Goal: Task Accomplishment & Management: Complete application form

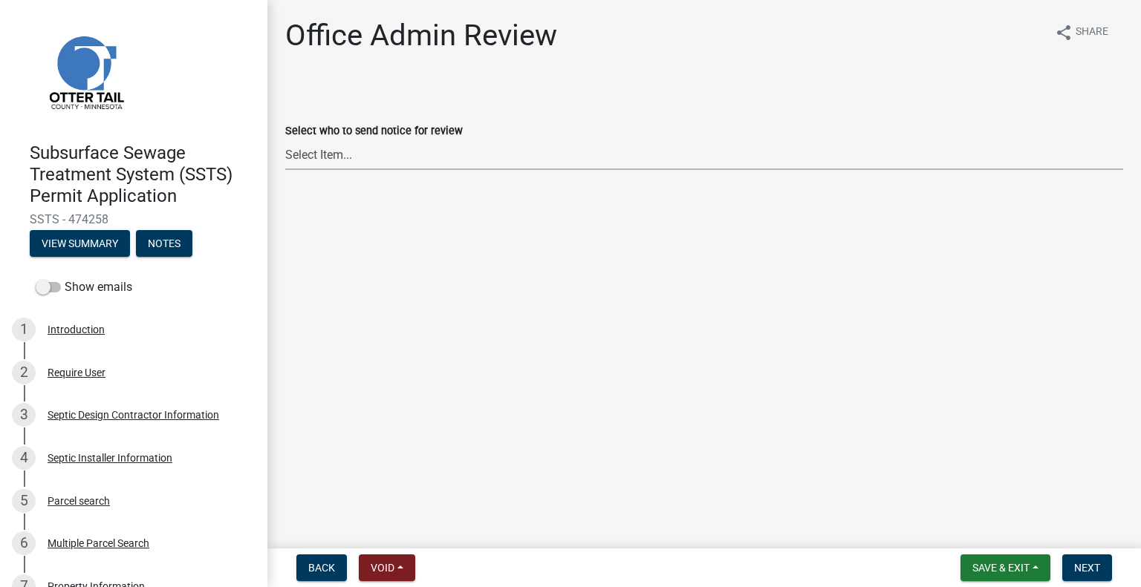
click at [379, 146] on select "Select Item... Alexis Newark (anewark@ottertailcounty.gov) Amy Busko (abusko@ot…" at bounding box center [704, 155] width 838 height 30
click at [285, 140] on select "Select Item... Alexis Newark (anewark@ottertailcounty.gov) Amy Busko (abusko@ot…" at bounding box center [704, 155] width 838 height 30
select select "587f38f5-c90e-4c12-9e10-d3e23909bbca"
click at [1069, 567] on button "Next" at bounding box center [1087, 568] width 50 height 27
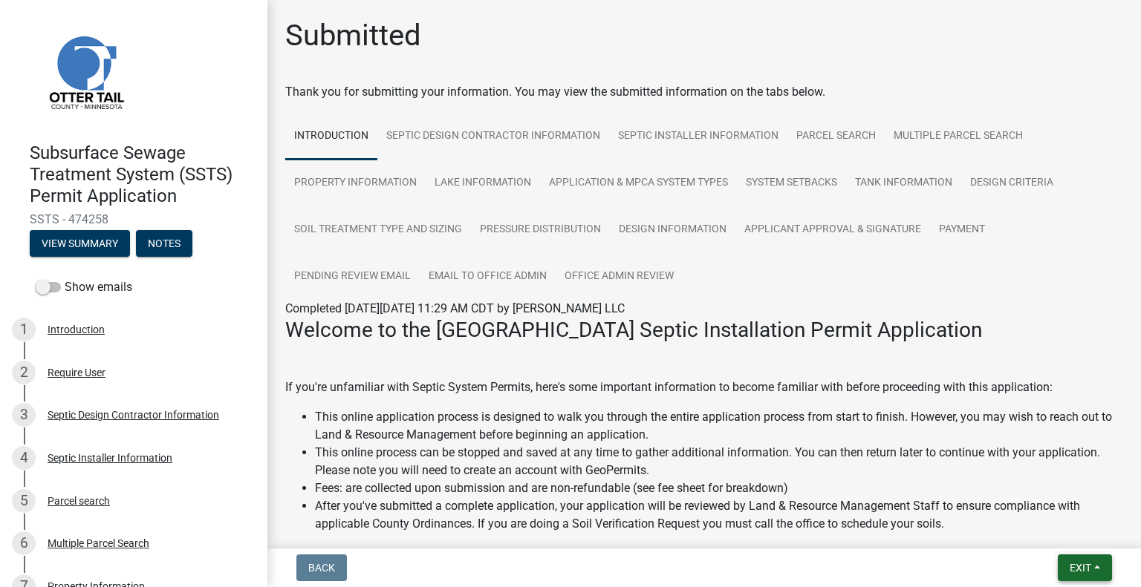
drag, startPoint x: 1080, startPoint y: 576, endPoint x: 1072, endPoint y: 567, distance: 11.6
click at [1080, 576] on button "Exit" at bounding box center [1084, 568] width 54 height 27
click at [1055, 539] on button "Save & Exit" at bounding box center [1053, 530] width 119 height 36
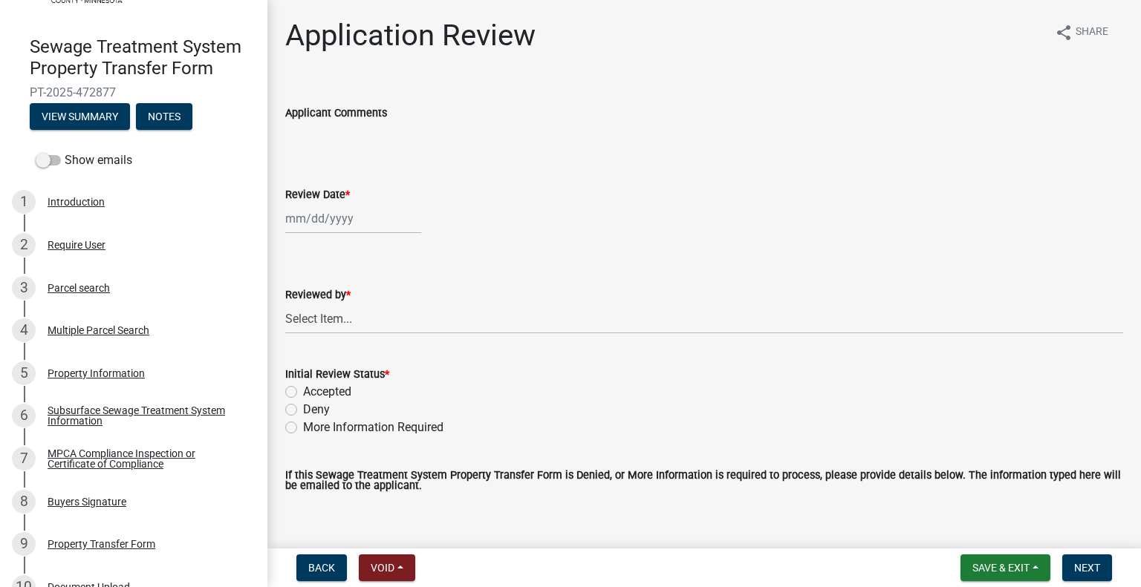
scroll to position [131, 0]
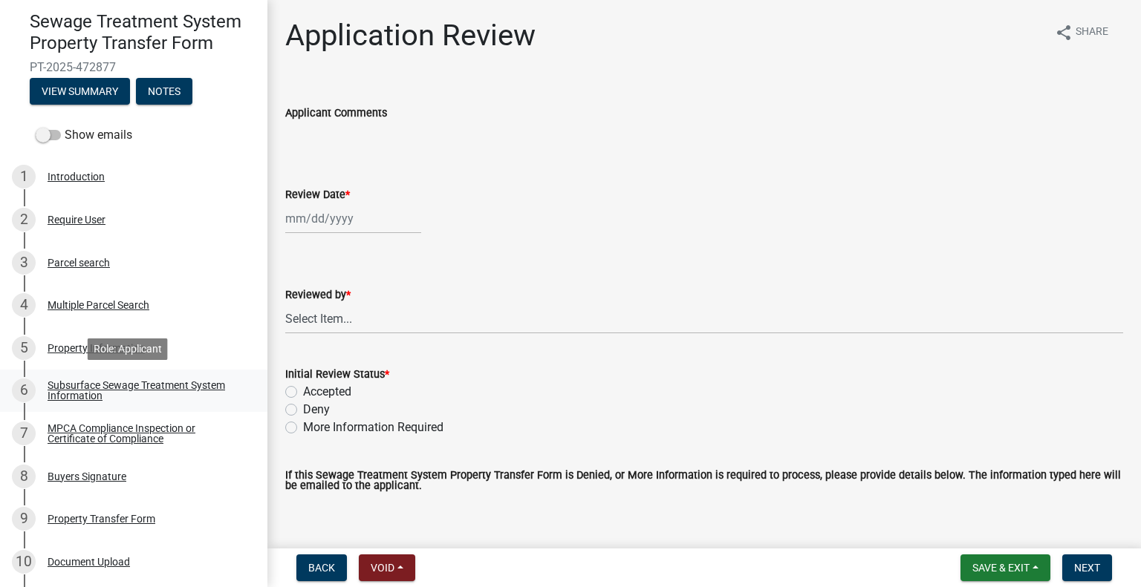
click at [162, 371] on link "6 Subsurface Sewage Treatment System Information" at bounding box center [133, 391] width 267 height 43
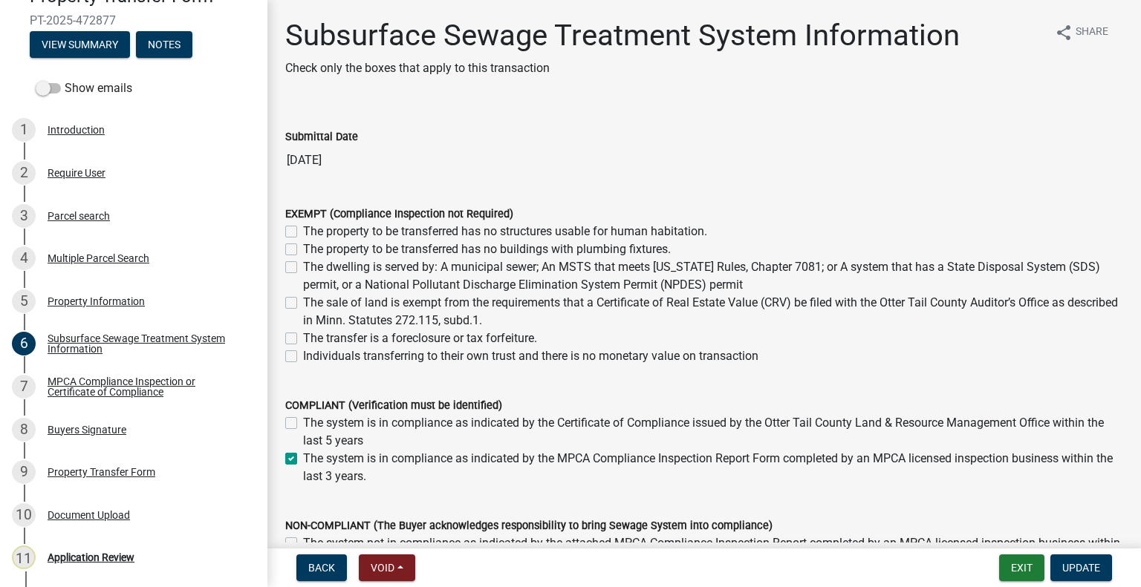
scroll to position [181, 0]
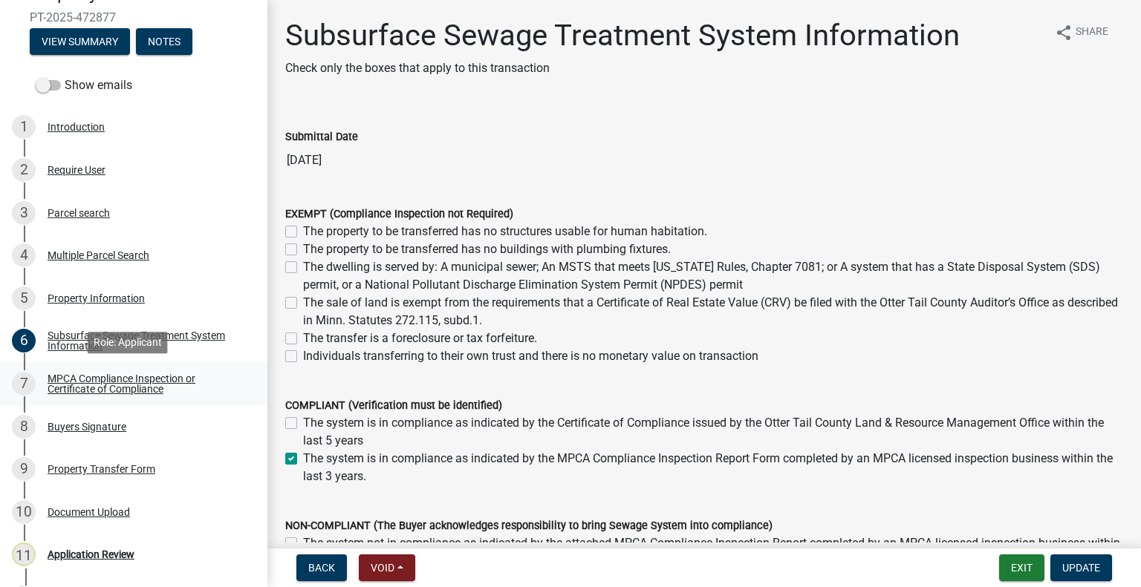
click at [175, 391] on div "MPCA Compliance Inspection or Certificate of Compliance" at bounding box center [146, 384] width 196 height 21
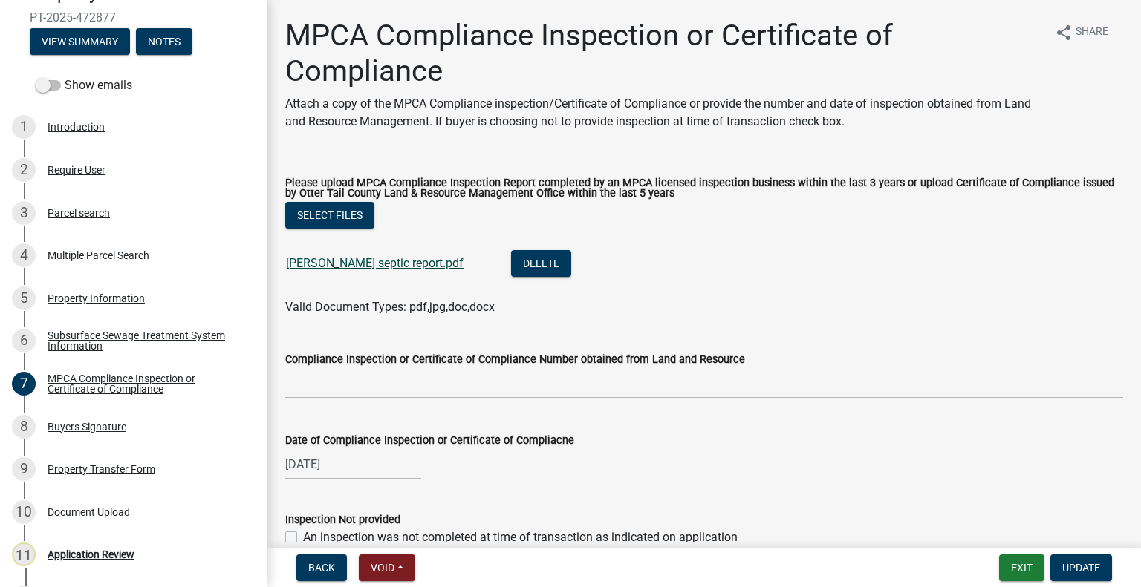
click at [336, 265] on link "Thorpe septic report.pdf" at bounding box center [374, 263] width 177 height 14
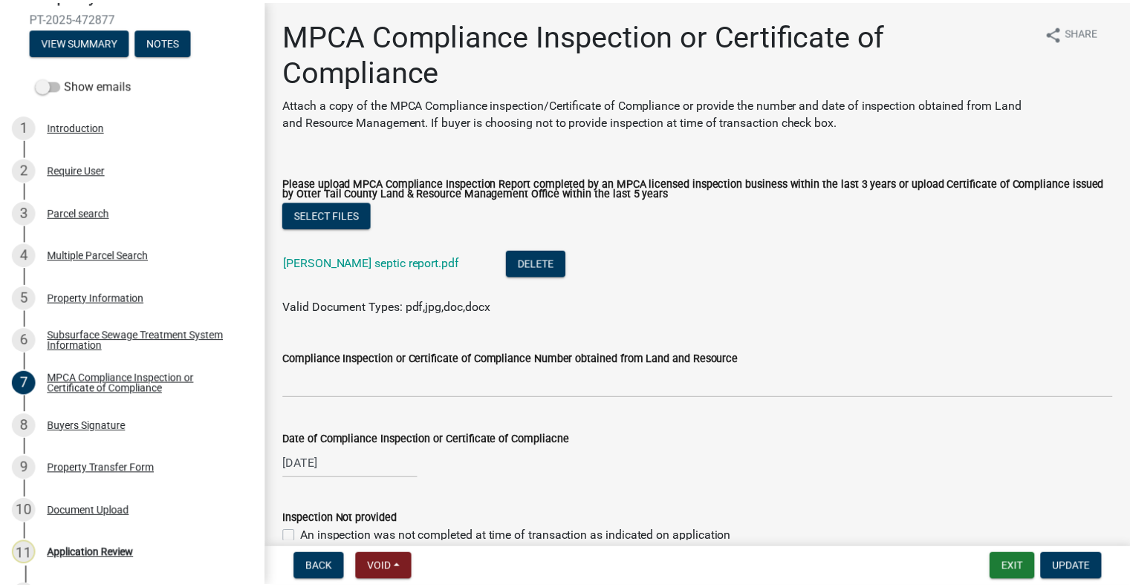
scroll to position [218, 0]
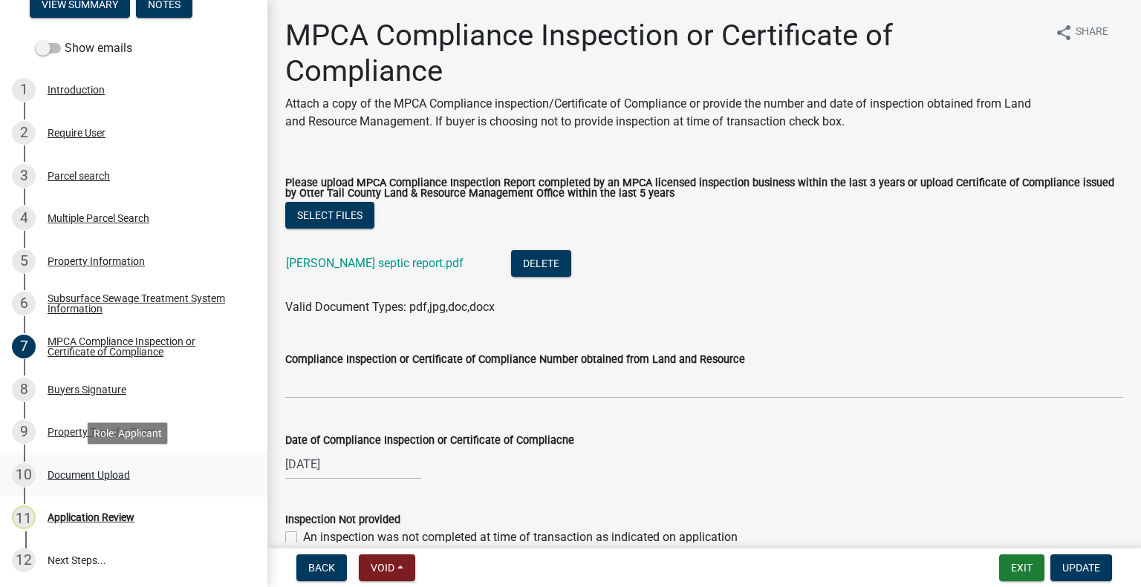
click at [105, 472] on div "Document Upload" at bounding box center [89, 475] width 82 height 10
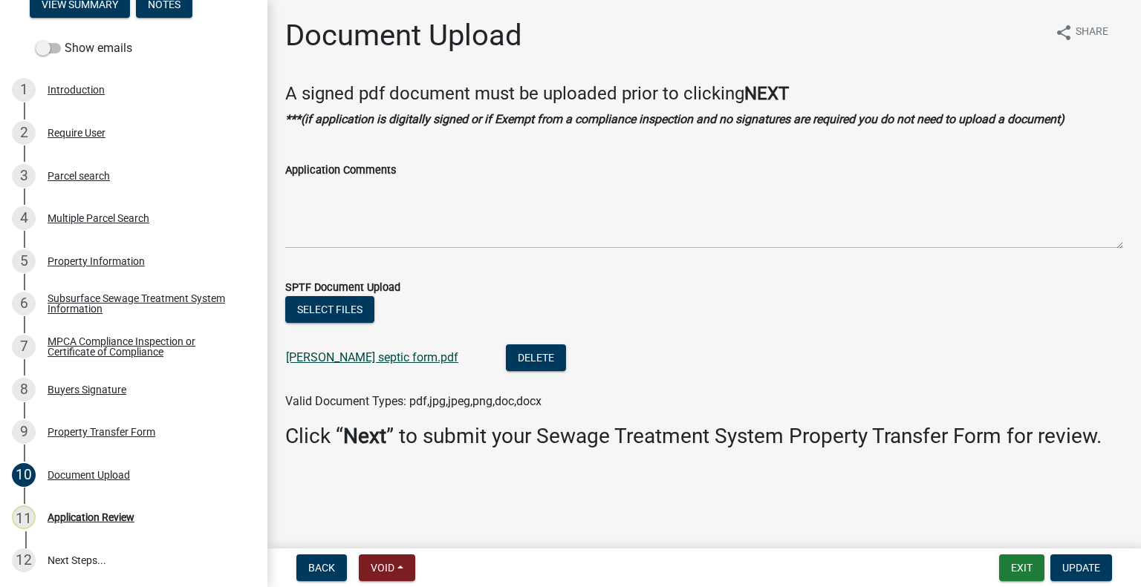
click at [324, 357] on link "Thorpe septic form.pdf" at bounding box center [372, 358] width 172 height 14
click at [82, 172] on div "Parcel search" at bounding box center [79, 176] width 62 height 10
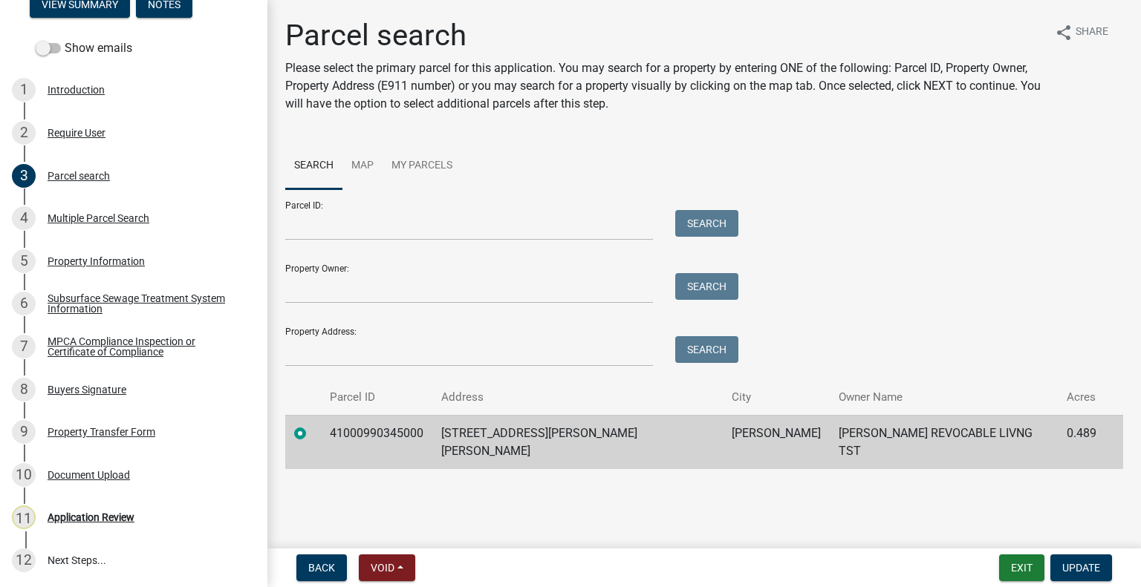
click at [379, 423] on td "41000990345000" at bounding box center [376, 442] width 111 height 54
click at [379, 424] on td "41000990345000" at bounding box center [376, 442] width 111 height 54
copy td "41000990345000"
click at [162, 518] on div "11 Application Review" at bounding box center [128, 518] width 232 height 24
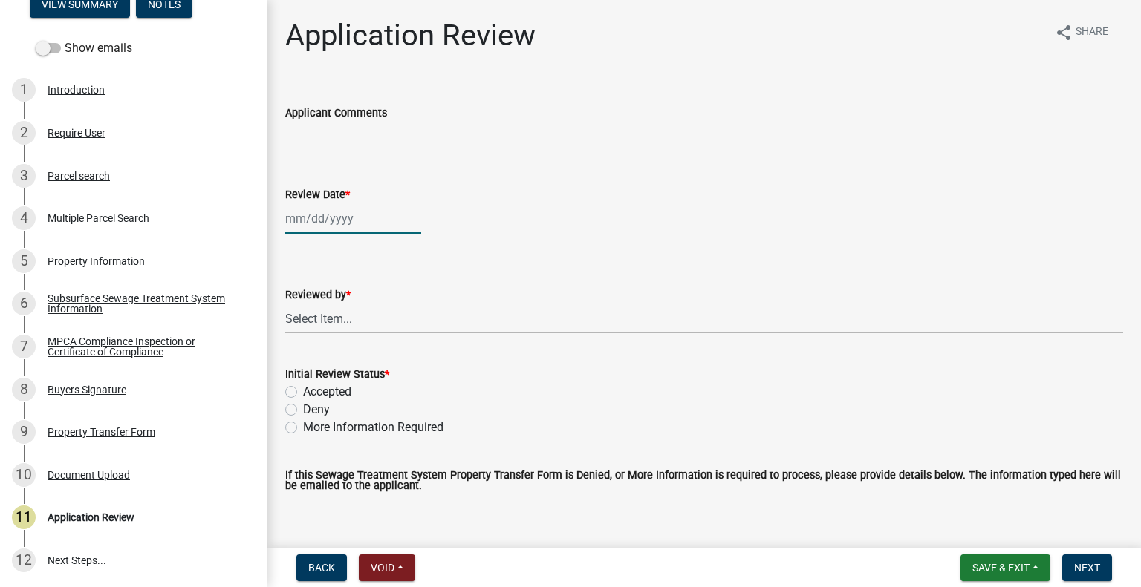
click at [330, 212] on div at bounding box center [353, 218] width 136 height 30
select select "9"
select select "2025"
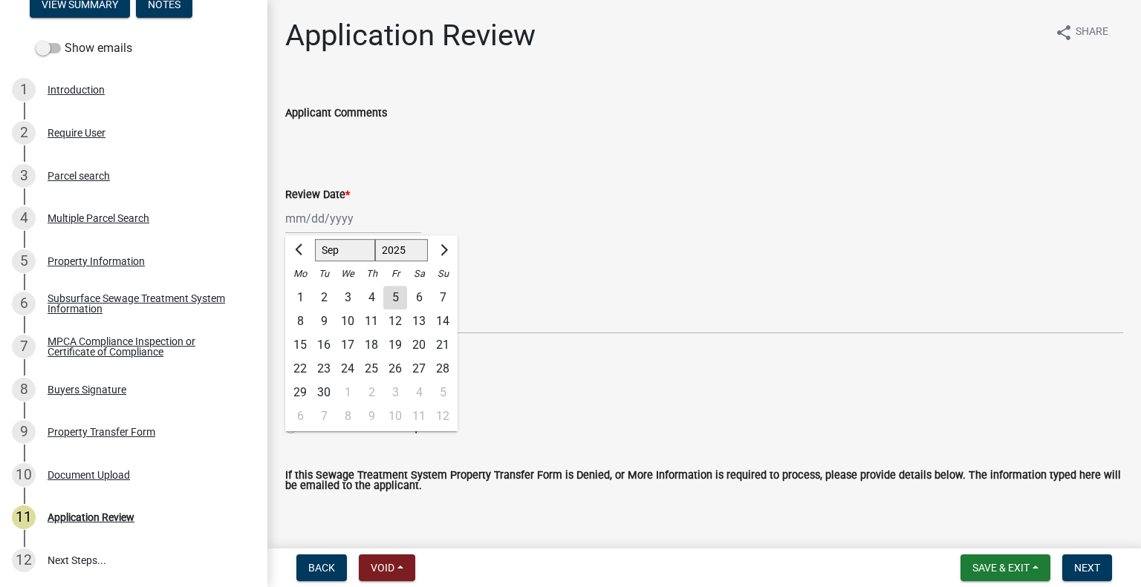
click at [397, 296] on div "5" at bounding box center [395, 298] width 24 height 24
type input "[DATE]"
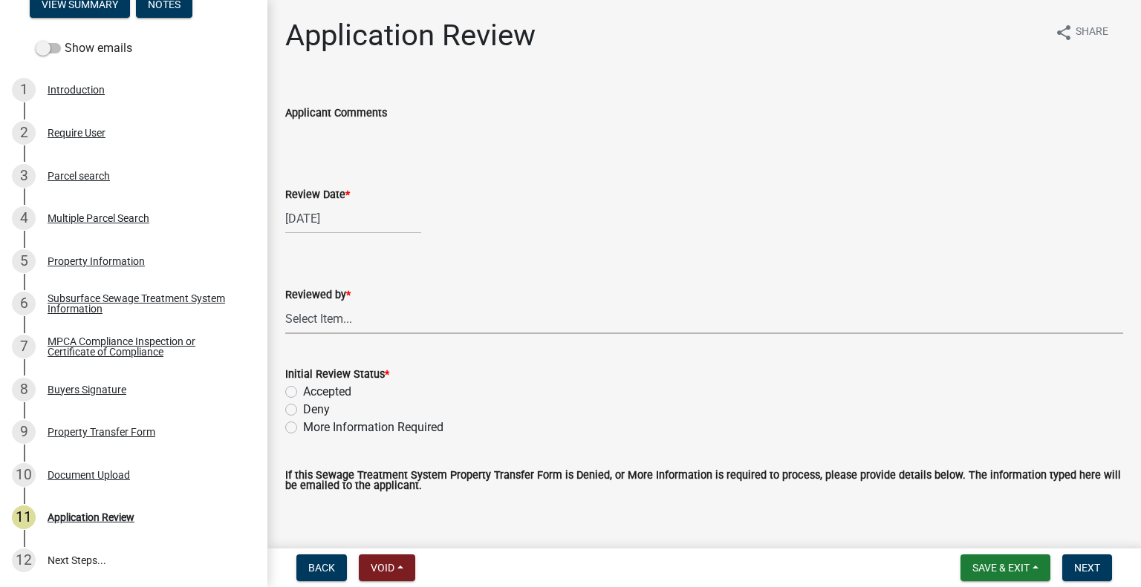
drag, startPoint x: 371, startPoint y: 325, endPoint x: 371, endPoint y: 317, distance: 7.5
click at [371, 325] on select "Select Item... Alexis Newark Amy Busko Andrea Perales Brittany Tollefson Christ…" at bounding box center [704, 319] width 838 height 30
click at [285, 304] on select "Select Item... Alexis Newark Amy Busko Andrea Perales Brittany Tollefson Christ…" at bounding box center [704, 319] width 838 height 30
select select "2217fab6-25d2-4df2-8e35-18ddd05e0fe8"
click at [350, 391] on label "Accepted" at bounding box center [327, 392] width 48 height 18
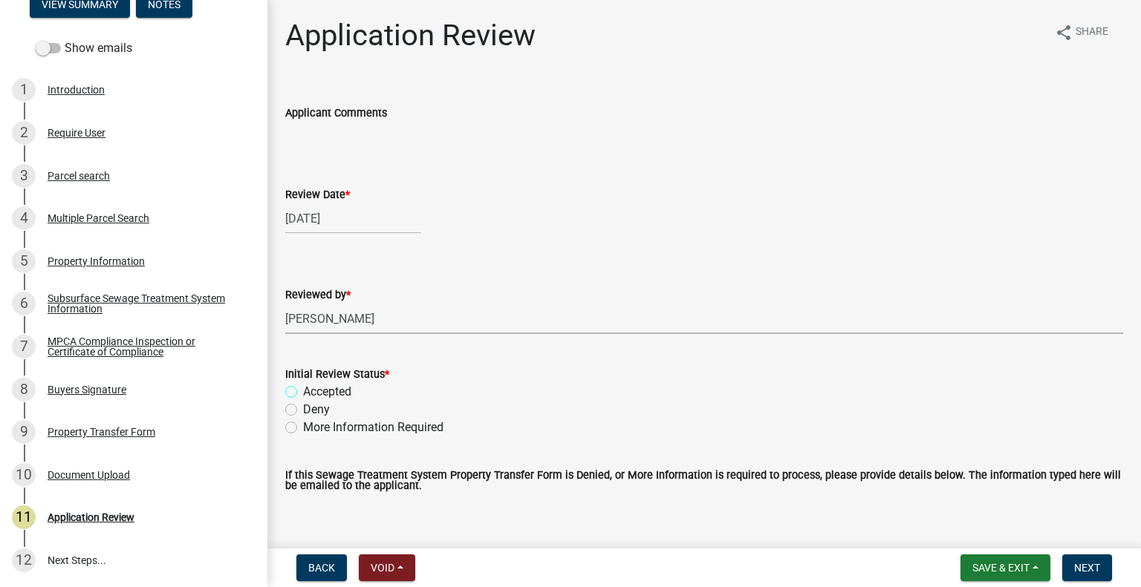
click at [313, 391] on input "Accepted" at bounding box center [308, 388] width 10 height 10
radio input "true"
click at [1079, 565] on span "Next" at bounding box center [1087, 568] width 26 height 12
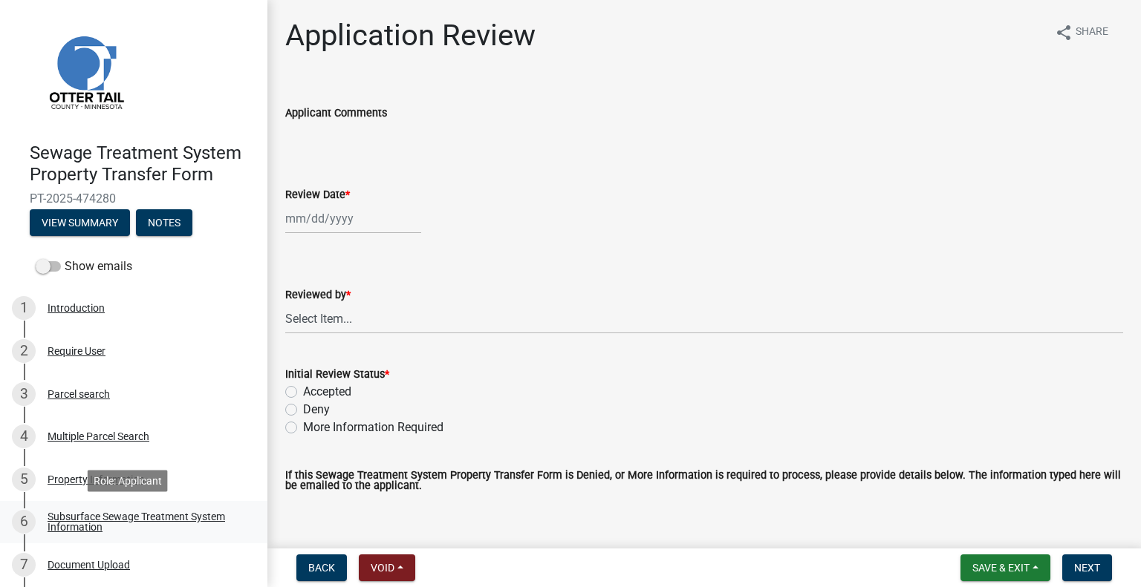
click at [226, 529] on div "Subsurface Sewage Treatment System Information" at bounding box center [146, 522] width 196 height 21
click at [202, 524] on div "Subsurface Sewage Treatment System Information" at bounding box center [146, 522] width 196 height 21
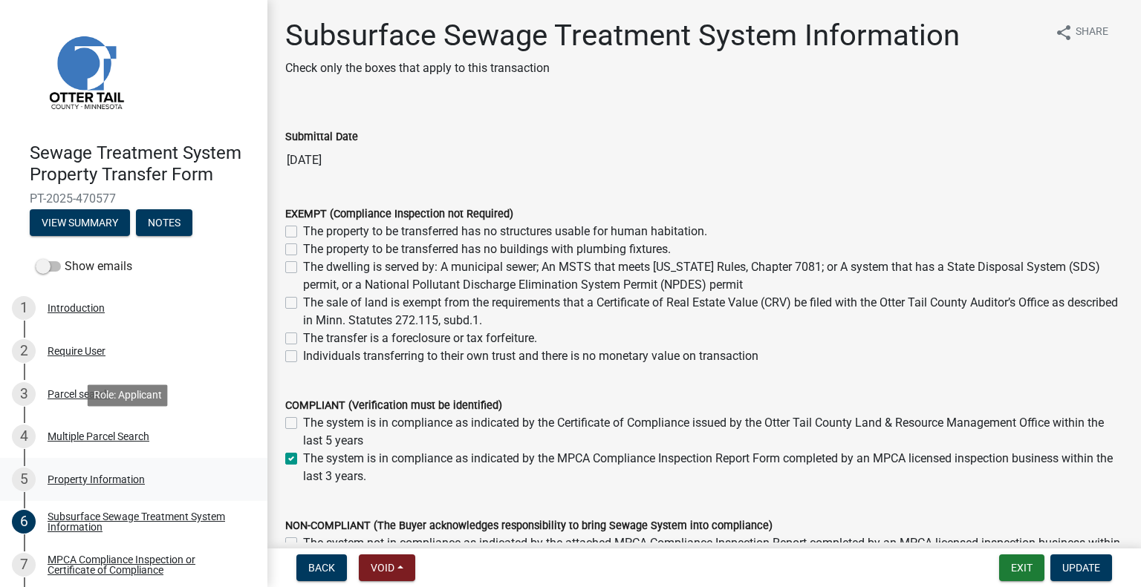
drag, startPoint x: 255, startPoint y: 379, endPoint x: 226, endPoint y: 459, distance: 85.0
click at [232, 454] on ul "1 Introduction 2 Require User 3 Parcel search 4 Multiple Parcel Search 5 Proper…" at bounding box center [133, 543] width 267 height 525
click at [149, 567] on div "MPCA Compliance Inspection or Certificate of Compliance" at bounding box center [146, 565] width 196 height 21
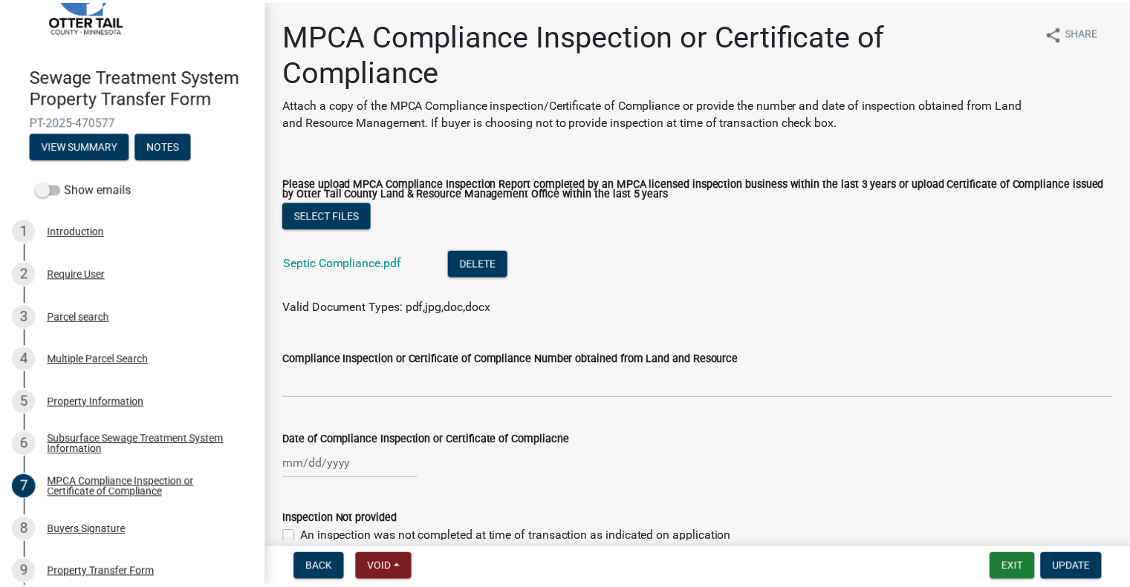
scroll to position [218, 0]
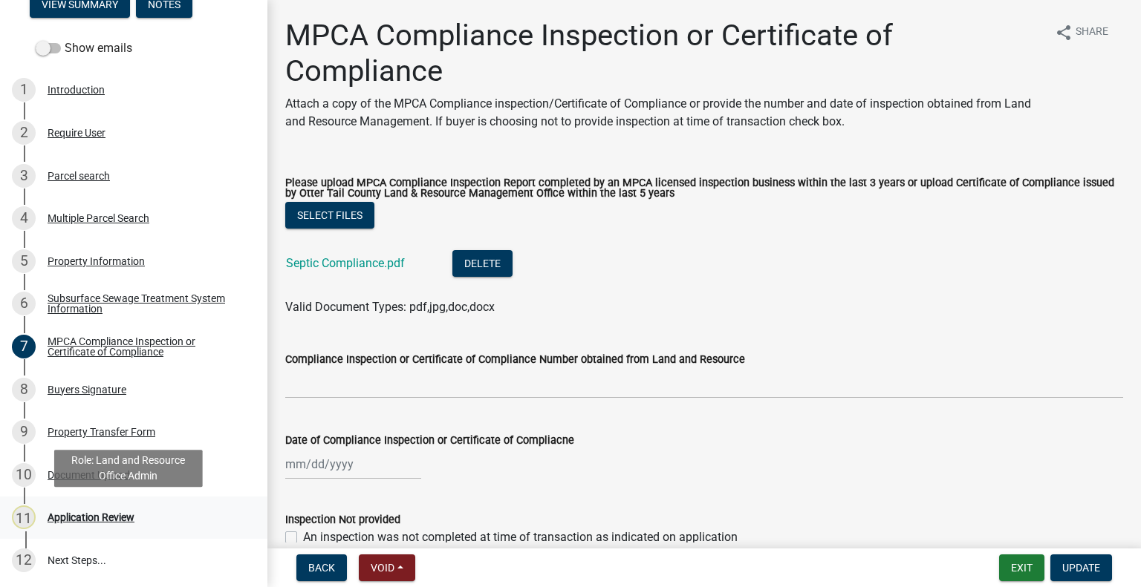
drag, startPoint x: 158, startPoint y: 519, endPoint x: 172, endPoint y: 503, distance: 21.1
click at [160, 518] on div "11 Application Review" at bounding box center [128, 518] width 232 height 24
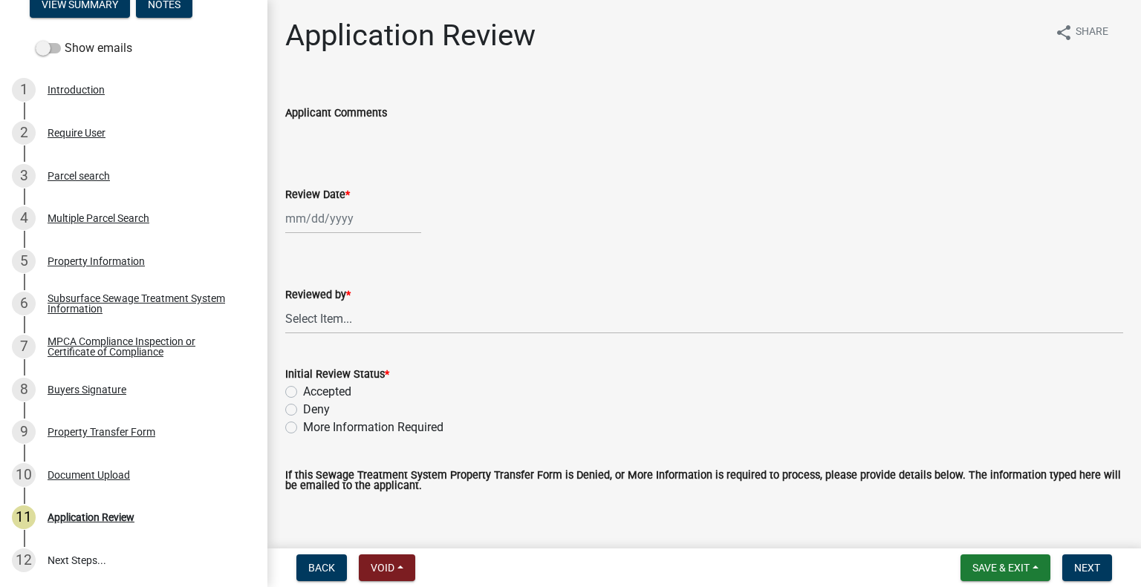
click at [348, 225] on div at bounding box center [353, 218] width 136 height 30
select select "9"
select select "2025"
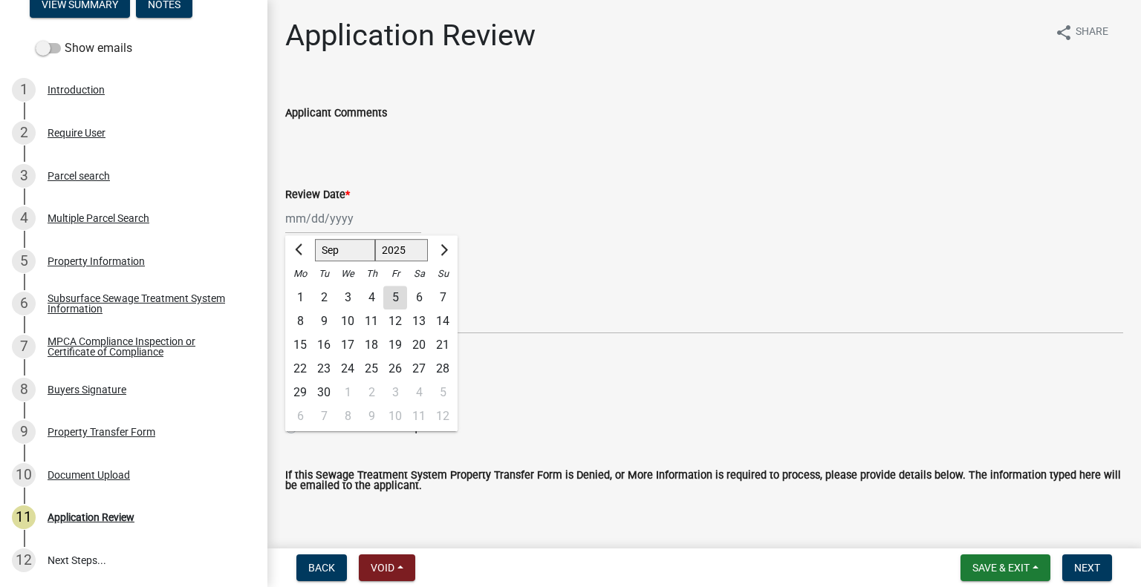
click at [393, 304] on div "5" at bounding box center [395, 298] width 24 height 24
type input "[DATE]"
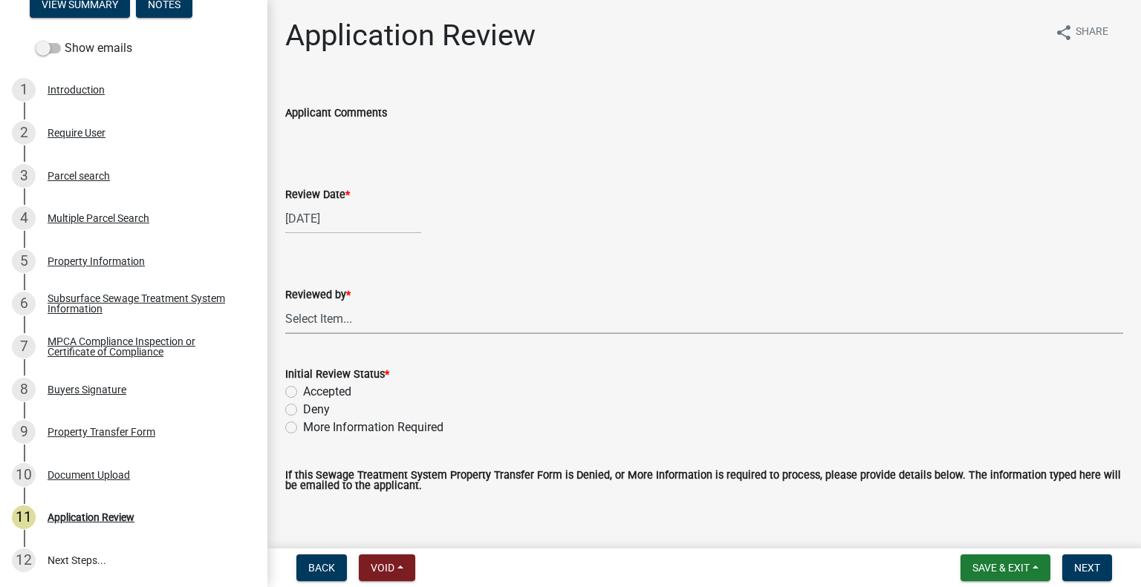
drag, startPoint x: 391, startPoint y: 331, endPoint x: 394, endPoint y: 310, distance: 21.7
click at [391, 331] on select "Select Item... Alexis Newark Amy Busko Andrea Perales Brittany Tollefson Christ…" at bounding box center [704, 319] width 838 height 30
click at [285, 304] on select "Select Item... Alexis Newark Amy Busko Andrea Perales Brittany Tollefson Christ…" at bounding box center [704, 319] width 838 height 30
select select "2217fab6-25d2-4df2-8e35-18ddd05e0fe8"
click at [337, 397] on label "Accepted" at bounding box center [327, 392] width 48 height 18
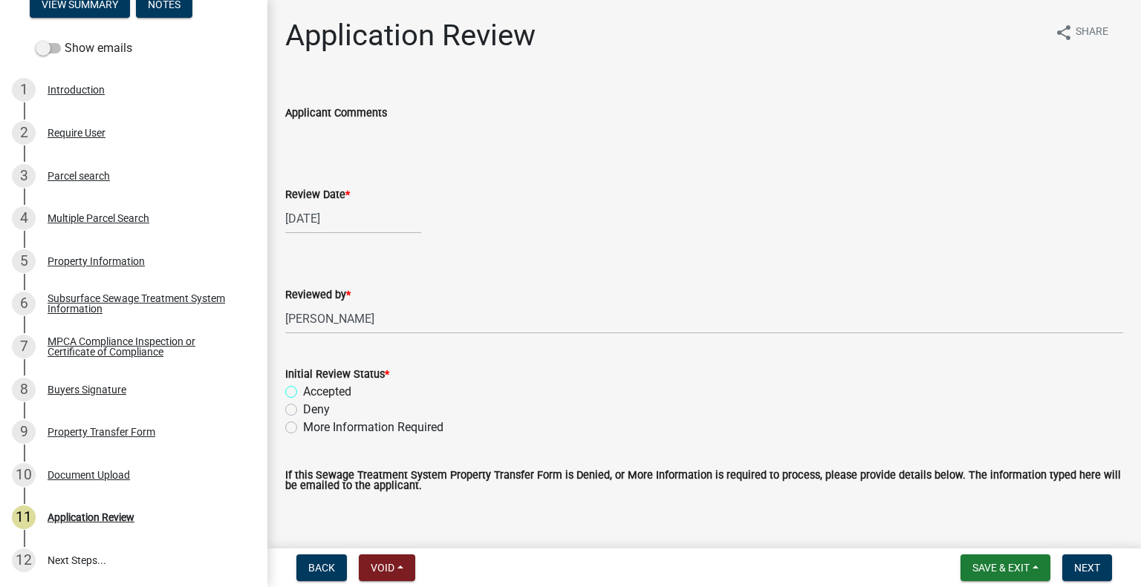
click at [313, 393] on input "Accepted" at bounding box center [308, 388] width 10 height 10
radio input "true"
drag, startPoint x: 1089, startPoint y: 579, endPoint x: 1090, endPoint y: 570, distance: 9.8
click at [1090, 573] on button "Next" at bounding box center [1087, 568] width 50 height 27
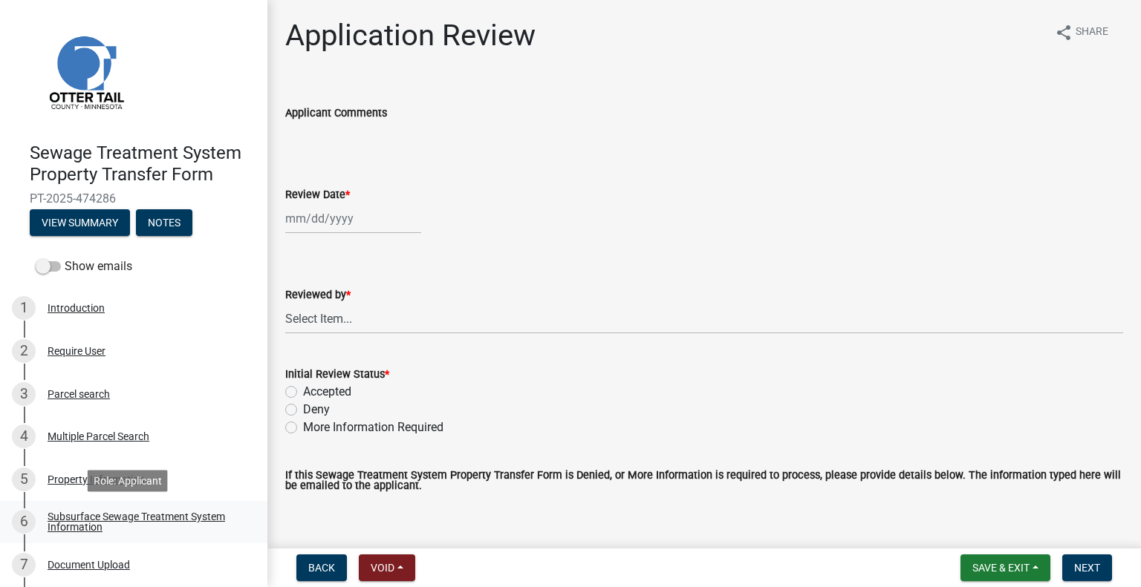
click at [212, 521] on div "Subsurface Sewage Treatment System Information" at bounding box center [146, 522] width 196 height 21
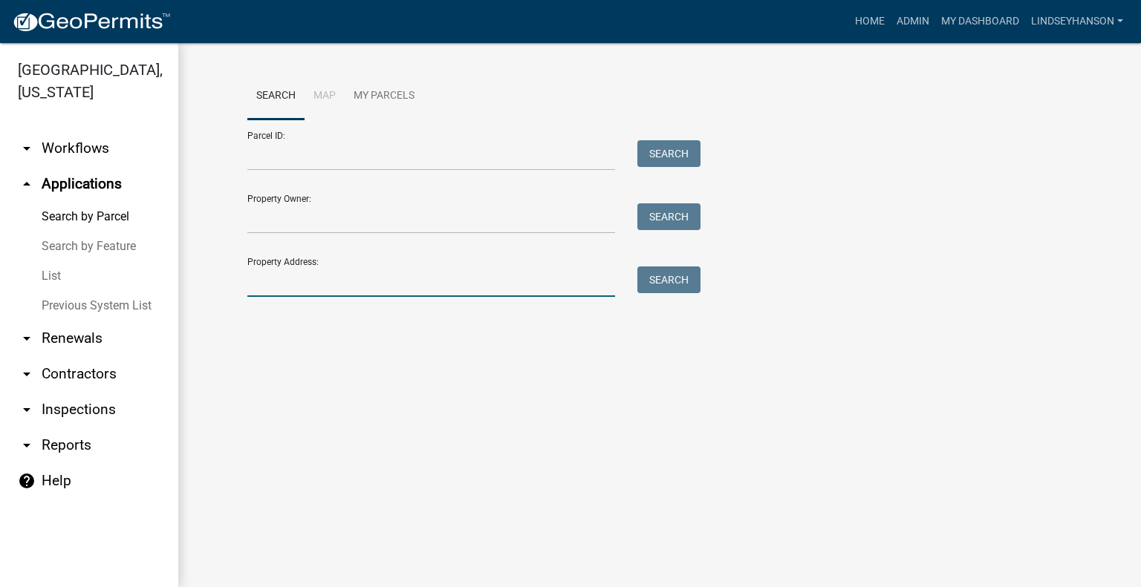
drag, startPoint x: 0, startPoint y: 0, endPoint x: 357, endPoint y: 287, distance: 458.5
click at [357, 287] on input "Property Address:" at bounding box center [431, 282] width 368 height 30
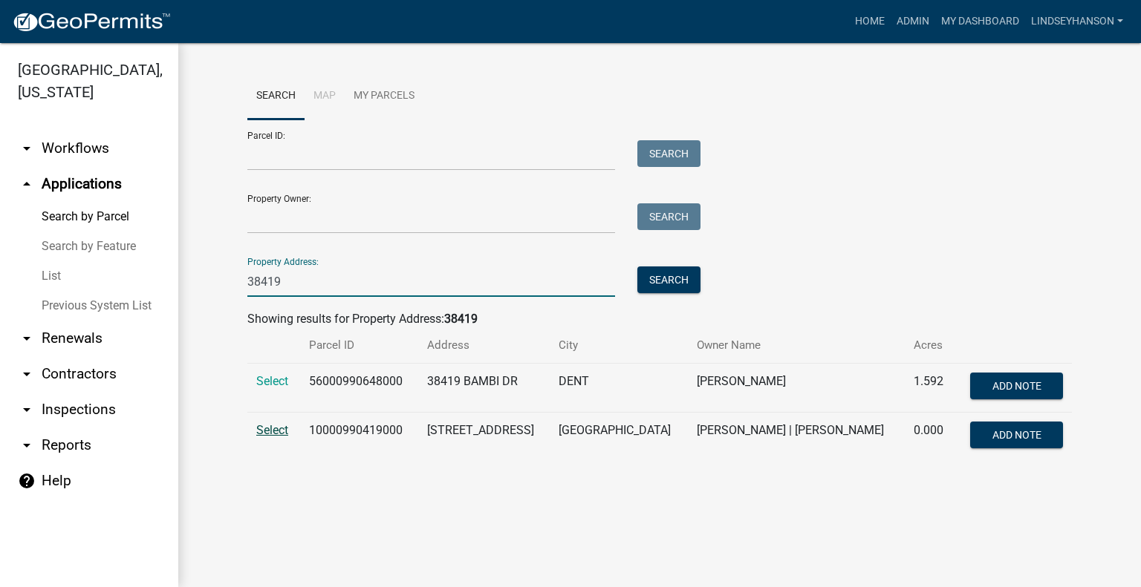
type input "38419"
click at [273, 433] on span "Select" at bounding box center [272, 430] width 32 height 14
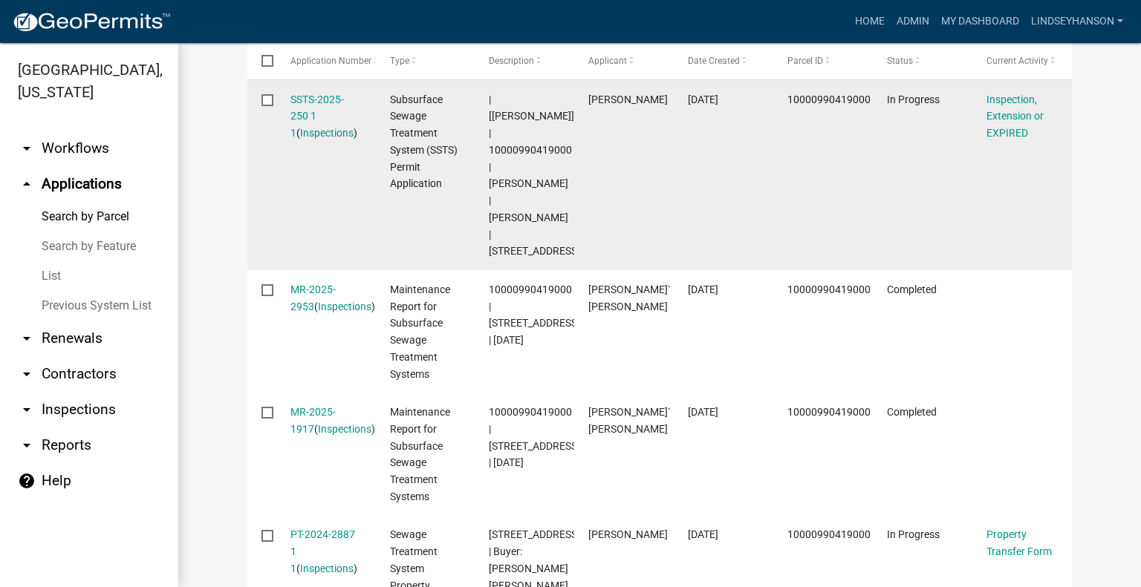
scroll to position [371, 0]
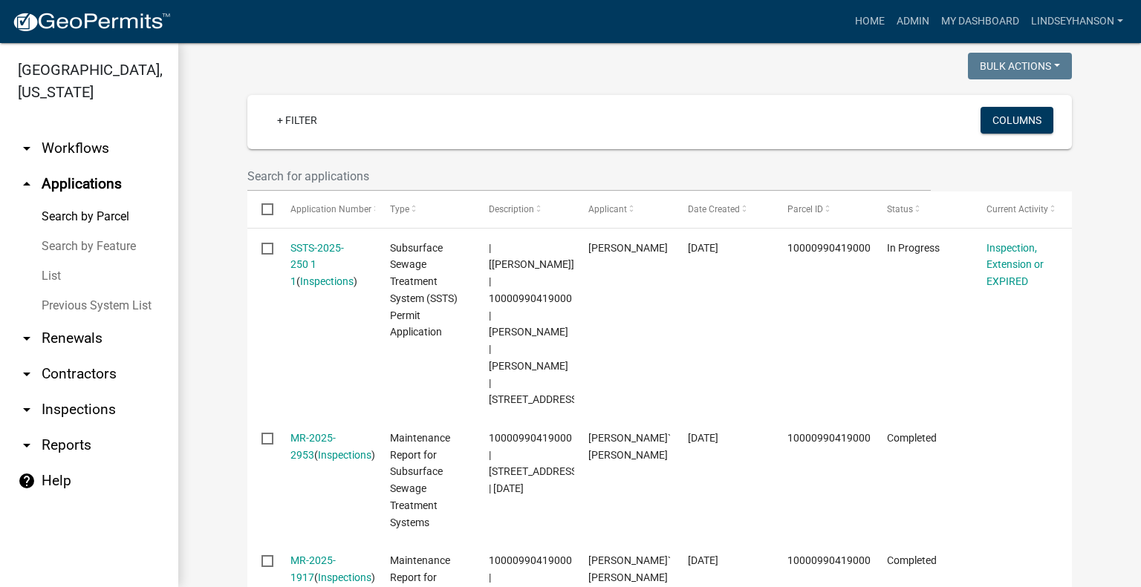
drag, startPoint x: 92, startPoint y: 153, endPoint x: 92, endPoint y: 189, distance: 36.4
click at [92, 153] on link "arrow_drop_down Workflows" at bounding box center [89, 149] width 178 height 36
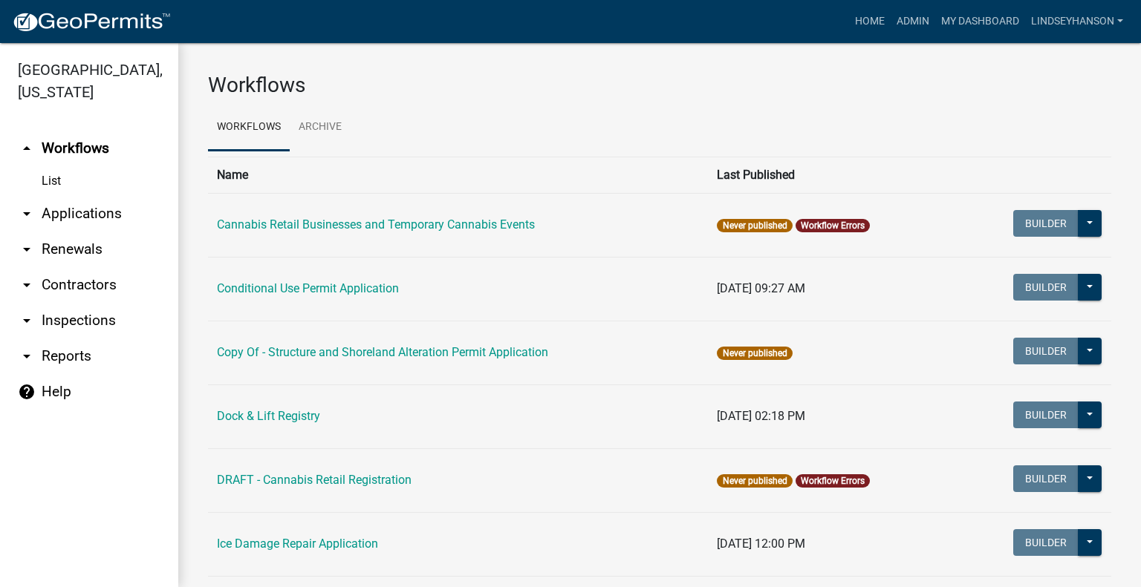
click at [95, 214] on link "arrow_drop_down Applications" at bounding box center [89, 214] width 178 height 36
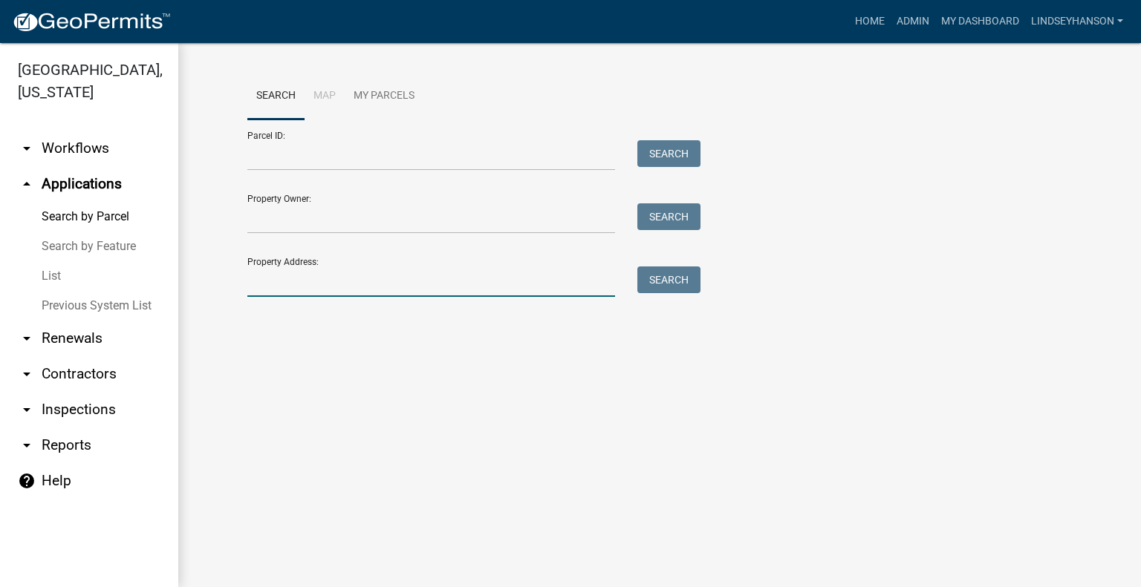
click at [368, 281] on input "Property Address:" at bounding box center [431, 282] width 368 height 30
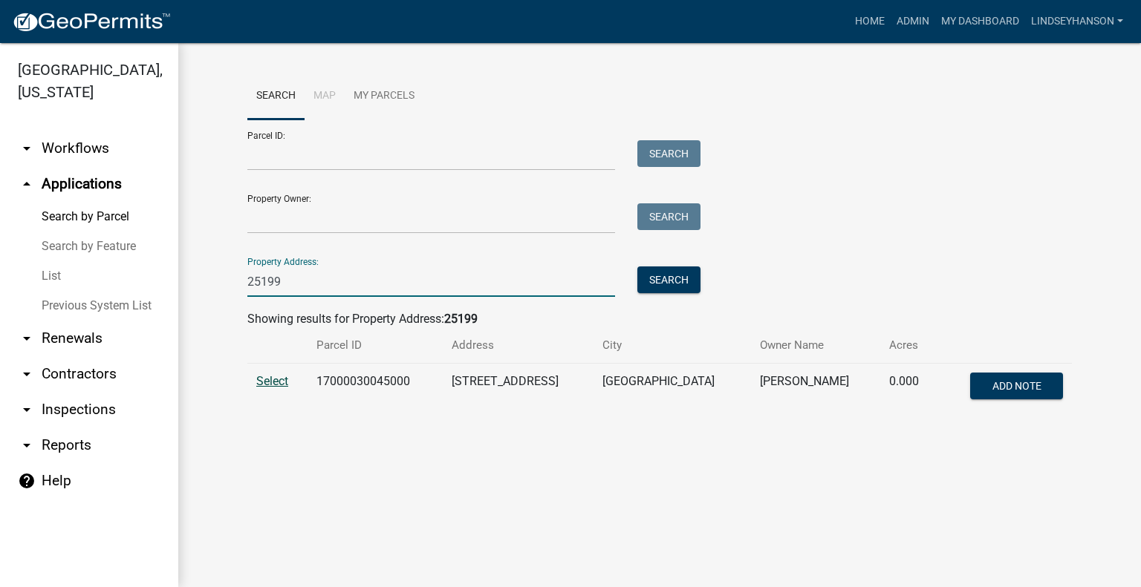
type input "25199"
click at [270, 380] on span "Select" at bounding box center [272, 381] width 32 height 14
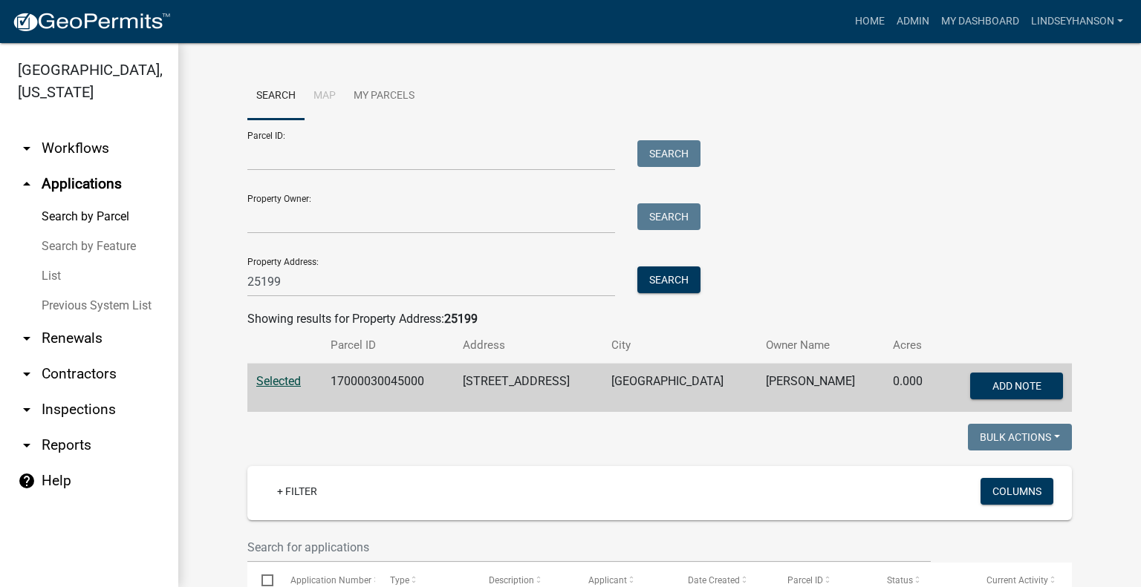
drag, startPoint x: 91, startPoint y: 151, endPoint x: 133, endPoint y: 198, distance: 63.6
click at [91, 151] on link "arrow_drop_down Workflows" at bounding box center [89, 149] width 178 height 36
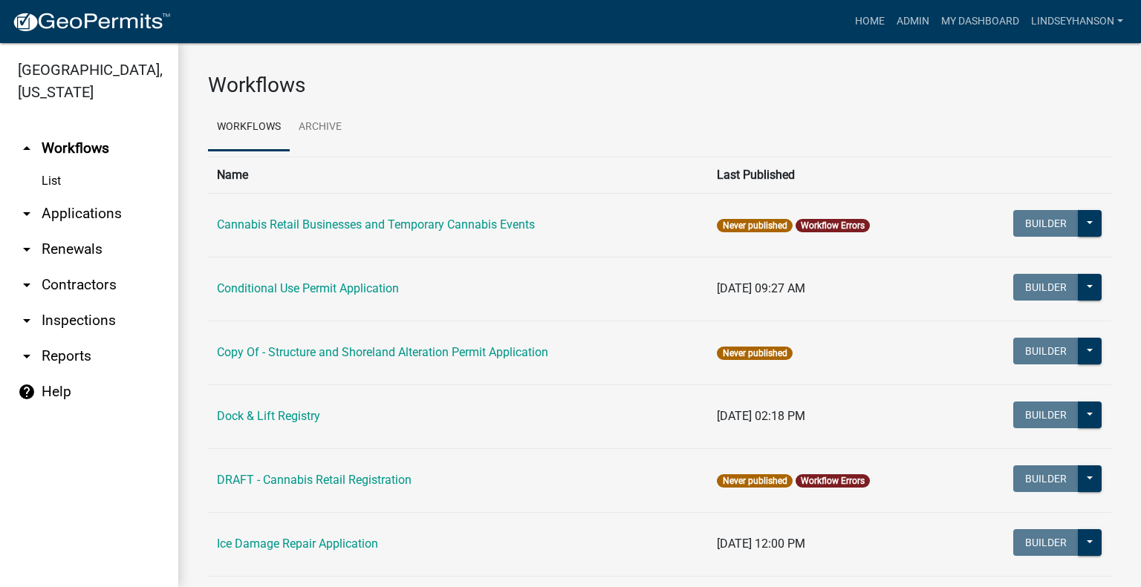
click at [120, 215] on link "arrow_drop_down Applications" at bounding box center [89, 214] width 178 height 36
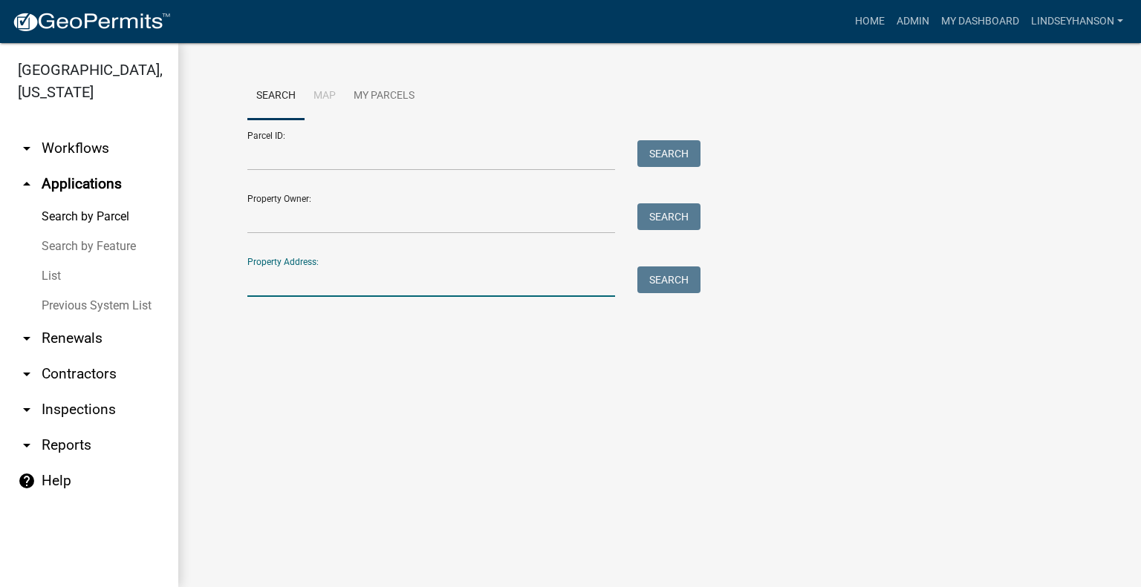
click at [295, 280] on input "Property Address:" at bounding box center [431, 282] width 368 height 30
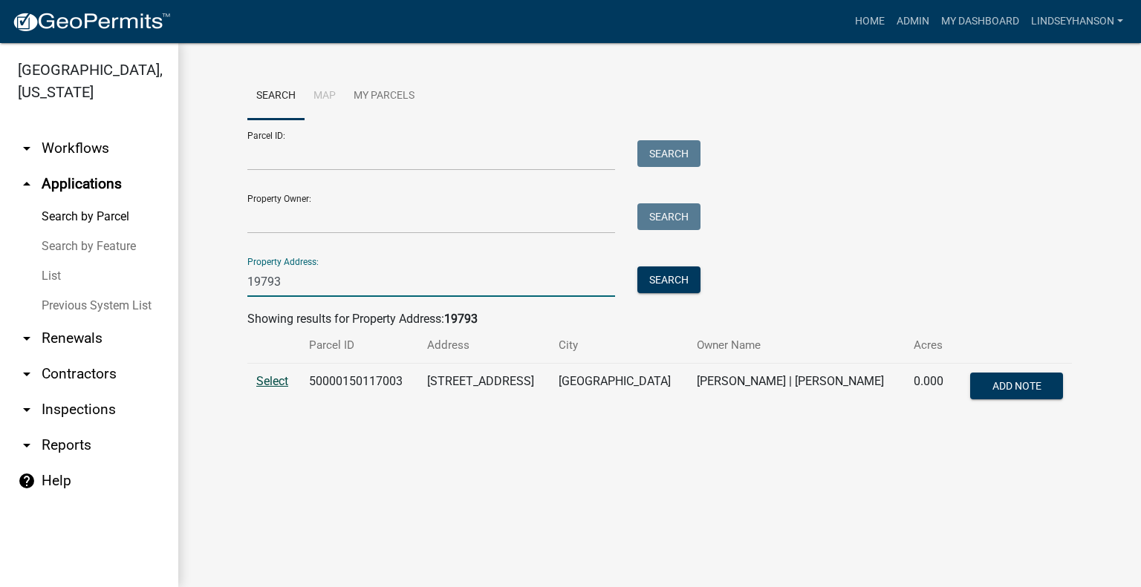
type input "19793"
click at [267, 383] on span "Select" at bounding box center [272, 381] width 32 height 14
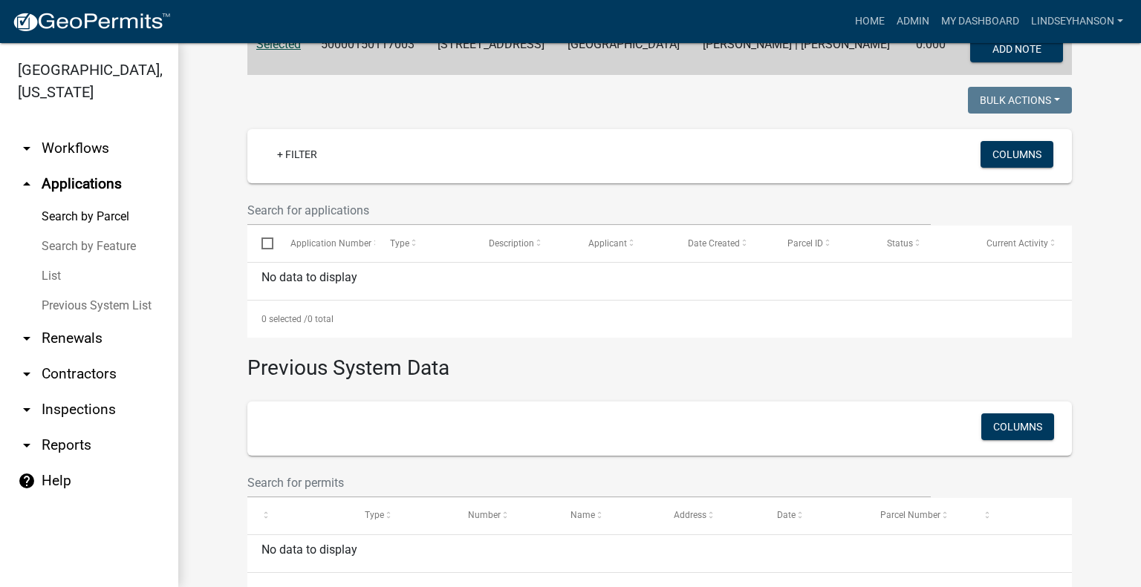
scroll to position [241, 0]
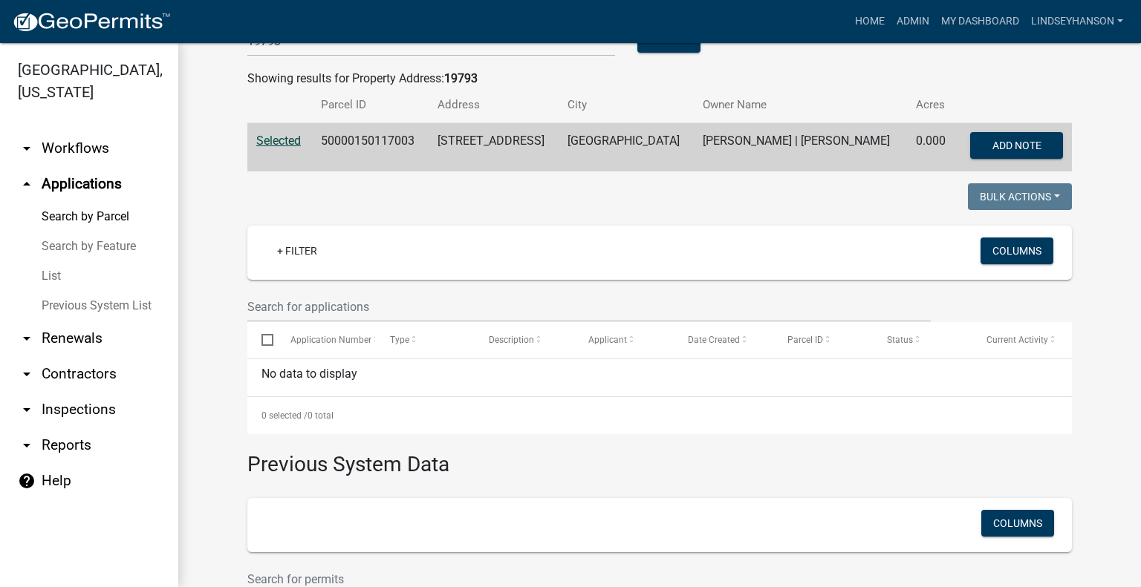
click at [380, 134] on td "50000150117003" at bounding box center [370, 147] width 116 height 49
copy td "50000150117003"
click at [120, 145] on link "arrow_drop_down Workflows" at bounding box center [89, 149] width 178 height 36
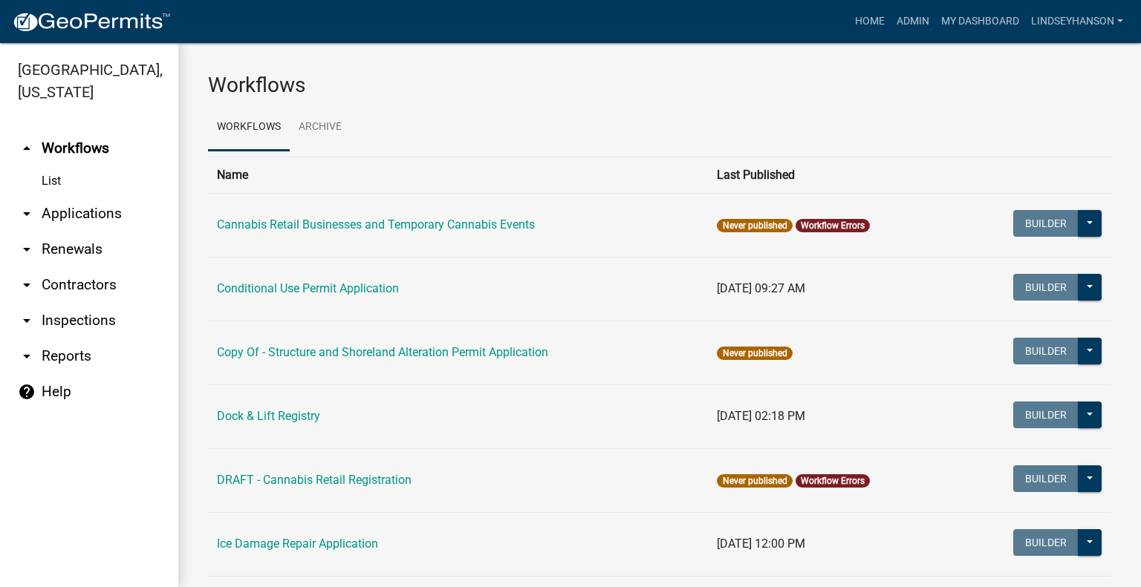
click at [119, 201] on link "arrow_drop_down Applications" at bounding box center [89, 214] width 178 height 36
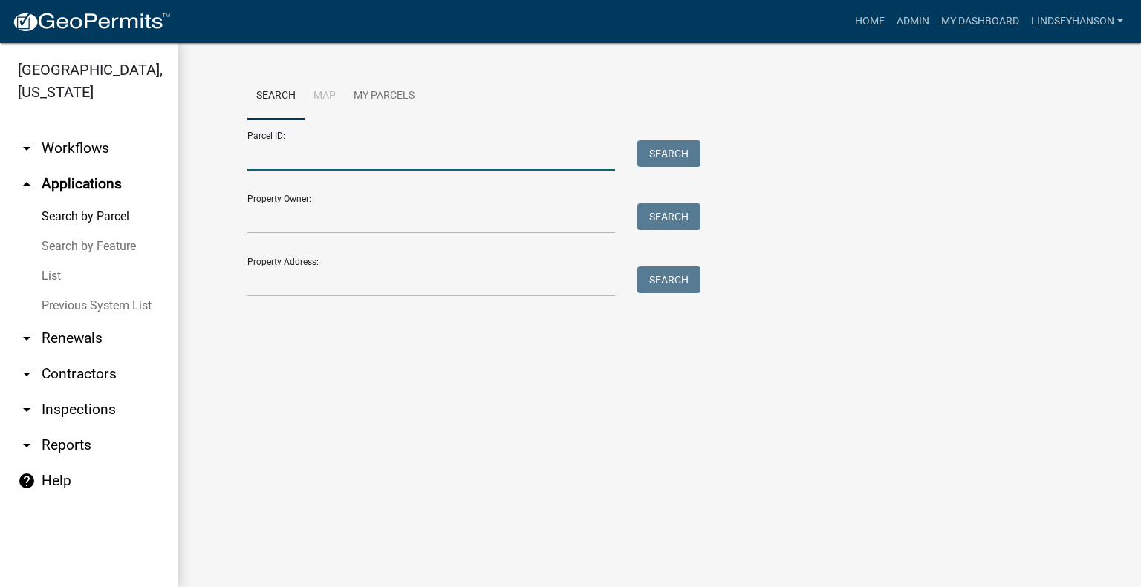
click at [404, 151] on input "Parcel ID:" at bounding box center [431, 155] width 368 height 30
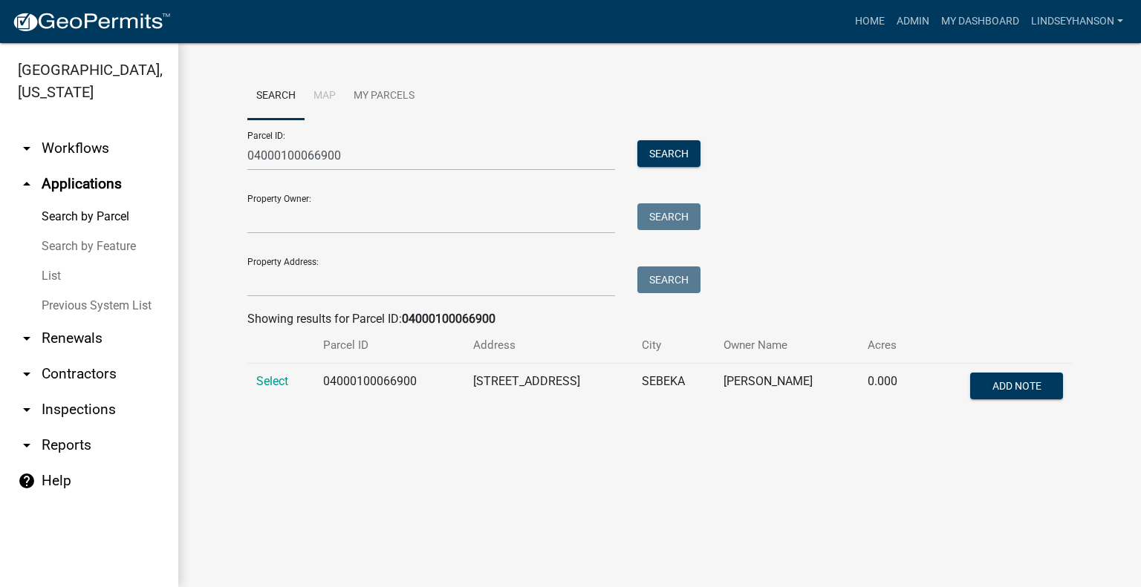
click at [280, 373] on td "Select" at bounding box center [280, 388] width 67 height 49
click at [277, 376] on span "Select" at bounding box center [272, 381] width 32 height 14
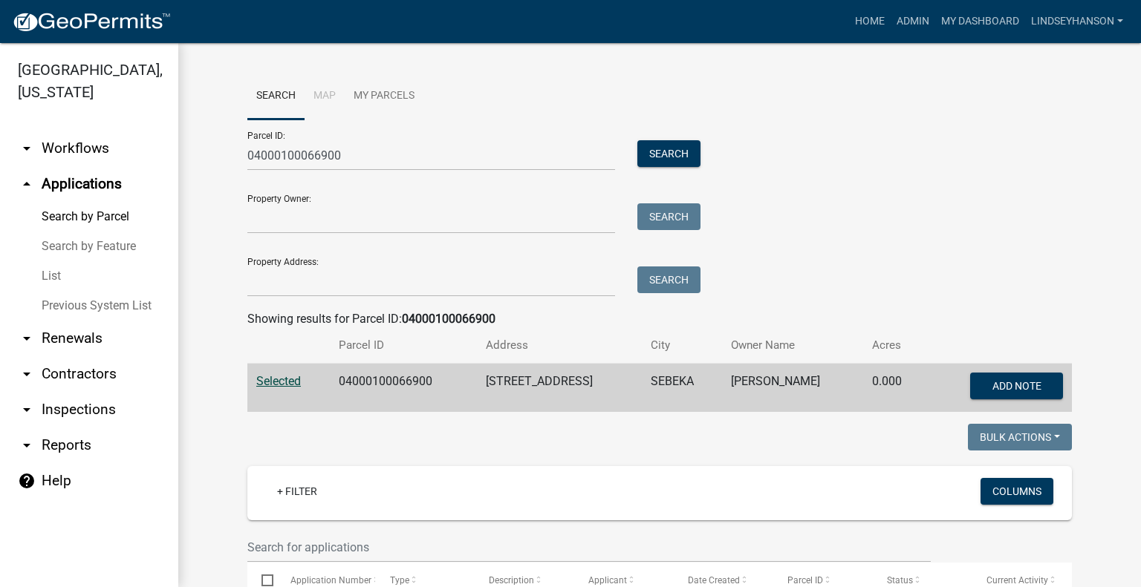
click at [398, 376] on td "04000100066900" at bounding box center [403, 388] width 147 height 49
copy td "04000100066900"
click at [407, 166] on input "04000100066900" at bounding box center [431, 155] width 368 height 30
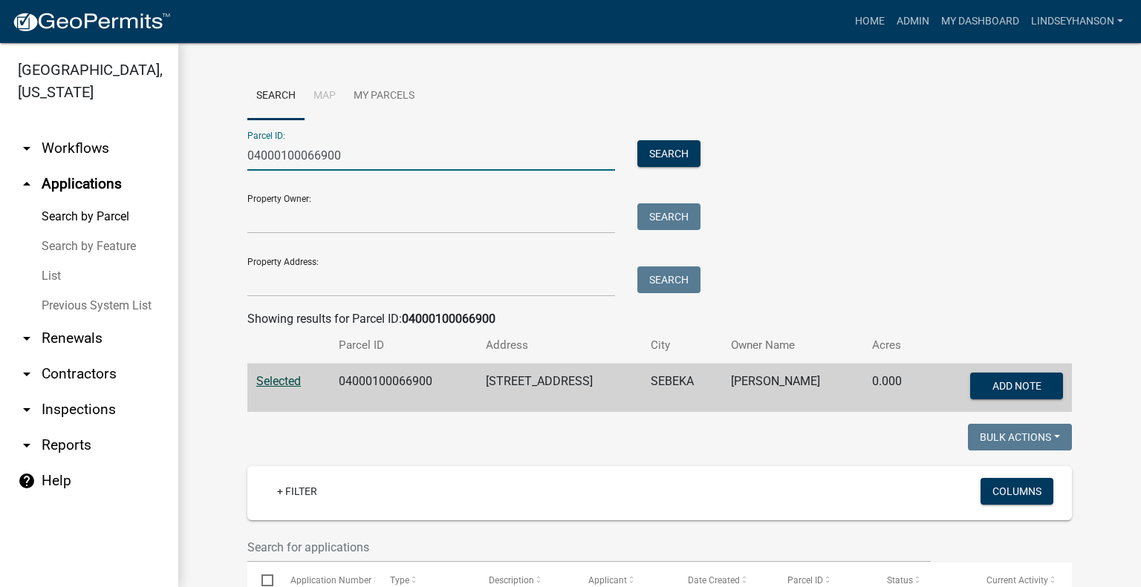
paste input "200009902920"
type input "20000990292000"
click at [645, 151] on button "Search" at bounding box center [668, 153] width 63 height 27
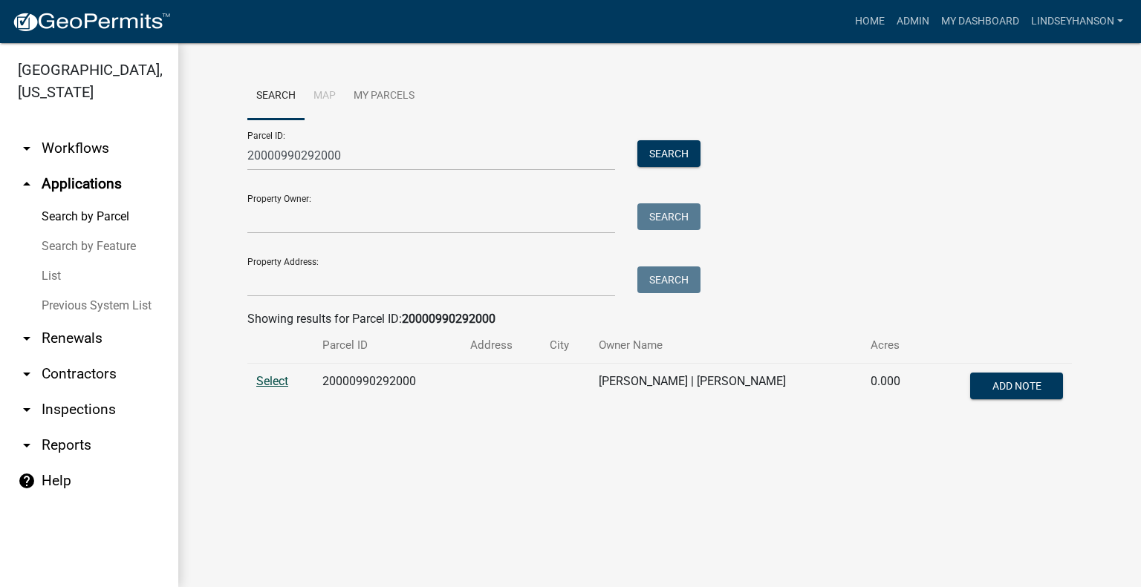
click at [279, 380] on span "Select" at bounding box center [272, 381] width 32 height 14
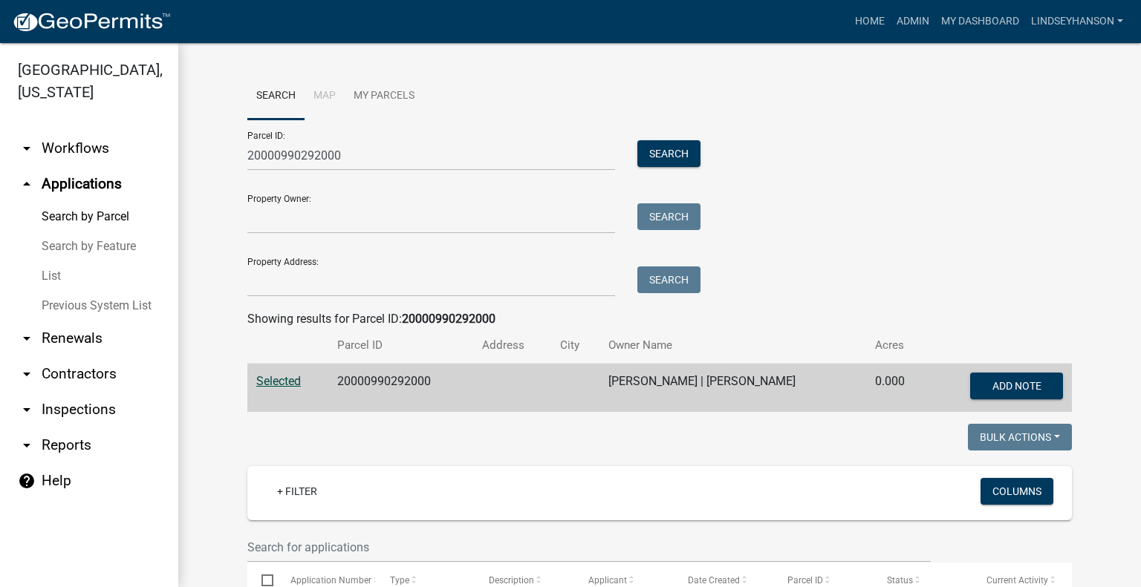
click at [92, 148] on link "arrow_drop_down Workflows" at bounding box center [89, 149] width 178 height 36
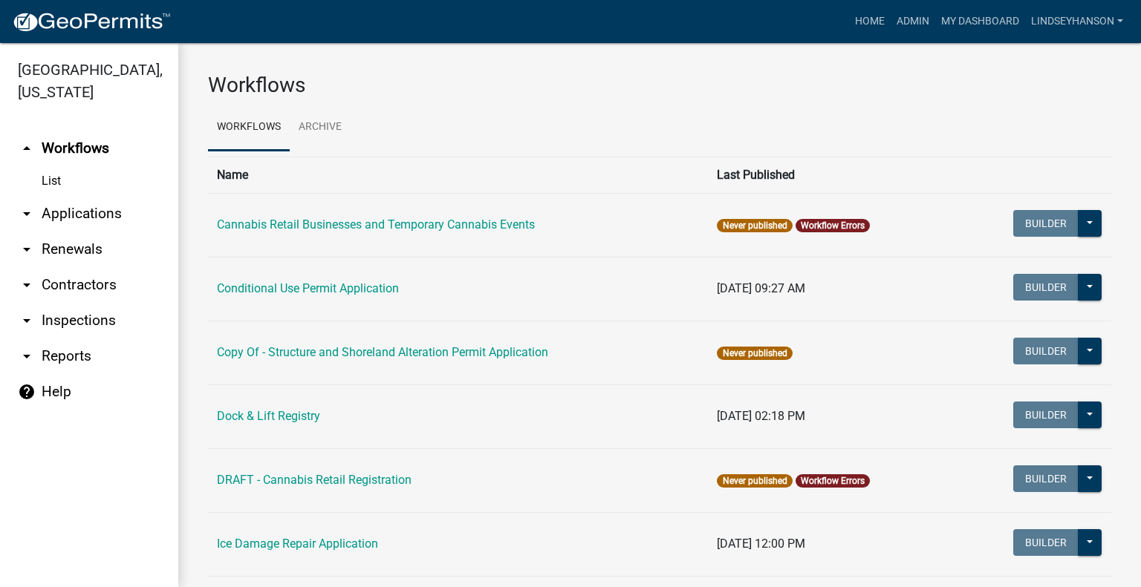
click at [96, 213] on link "arrow_drop_down Applications" at bounding box center [89, 214] width 178 height 36
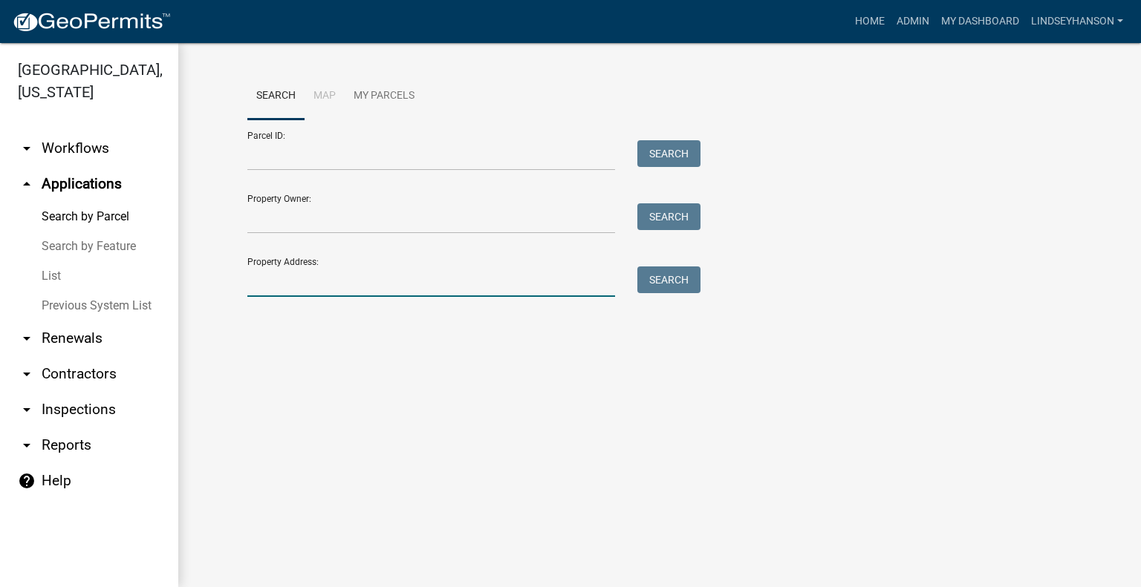
click at [356, 272] on input "Property Address:" at bounding box center [431, 282] width 368 height 30
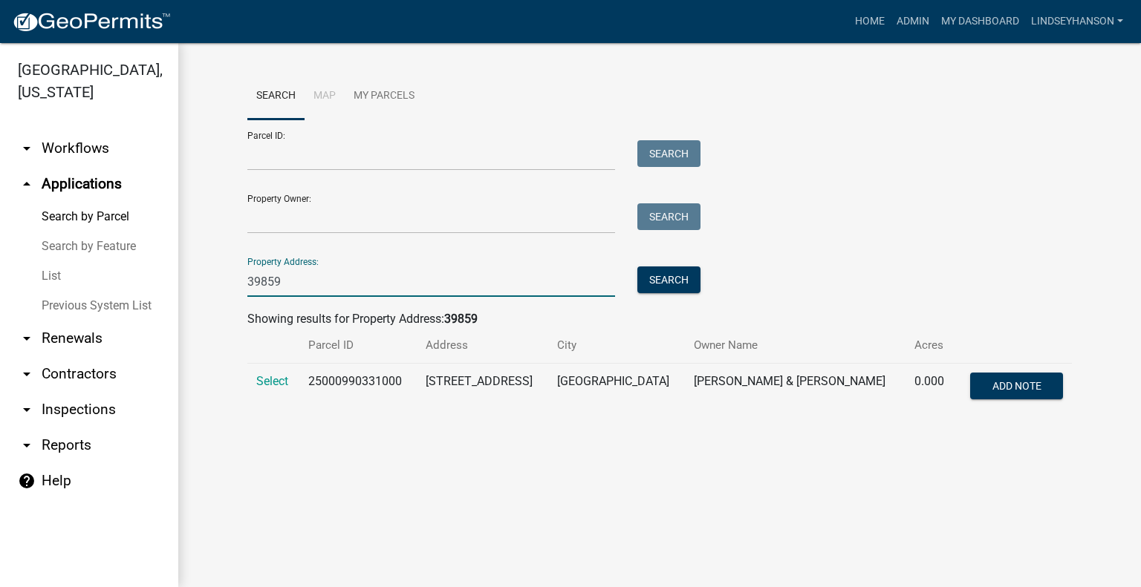
type input "39859"
click at [269, 365] on td "Select" at bounding box center [273, 388] width 52 height 49
click at [267, 380] on span "Select" at bounding box center [272, 381] width 32 height 14
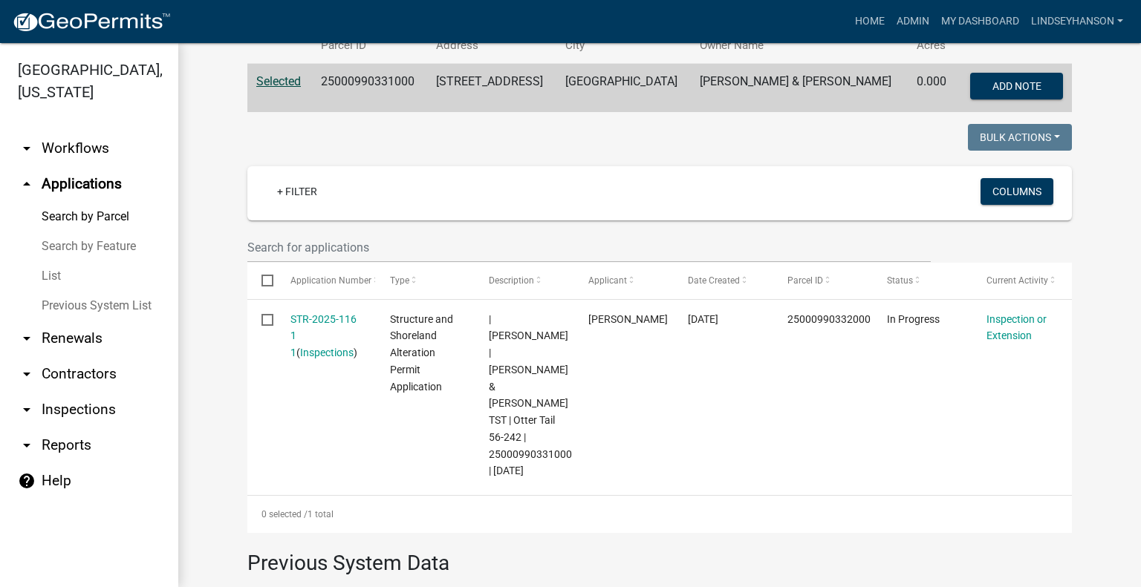
scroll to position [309, 0]
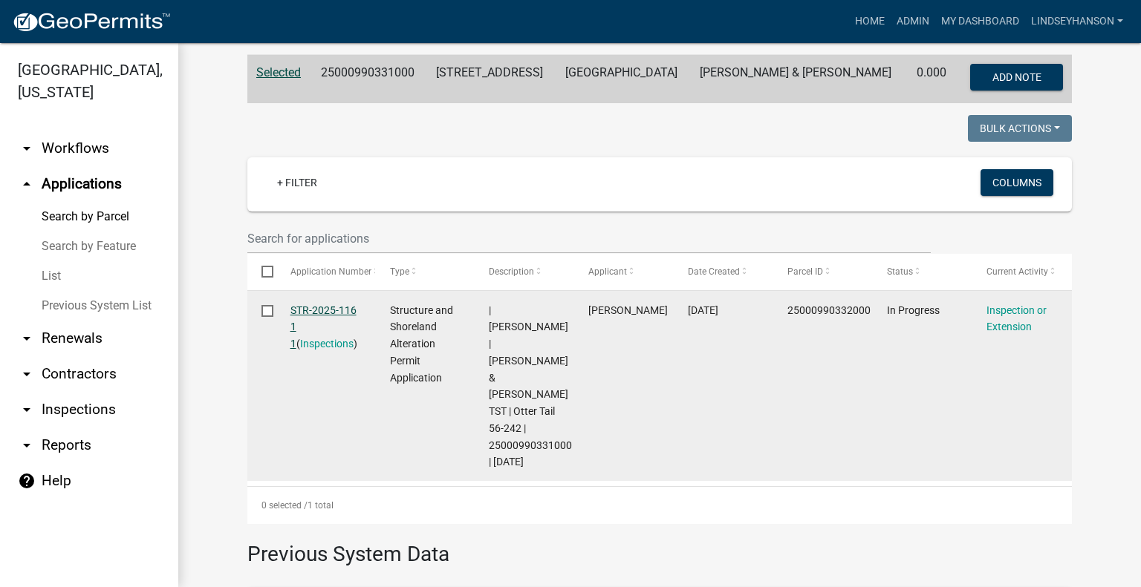
click at [330, 306] on link "STR-2025-116 1 1" at bounding box center [323, 327] width 66 height 46
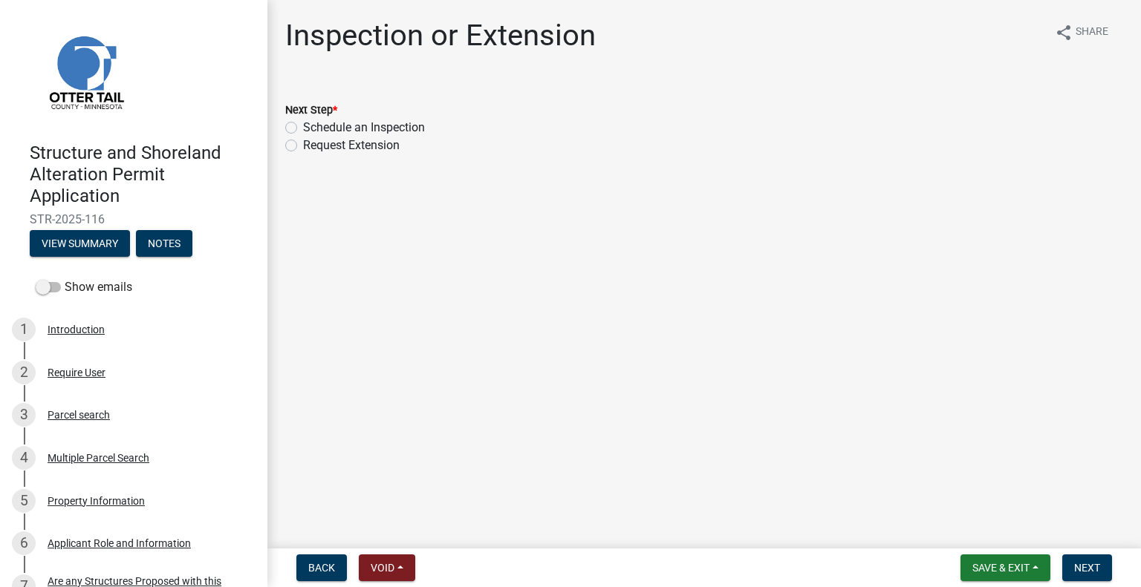
click at [410, 127] on label "Schedule an Inspection" at bounding box center [364, 128] width 122 height 18
click at [313, 127] on input "Schedule an Inspection" at bounding box center [308, 124] width 10 height 10
radio input "true"
click at [1081, 562] on span "Next" at bounding box center [1087, 568] width 26 height 12
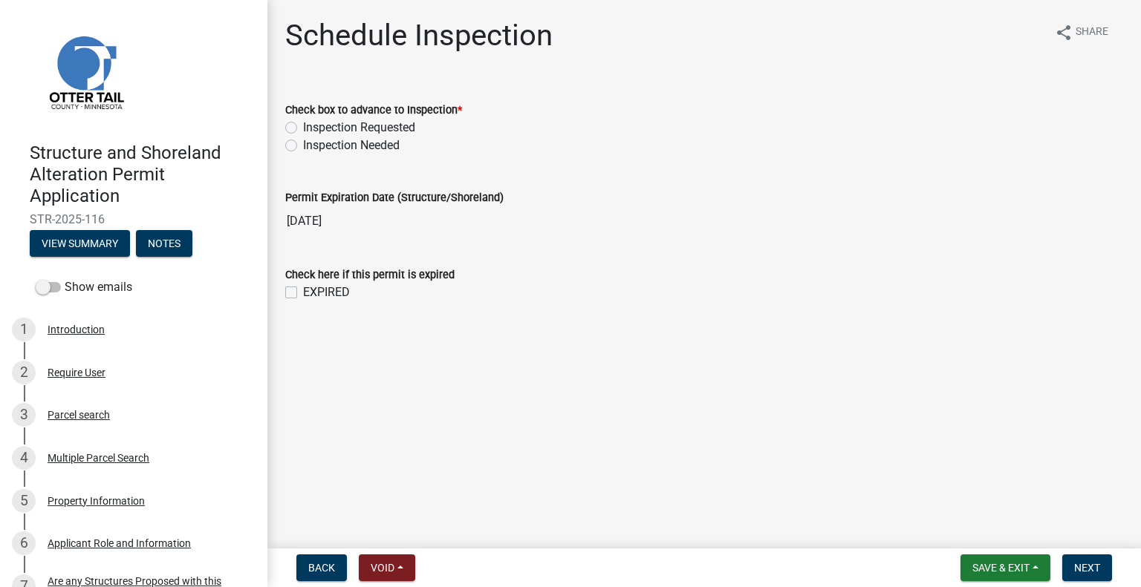
click at [404, 125] on label "Inspection Requested" at bounding box center [359, 128] width 112 height 18
click at [313, 125] on input "Inspection Requested" at bounding box center [308, 124] width 10 height 10
radio input "true"
click at [1104, 561] on button "Next" at bounding box center [1087, 568] width 50 height 27
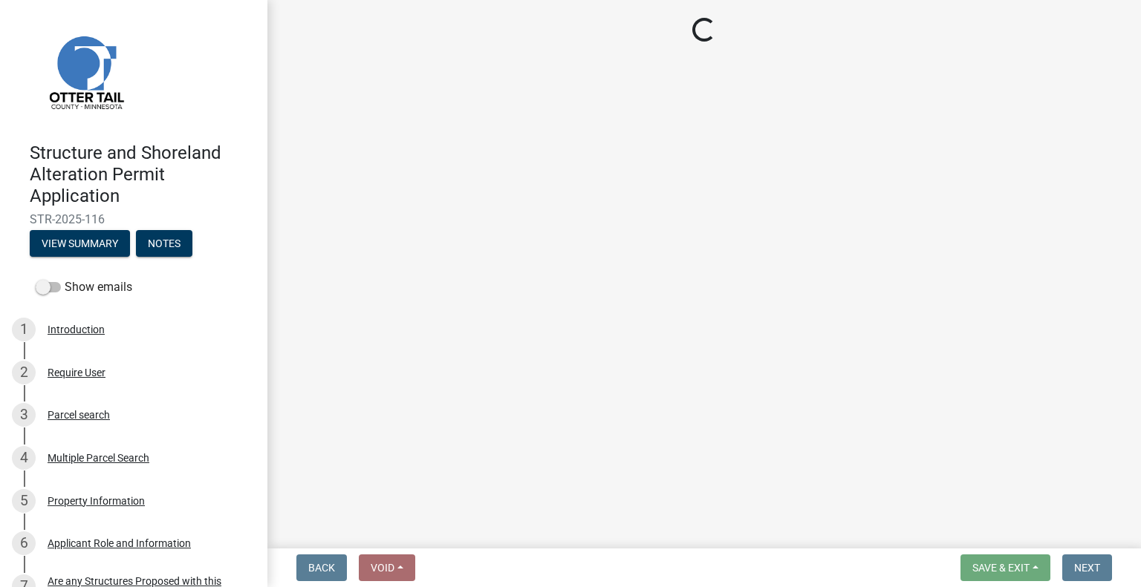
select select "710d5f49-2663-4e73-9718-d0c4e189f5ed"
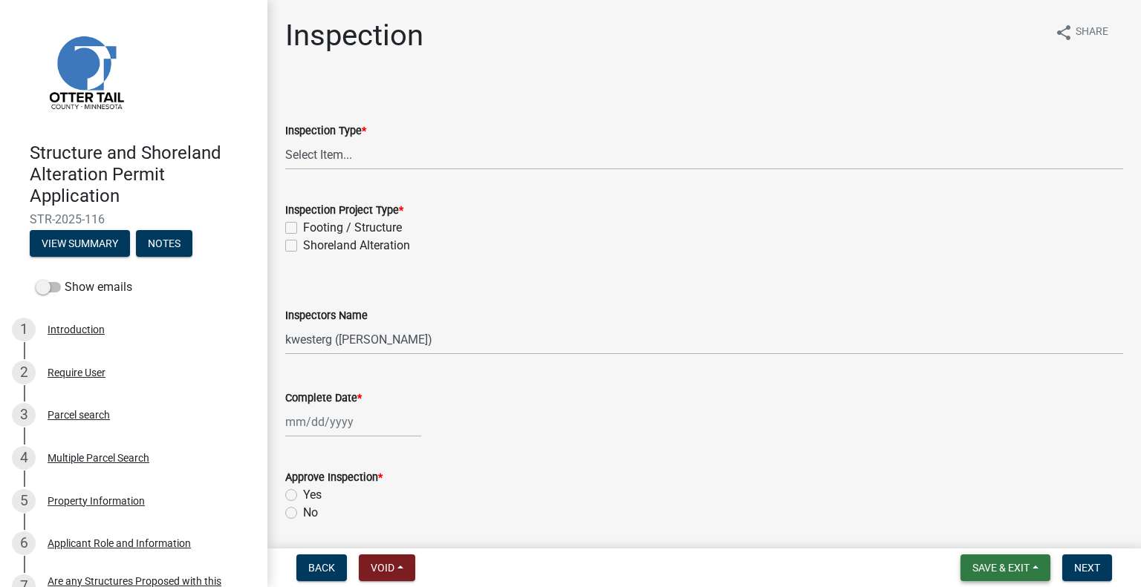
click at [1004, 576] on button "Save & Exit" at bounding box center [1005, 568] width 90 height 27
click at [985, 529] on button "Save & Exit" at bounding box center [990, 530] width 119 height 36
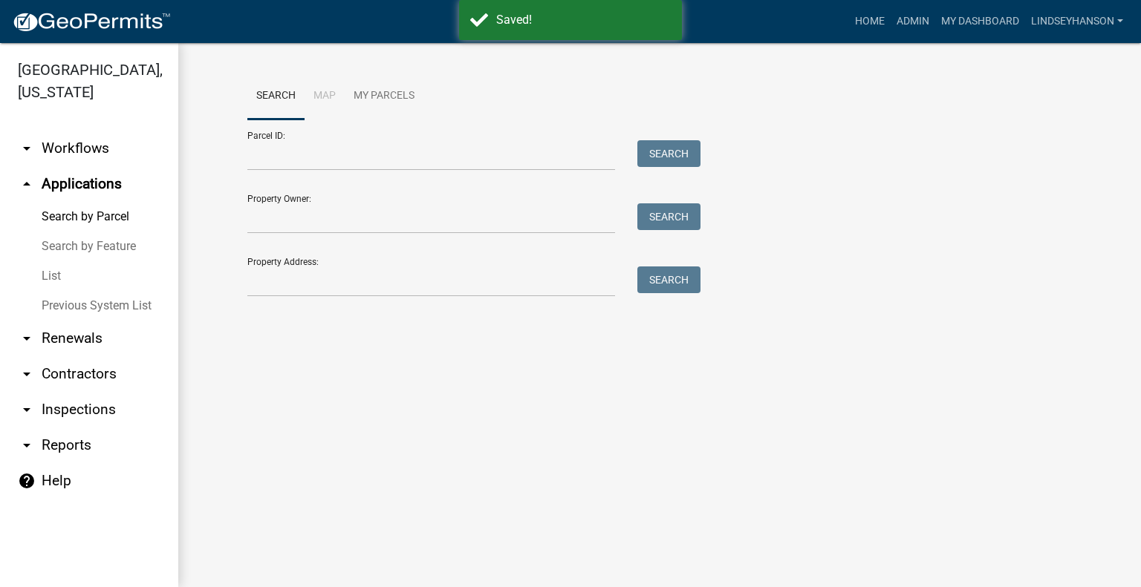
drag, startPoint x: 123, startPoint y: 143, endPoint x: 112, endPoint y: 162, distance: 21.9
click at [123, 143] on link "arrow_drop_down Workflows" at bounding box center [89, 149] width 178 height 36
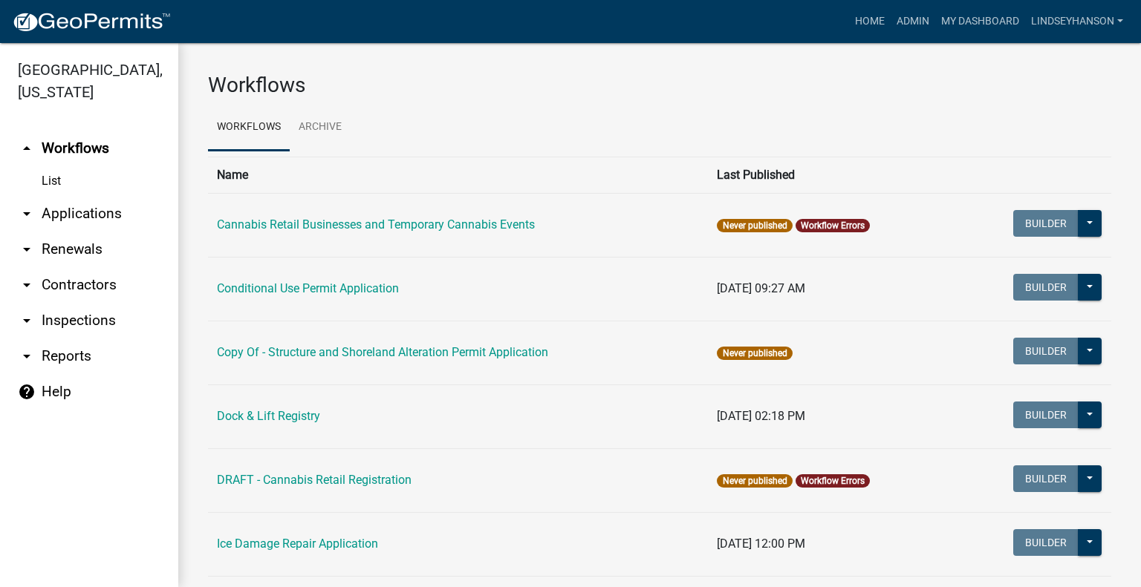
click at [97, 212] on link "arrow_drop_down Applications" at bounding box center [89, 214] width 178 height 36
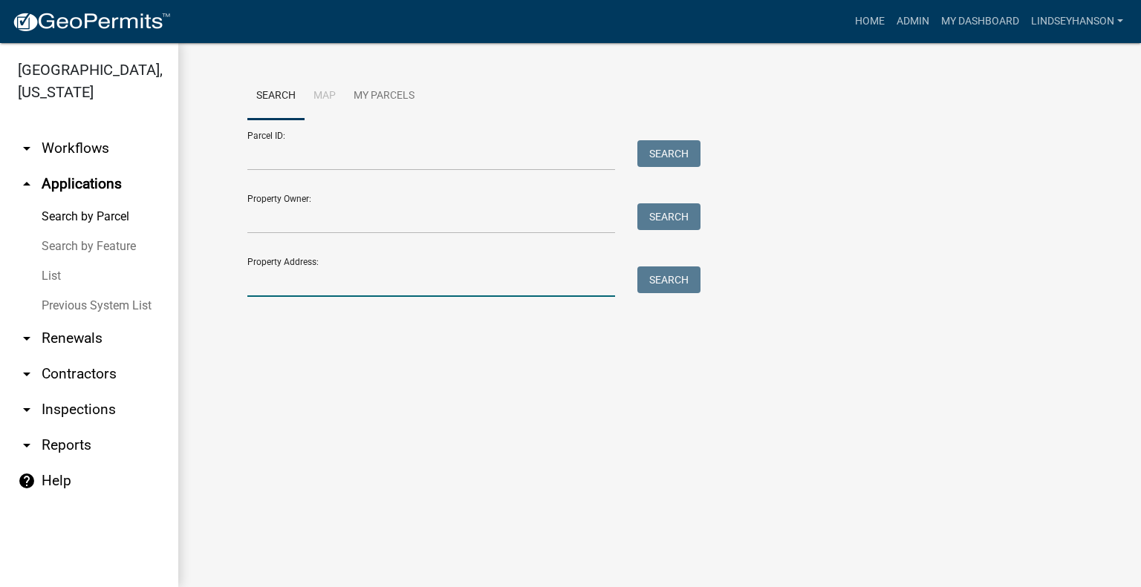
click at [385, 283] on input "Property Address:" at bounding box center [431, 282] width 368 height 30
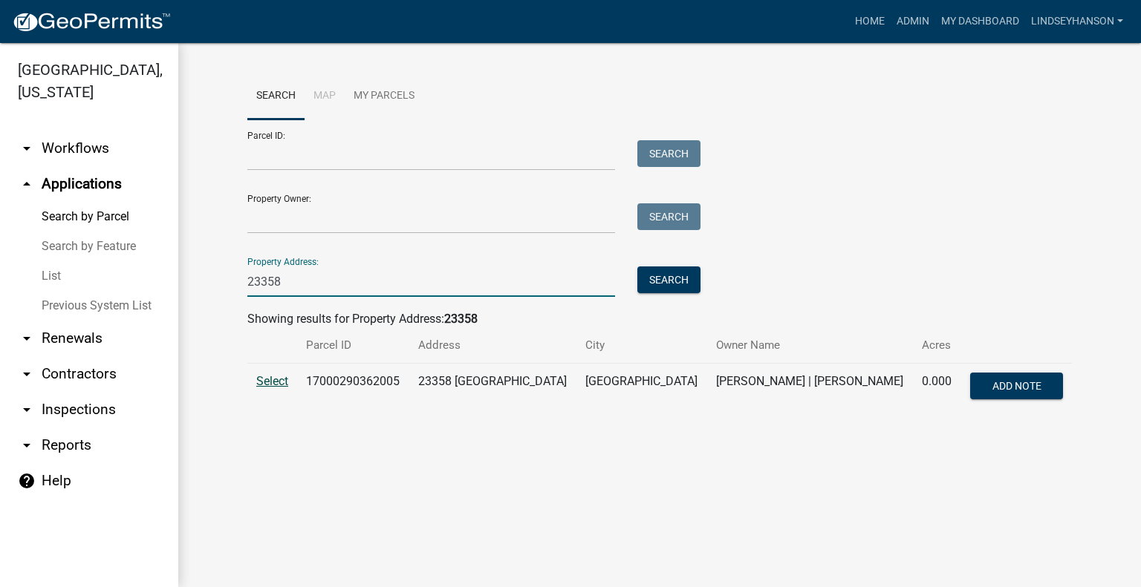
type input "23358"
click at [273, 382] on span "Select" at bounding box center [272, 381] width 32 height 14
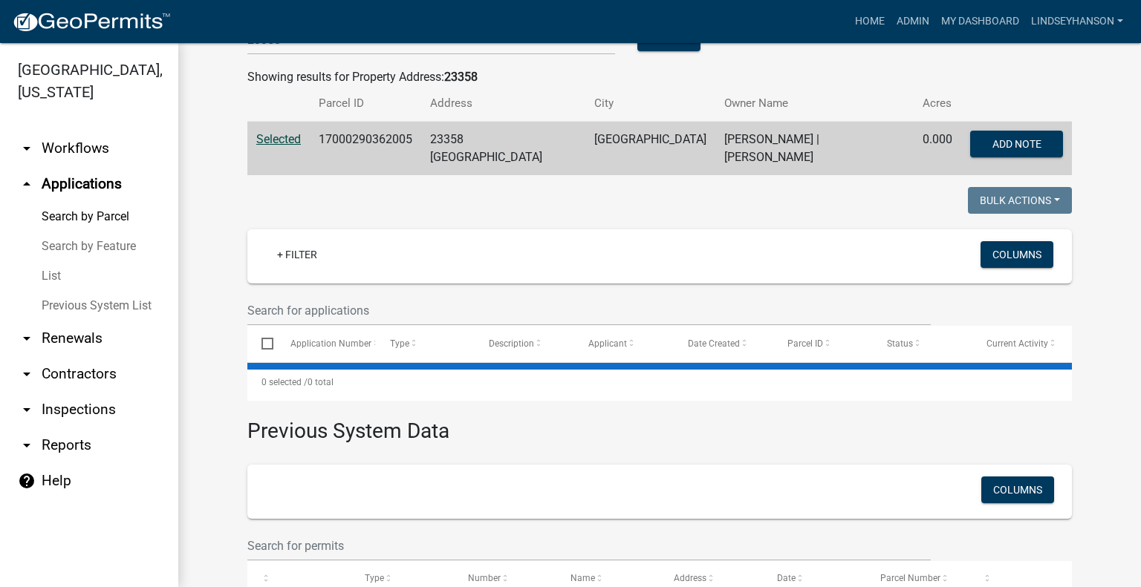
scroll to position [297, 0]
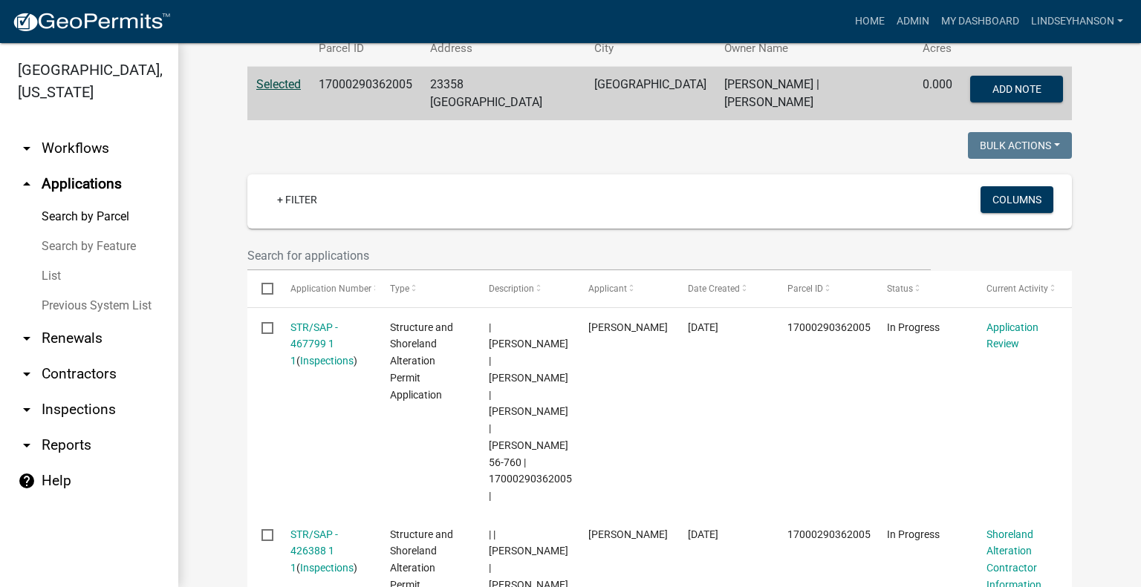
click at [81, 152] on link "arrow_drop_down Workflows" at bounding box center [89, 149] width 178 height 36
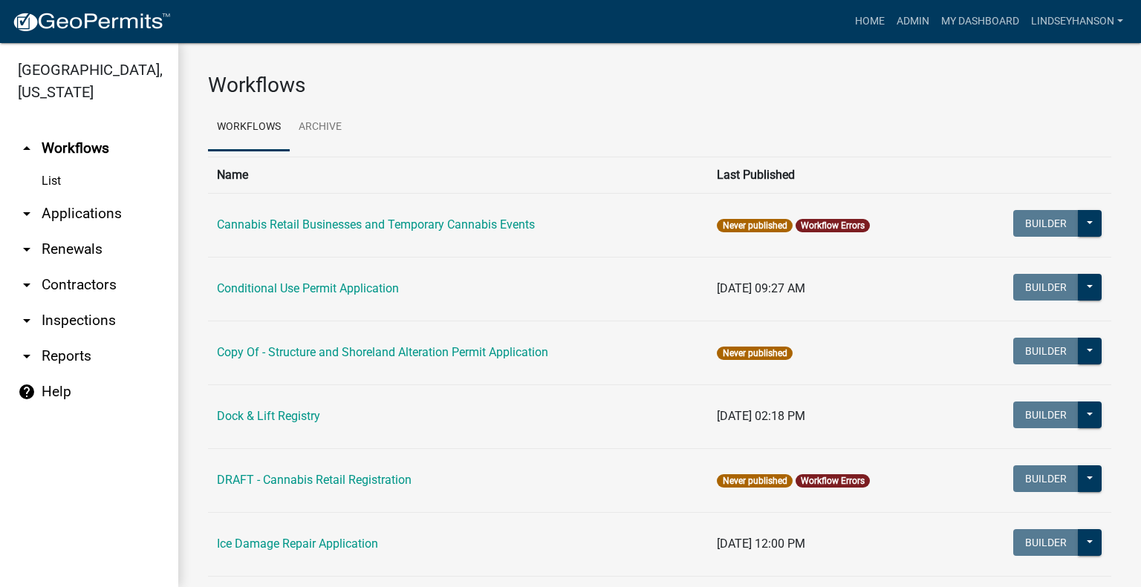
click at [106, 212] on link "arrow_drop_down Applications" at bounding box center [89, 214] width 178 height 36
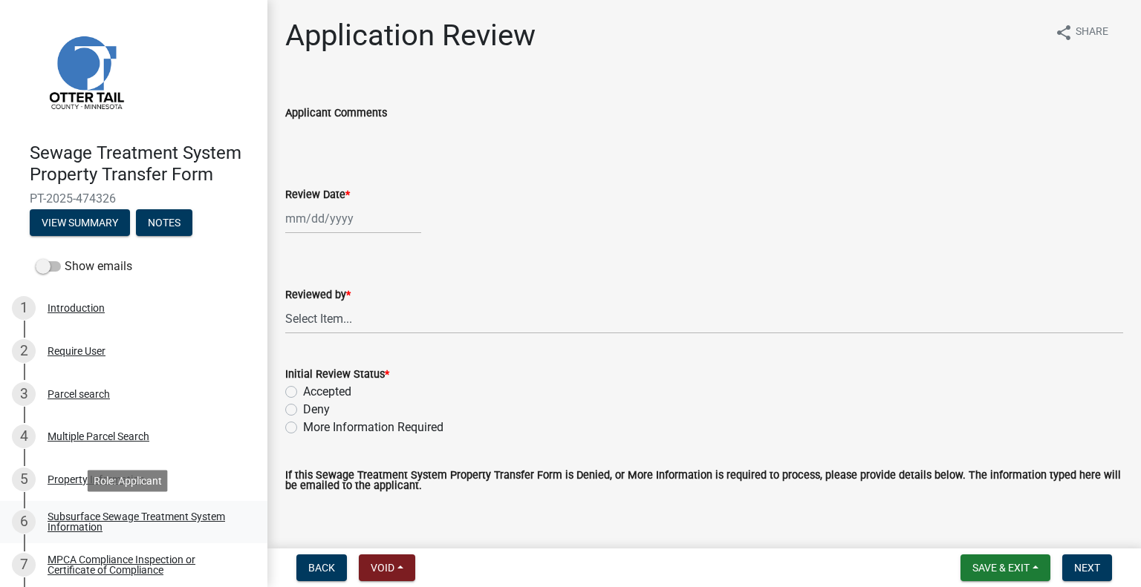
click at [180, 517] on div "Subsurface Sewage Treatment System Information" at bounding box center [146, 522] width 196 height 21
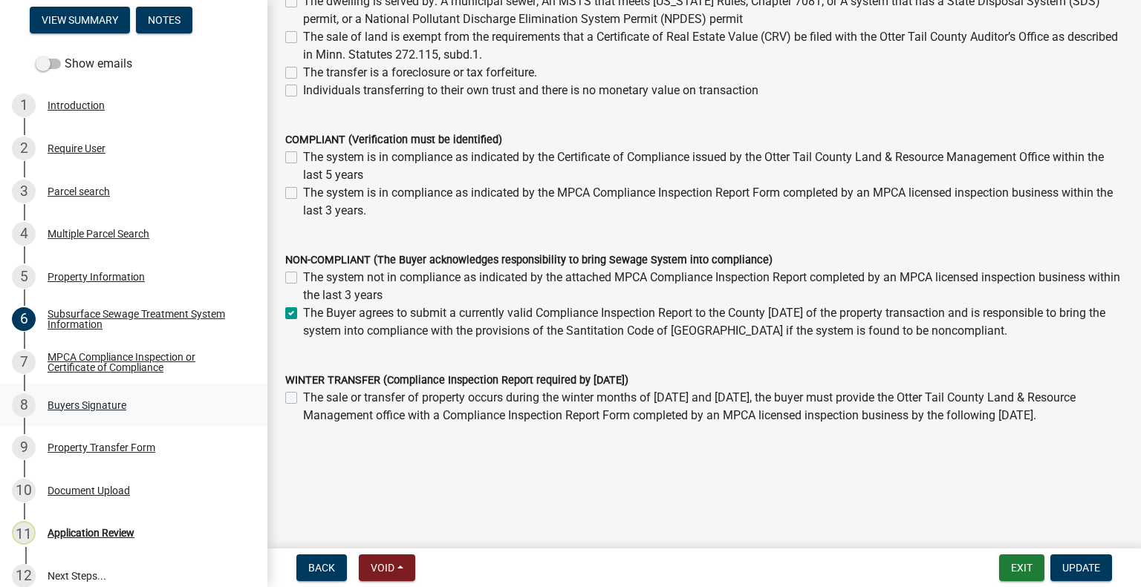
scroll to position [206, 0]
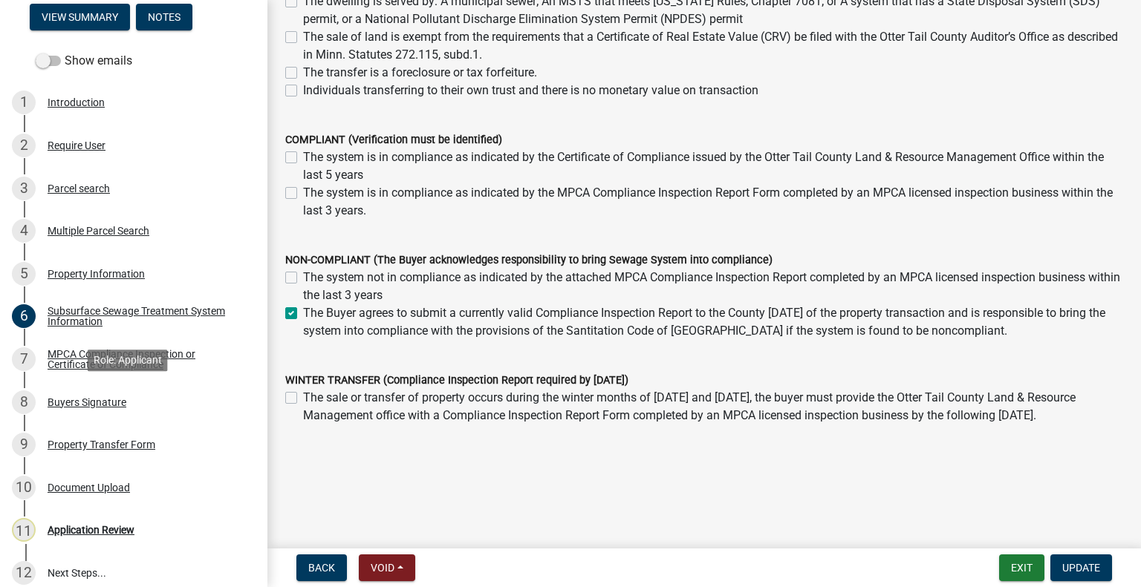
click at [128, 365] on div "Role: Applicant" at bounding box center [128, 361] width 80 height 22
click at [165, 351] on div "MPCA Compliance Inspection or Certificate of Compliance" at bounding box center [146, 359] width 196 height 21
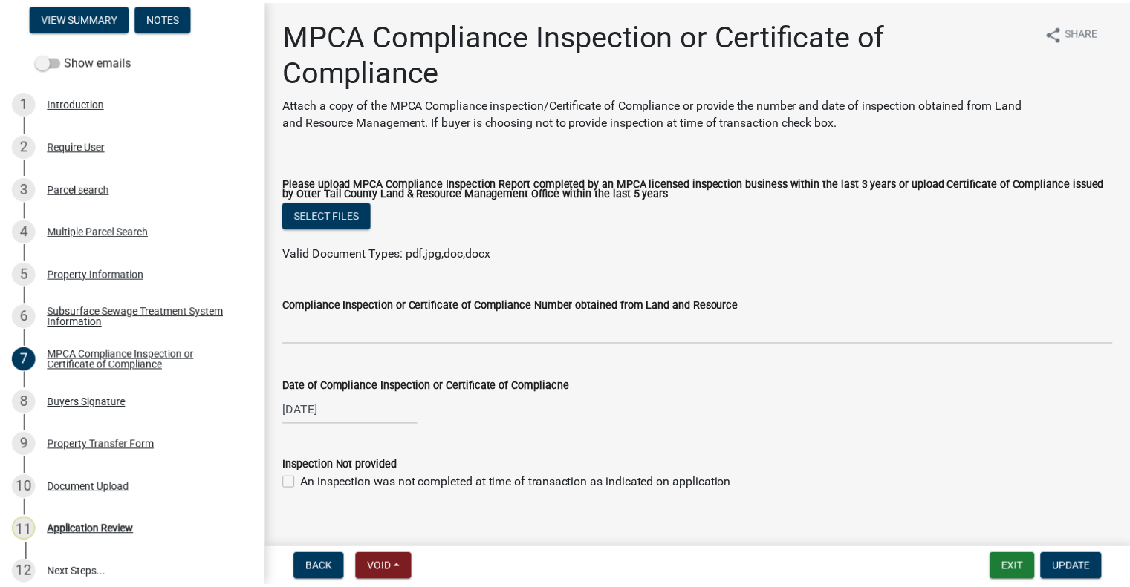
scroll to position [218, 0]
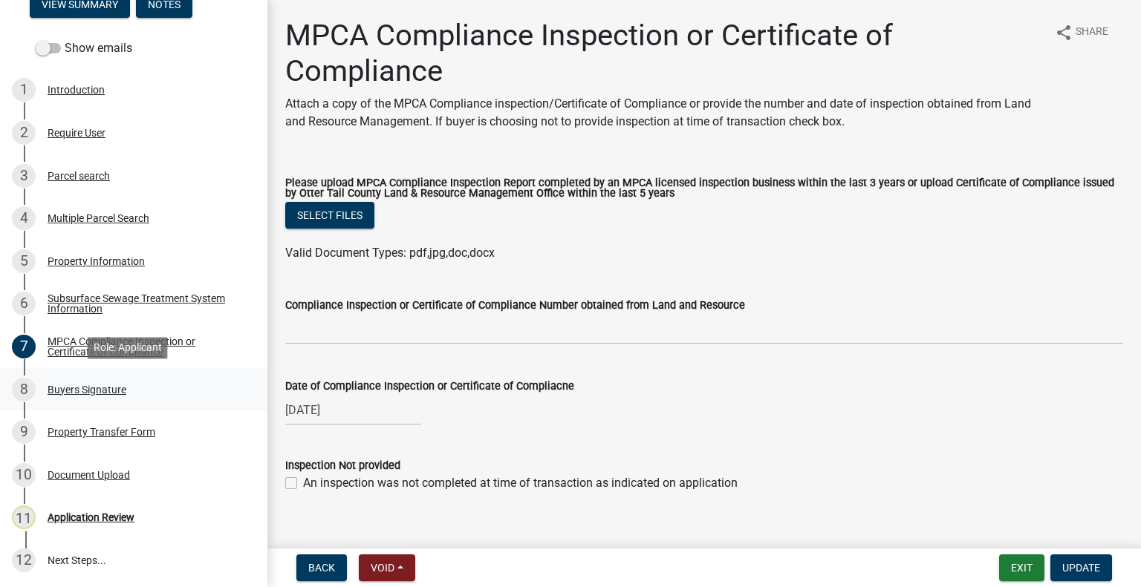
click at [96, 385] on div "Buyers Signature" at bounding box center [87, 390] width 79 height 10
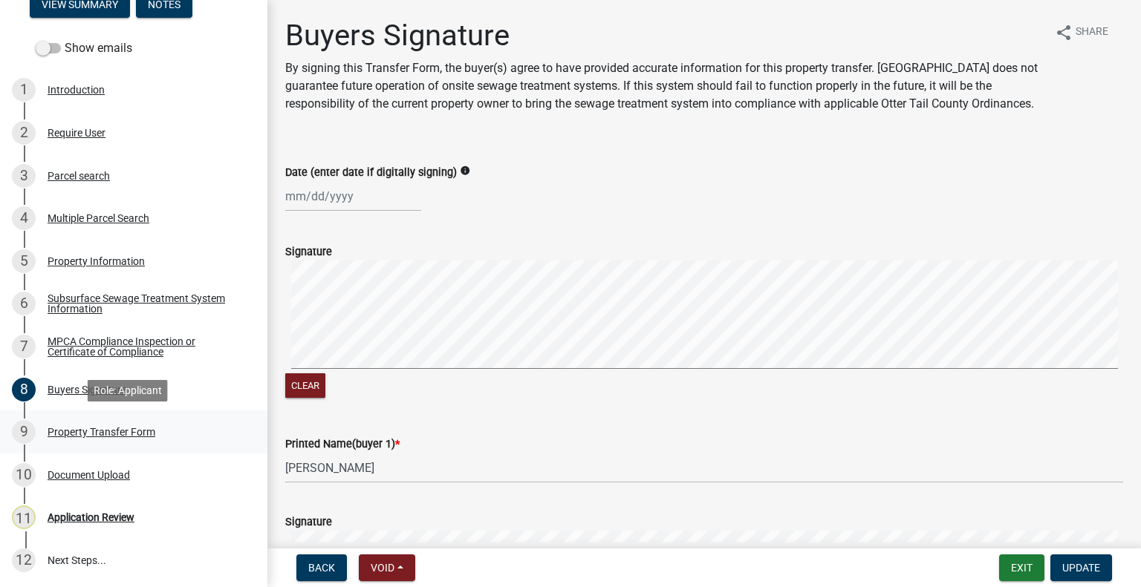
click at [120, 435] on div "Property Transfer Form" at bounding box center [102, 432] width 108 height 10
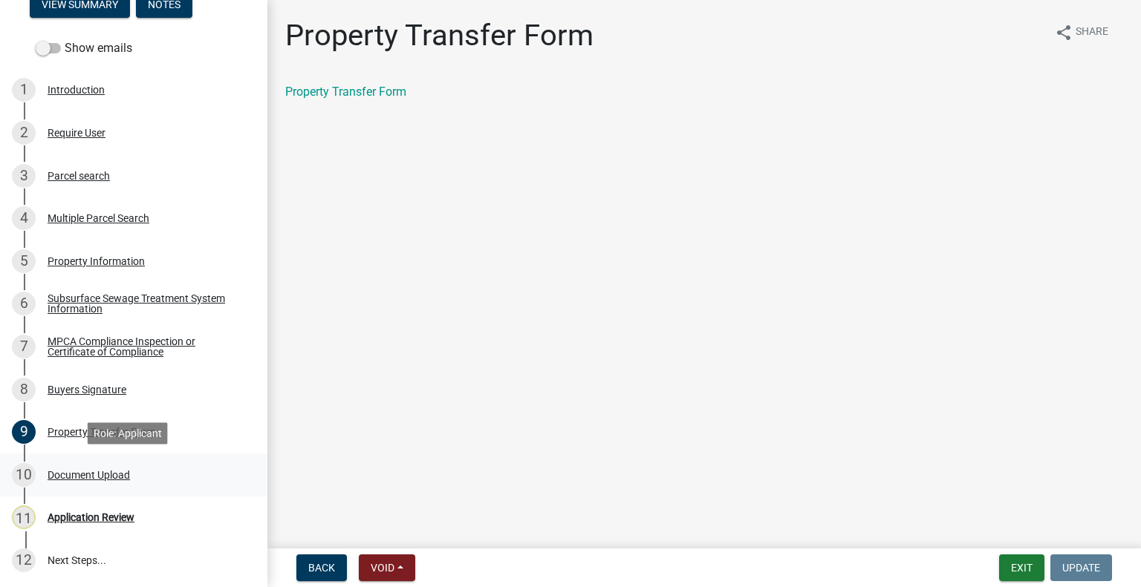
click at [120, 477] on div "Document Upload" at bounding box center [89, 475] width 82 height 10
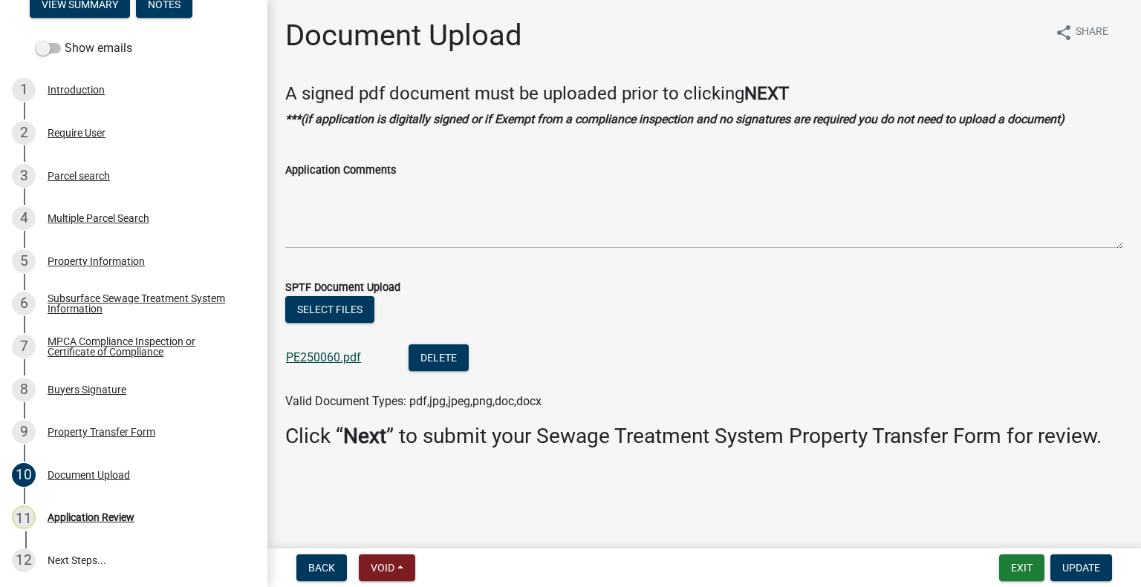
click at [326, 359] on link "PE250060.pdf" at bounding box center [323, 358] width 75 height 14
click at [95, 176] on div "Parcel search" at bounding box center [79, 176] width 62 height 10
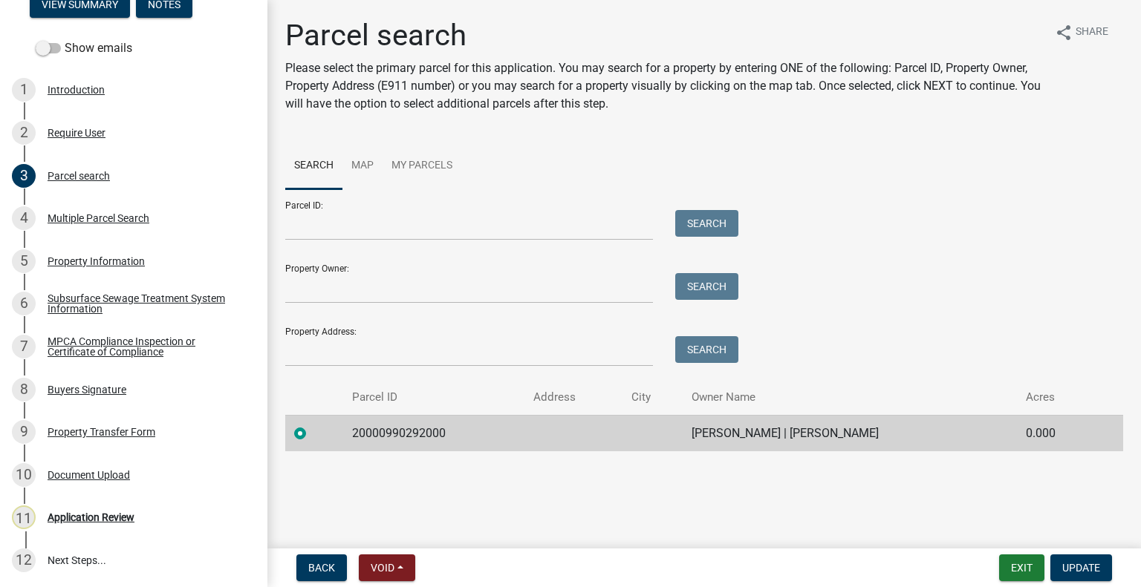
click at [410, 427] on td "20000990292000" at bounding box center [433, 433] width 181 height 36
copy td "20000990292000"
click at [87, 523] on div "Application Review" at bounding box center [91, 517] width 87 height 10
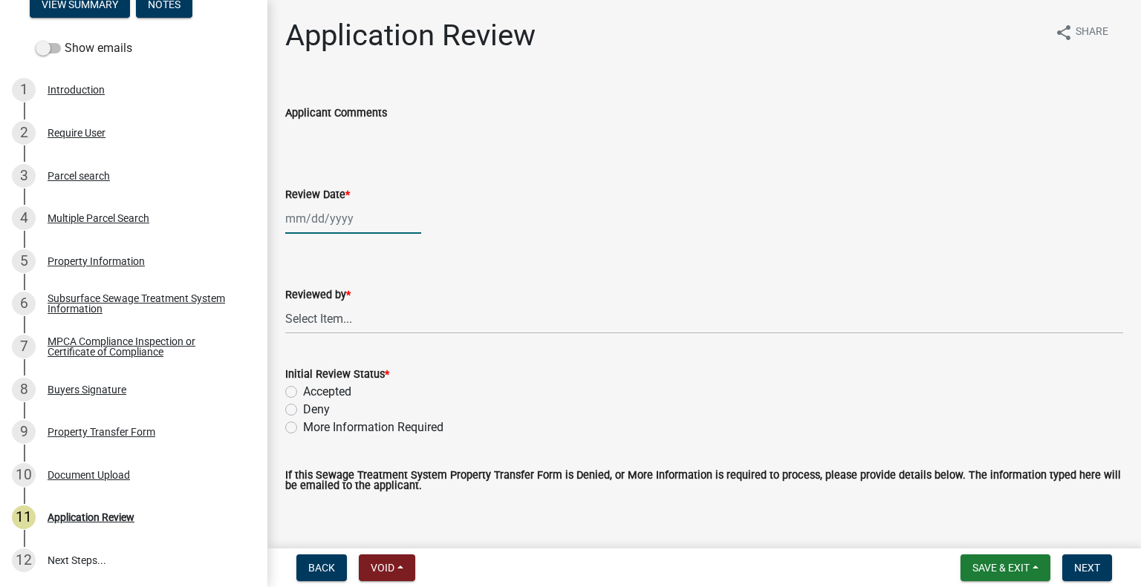
click at [366, 215] on div at bounding box center [353, 218] width 136 height 30
select select "9"
select select "2025"
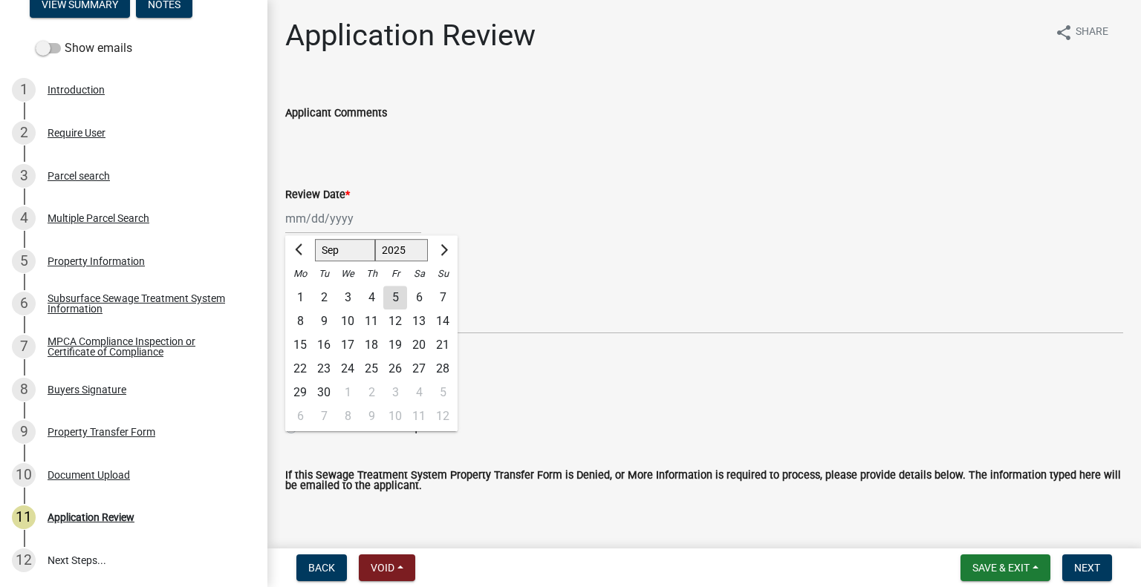
click at [391, 297] on div "5" at bounding box center [395, 298] width 24 height 24
type input "[DATE]"
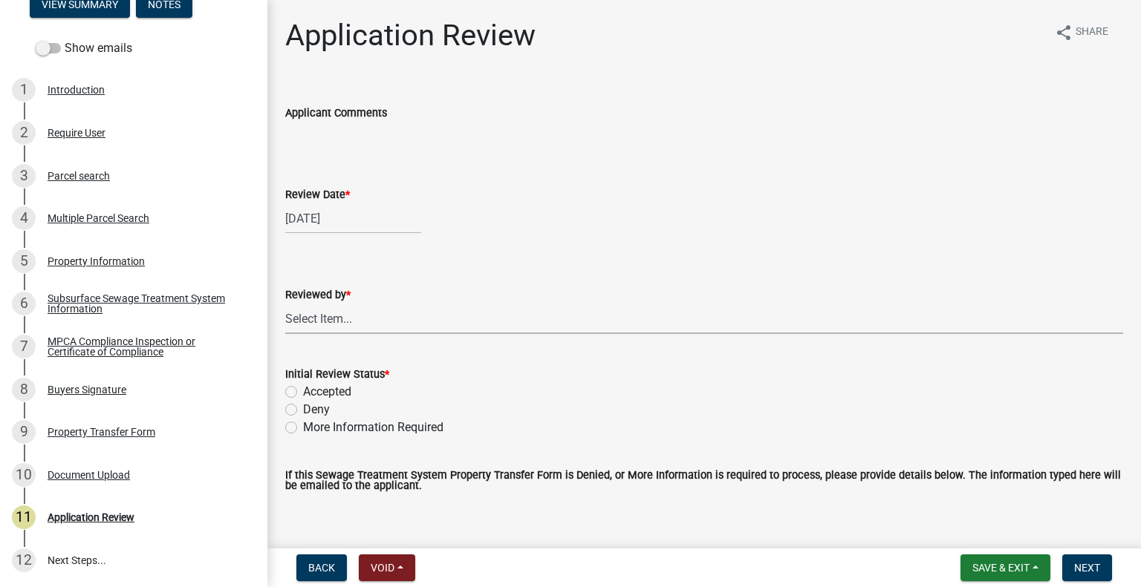
click at [374, 319] on select "Select Item... [PERSON_NAME] [PERSON_NAME] [PERSON_NAME] [PERSON_NAME] [PERSON_…" at bounding box center [704, 319] width 838 height 30
click at [285, 304] on select "Select Item... [PERSON_NAME] [PERSON_NAME] [PERSON_NAME] [PERSON_NAME] [PERSON_…" at bounding box center [704, 319] width 838 height 30
select select "2217fab6-25d2-4df2-8e35-18ddd05e0fe8"
click at [338, 397] on label "Accepted" at bounding box center [327, 392] width 48 height 18
click at [313, 393] on input "Accepted" at bounding box center [308, 388] width 10 height 10
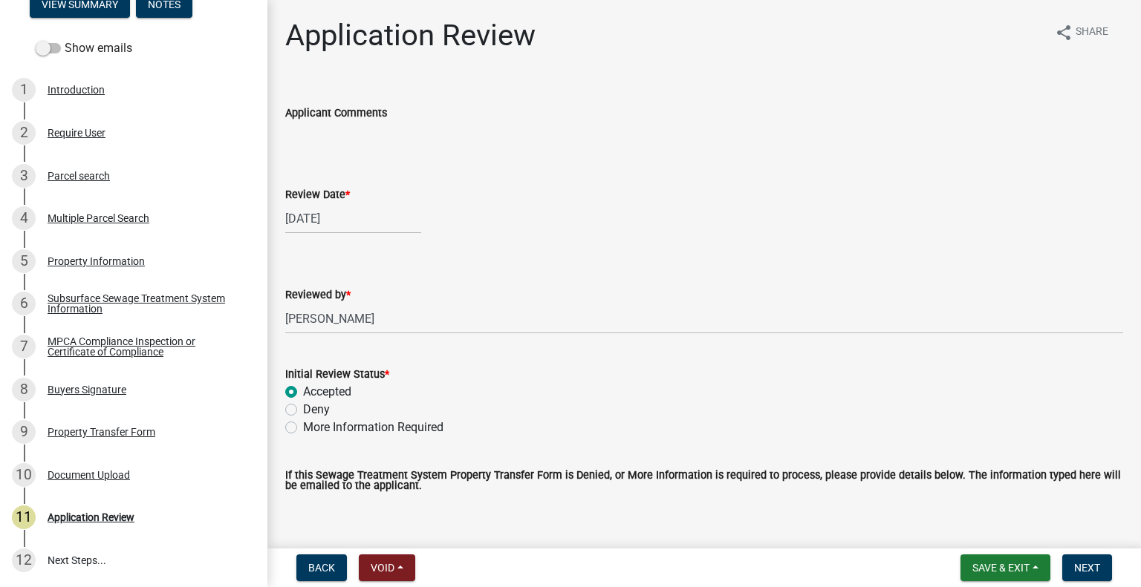
radio input "true"
click at [1105, 581] on button "Next" at bounding box center [1087, 568] width 50 height 27
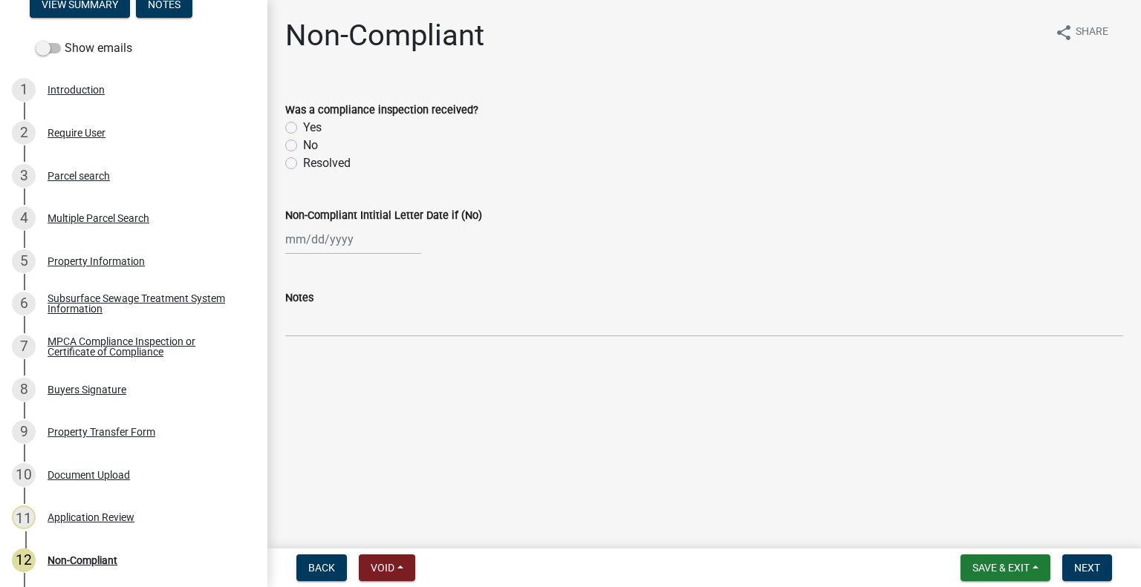
click at [112, 166] on div "3 Parcel search" at bounding box center [128, 176] width 232 height 24
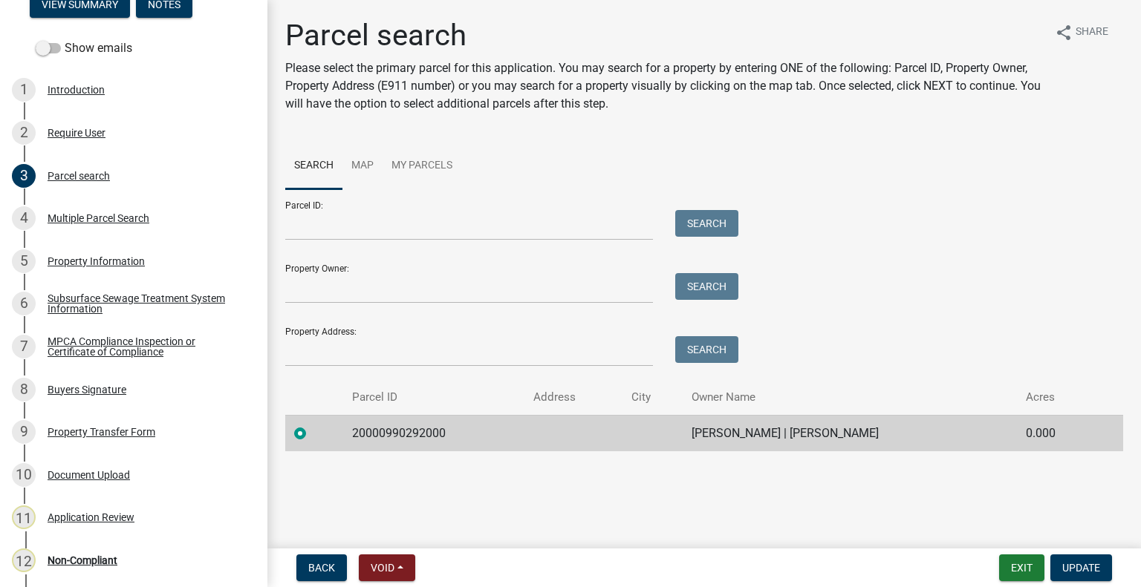
click at [377, 428] on td "20000990292000" at bounding box center [433, 433] width 181 height 36
copy td "20000990292000"
click at [120, 549] on div "12 Non-Compliant" at bounding box center [128, 561] width 232 height 24
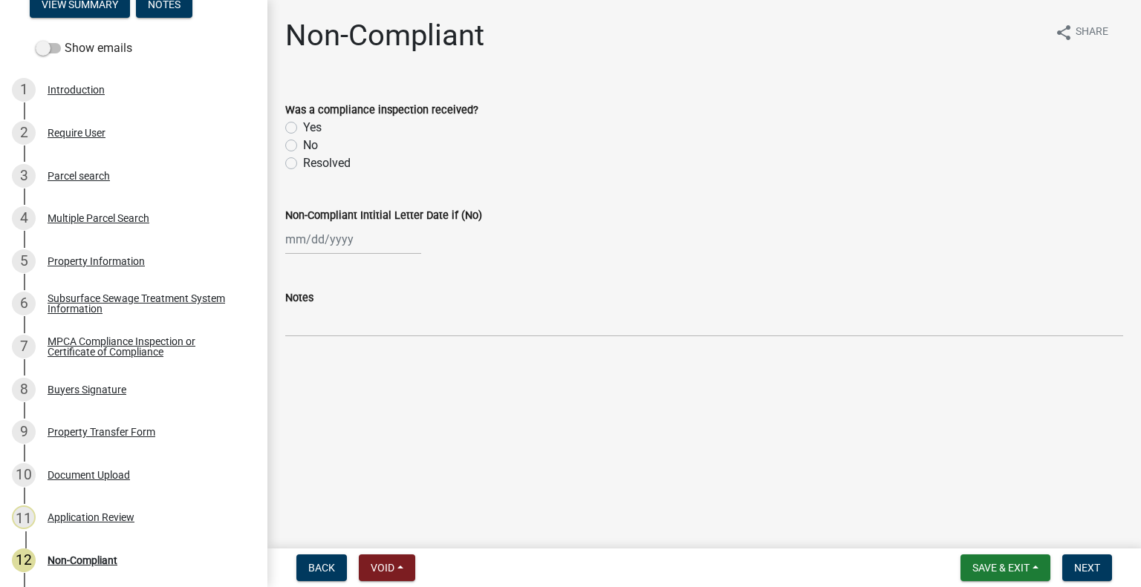
click at [303, 131] on label "Yes" at bounding box center [312, 128] width 19 height 18
click at [303, 128] on input "Yes" at bounding box center [308, 124] width 10 height 10
radio input "true"
click at [1084, 566] on span "Next" at bounding box center [1087, 568] width 26 height 12
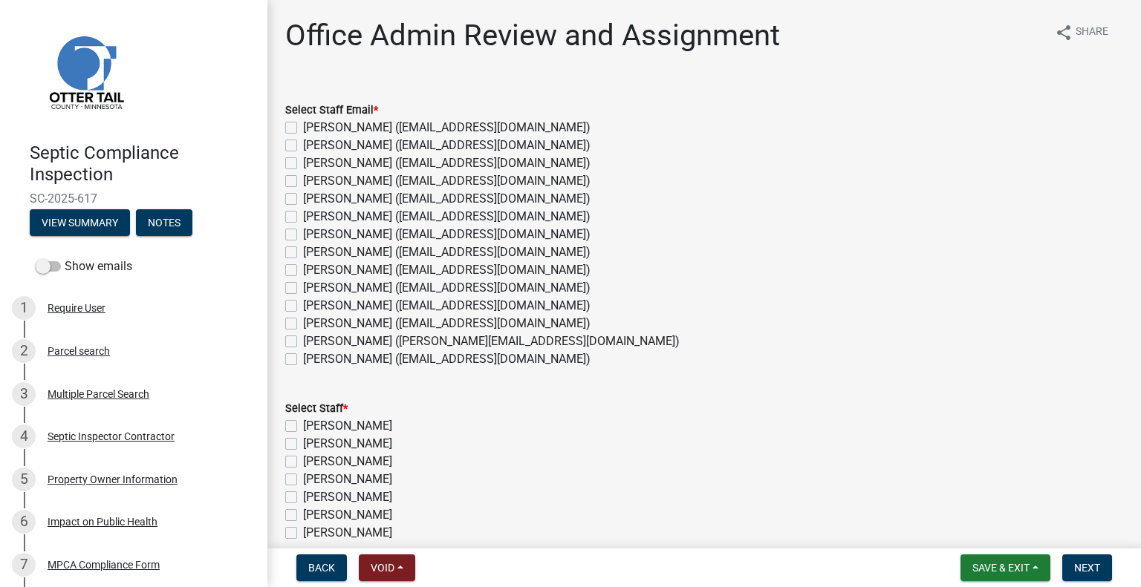
click at [353, 254] on label "[PERSON_NAME] ([EMAIL_ADDRESS][DOMAIN_NAME])" at bounding box center [446, 253] width 287 height 18
click at [313, 253] on input "Emma Swenson (eswenson@ottertailcounty.gov)" at bounding box center [308, 249] width 10 height 10
checkbox input "true"
checkbox input "false"
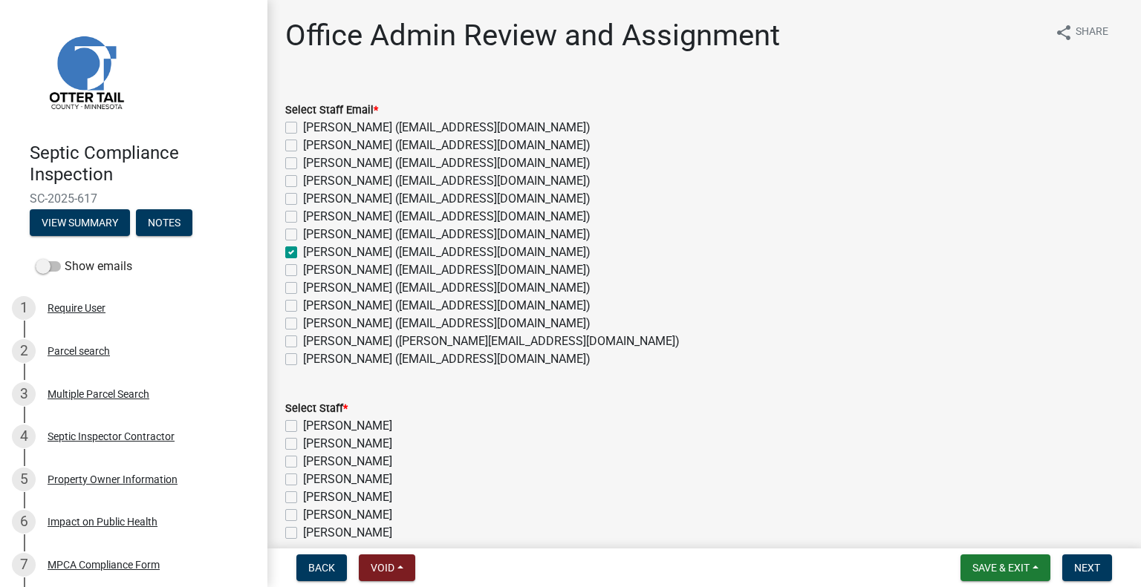
checkbox input "false"
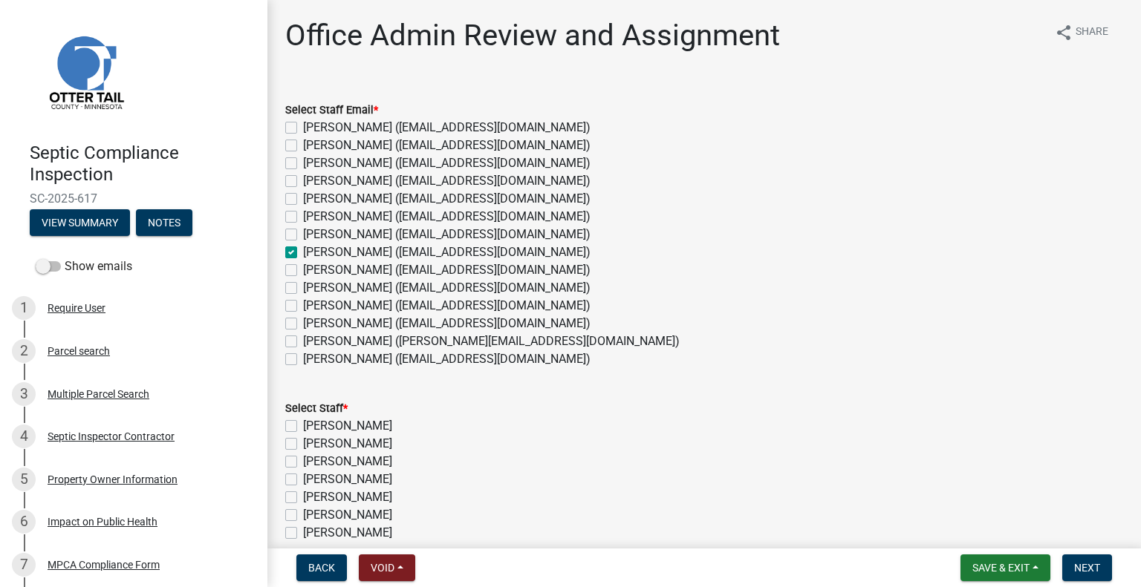
checkbox input "true"
checkbox input "false"
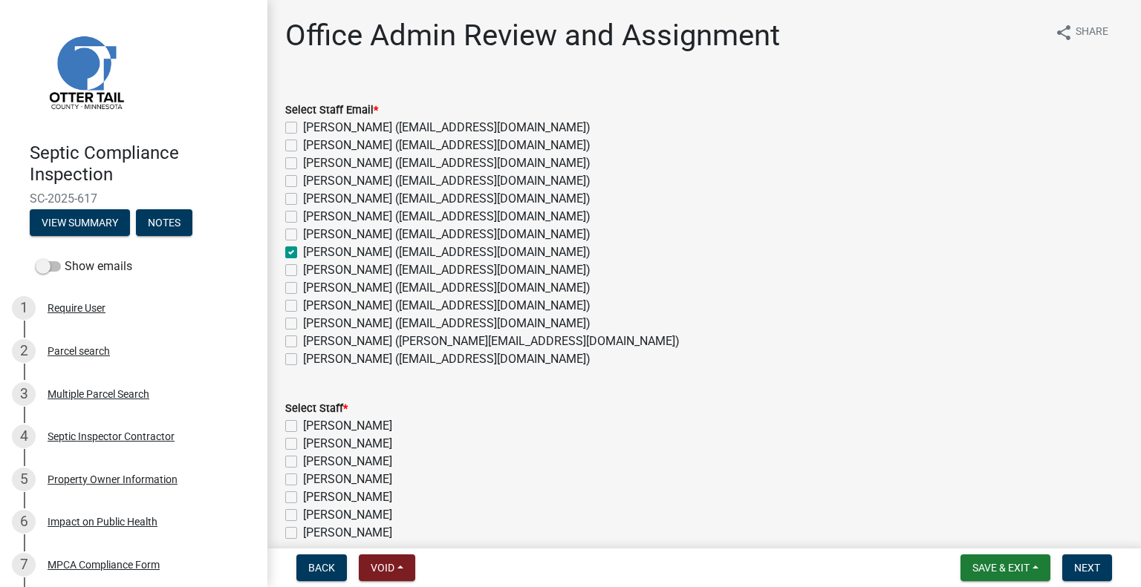
checkbox input "false"
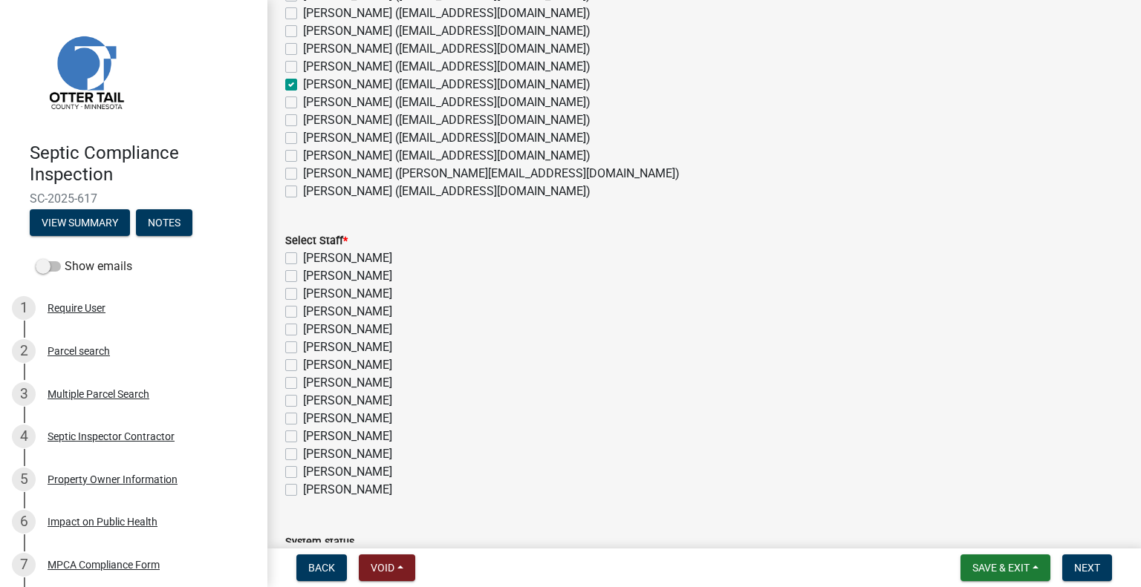
scroll to position [275, 0]
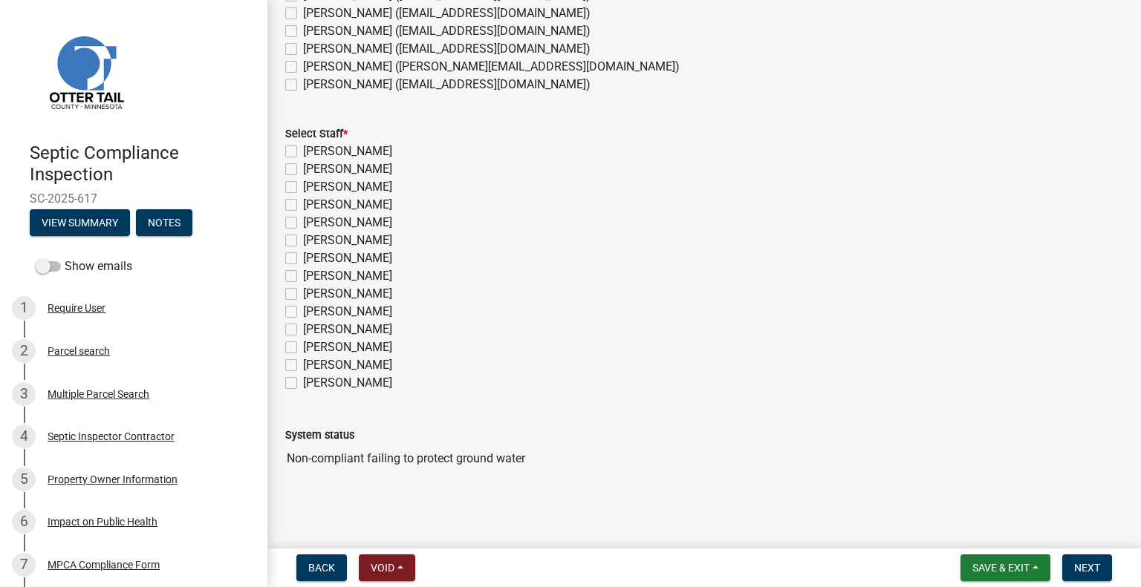
click at [381, 278] on label "[PERSON_NAME]" at bounding box center [347, 276] width 89 height 18
click at [313, 277] on input "[PERSON_NAME]" at bounding box center [308, 272] width 10 height 10
checkbox input "true"
checkbox input "false"
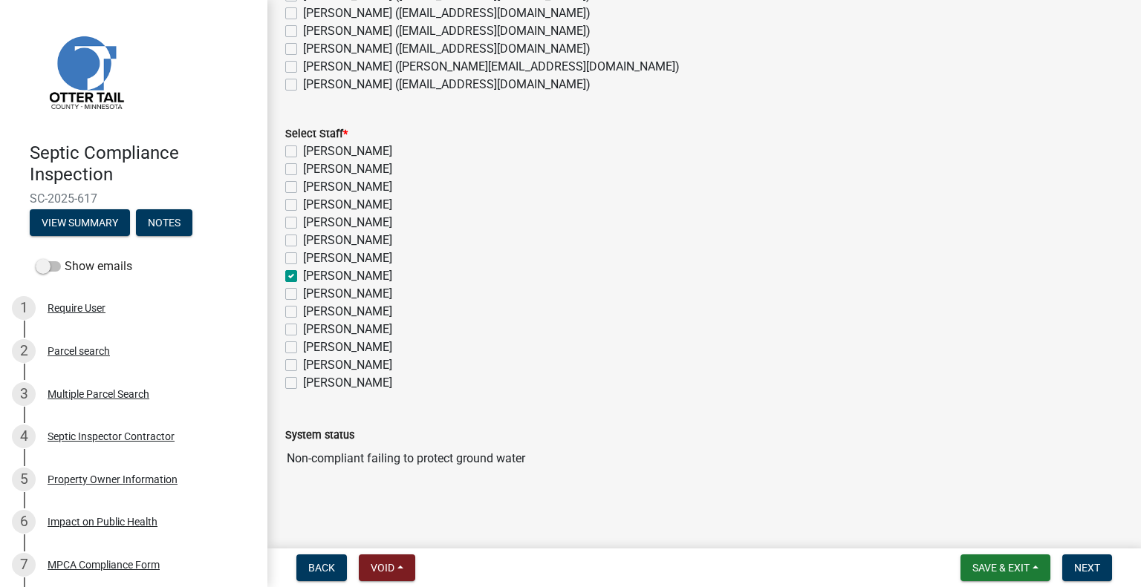
checkbox input "false"
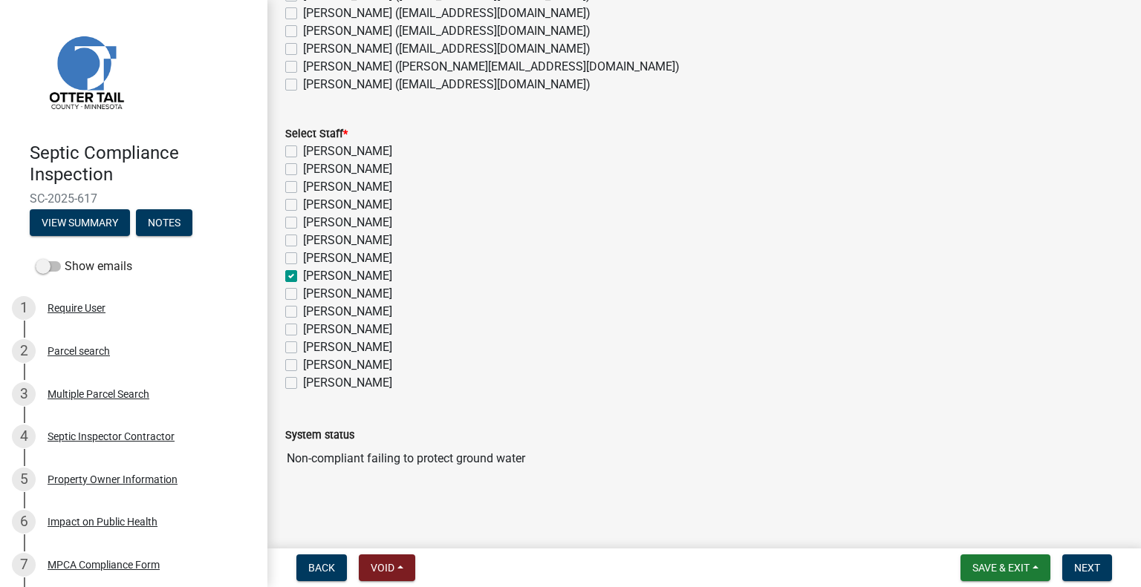
checkbox input "true"
checkbox input "false"
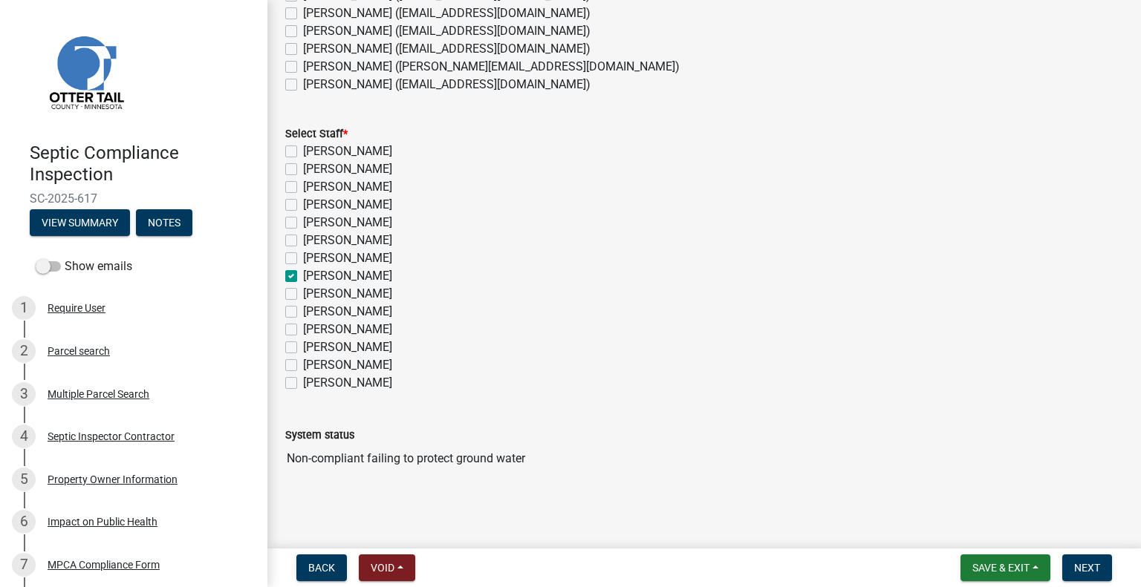
checkbox input "false"
click at [1084, 568] on span "Next" at bounding box center [1087, 568] width 26 height 12
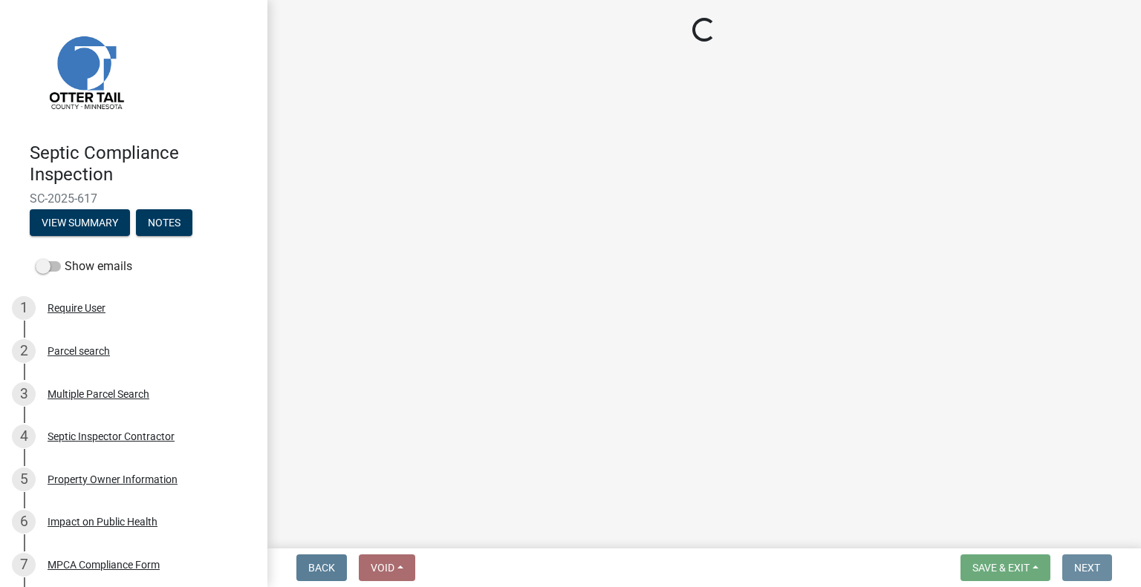
scroll to position [0, 0]
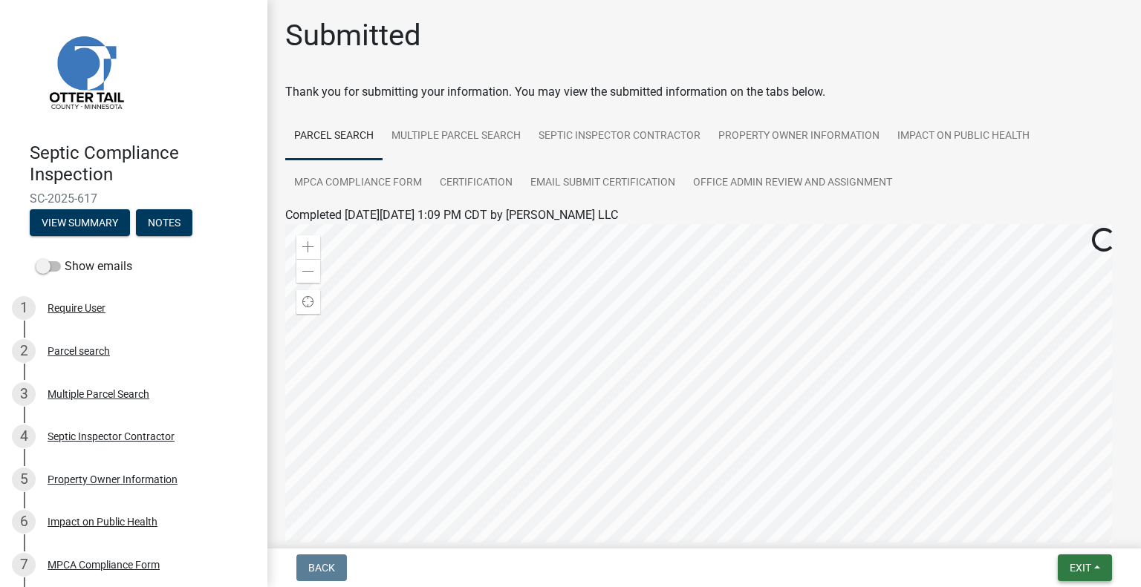
click at [1074, 560] on button "Exit" at bounding box center [1084, 568] width 54 height 27
click at [1060, 534] on button "Save & Exit" at bounding box center [1053, 530] width 119 height 36
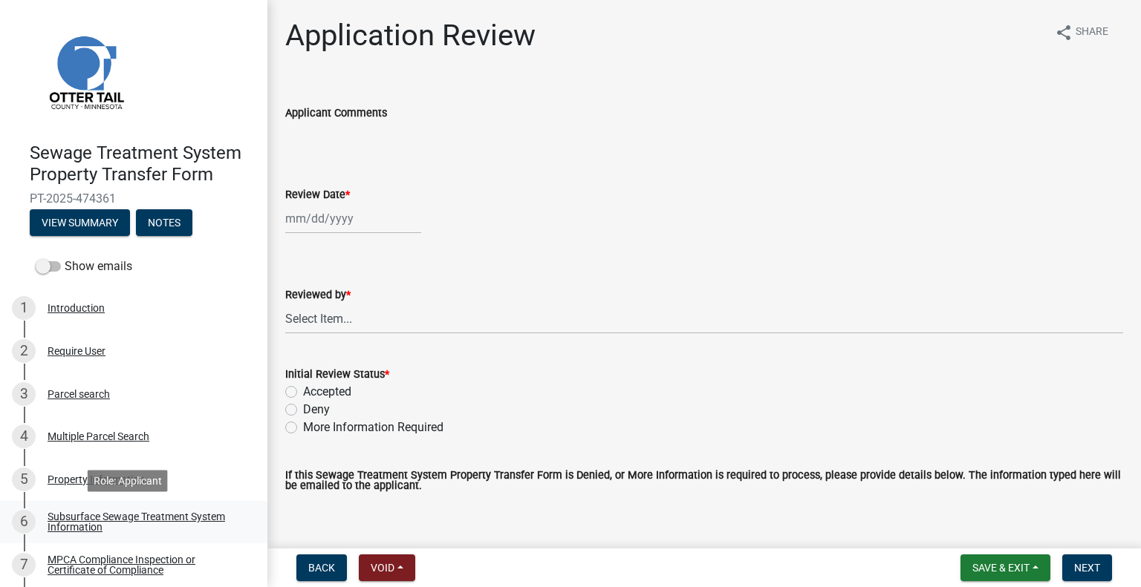
click at [198, 507] on link "6 Subsurface Sewage Treatment System Information" at bounding box center [133, 522] width 267 height 43
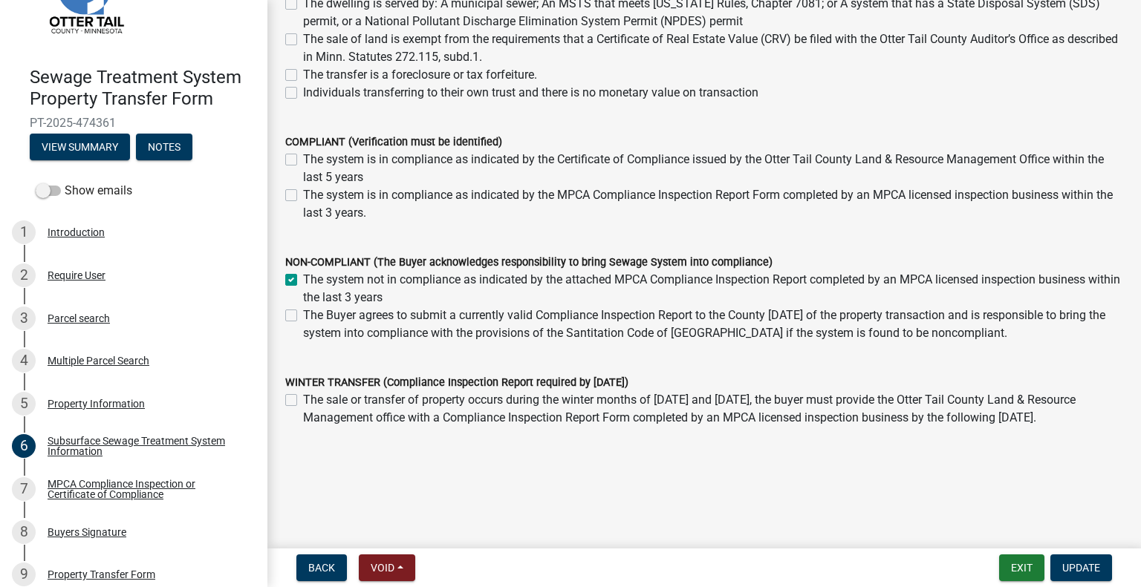
scroll to position [266, 0]
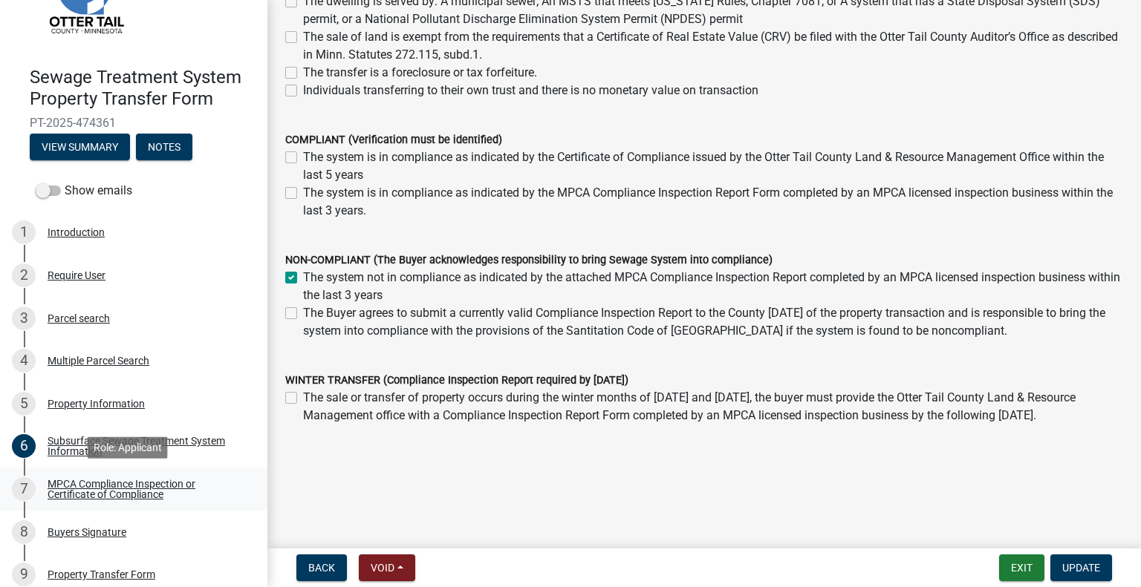
click at [143, 495] on div "MPCA Compliance Inspection or Certificate of Compliance" at bounding box center [146, 489] width 196 height 21
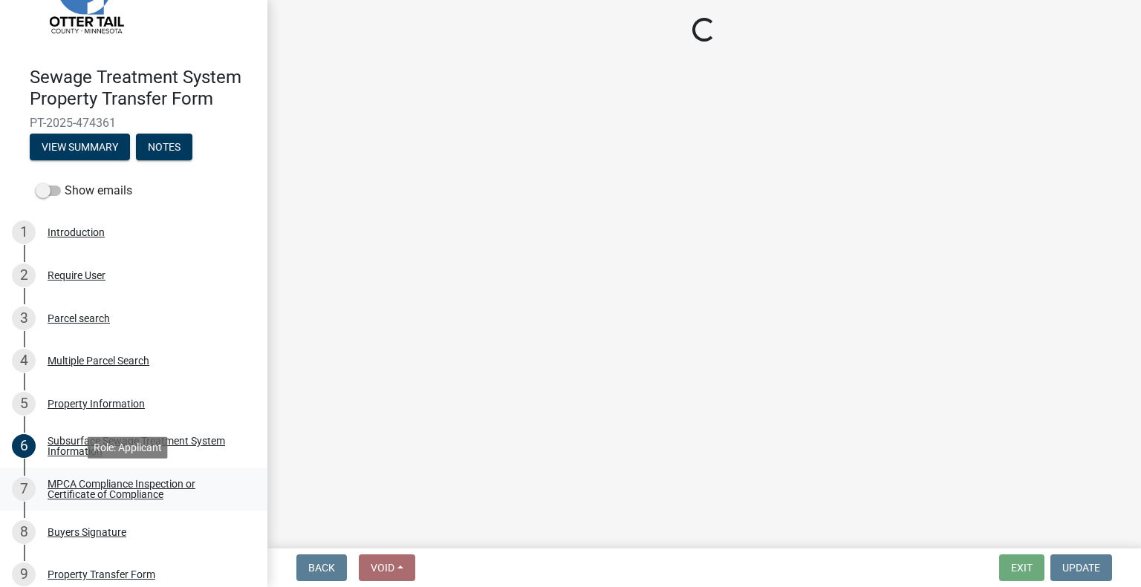
scroll to position [0, 0]
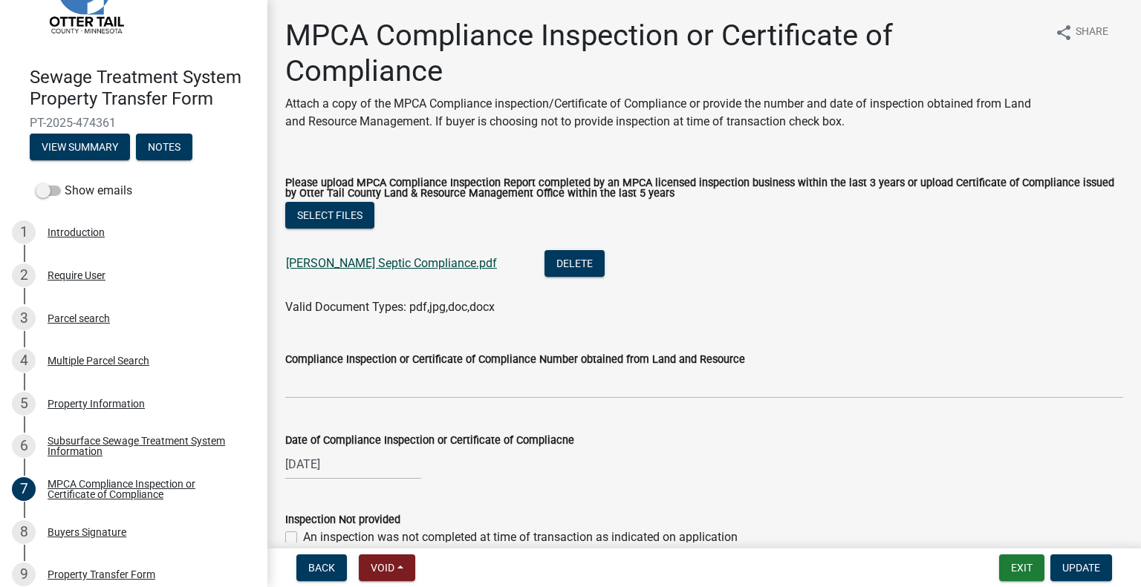
click at [414, 269] on link "Nielsen Septic Compliance.pdf" at bounding box center [391, 263] width 211 height 14
click at [110, 522] on div "8 Buyers Signature" at bounding box center [128, 533] width 232 height 24
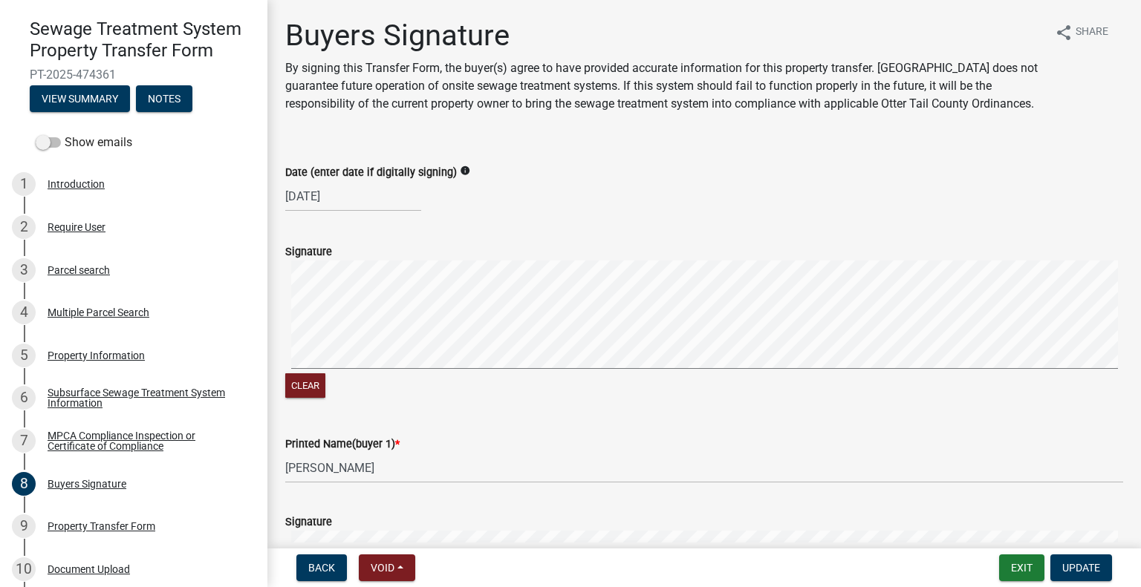
scroll to position [157, 0]
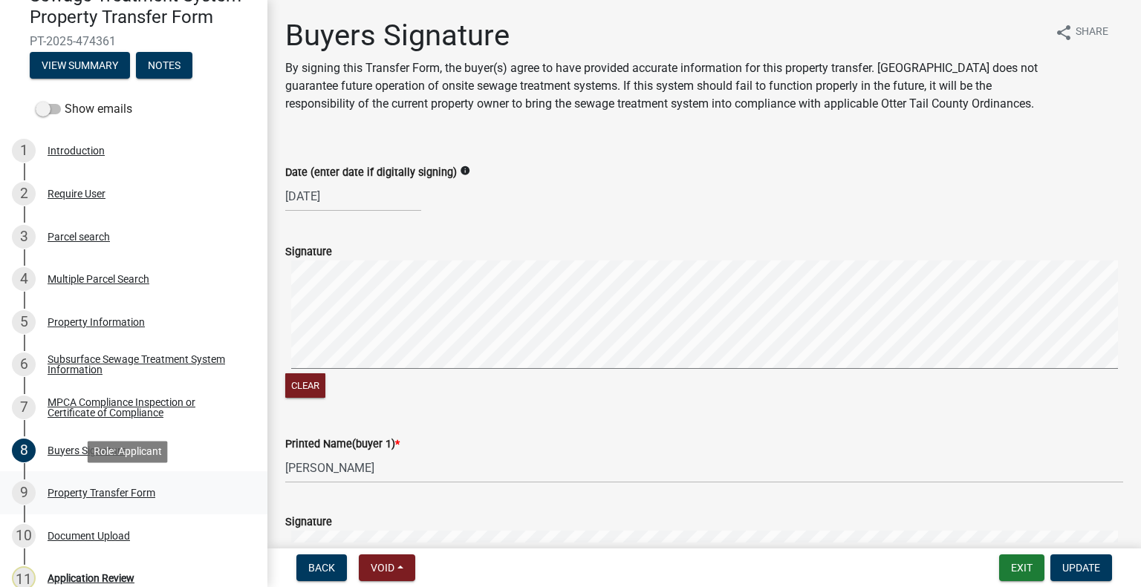
click at [114, 485] on div "9 Property Transfer Form" at bounding box center [128, 493] width 232 height 24
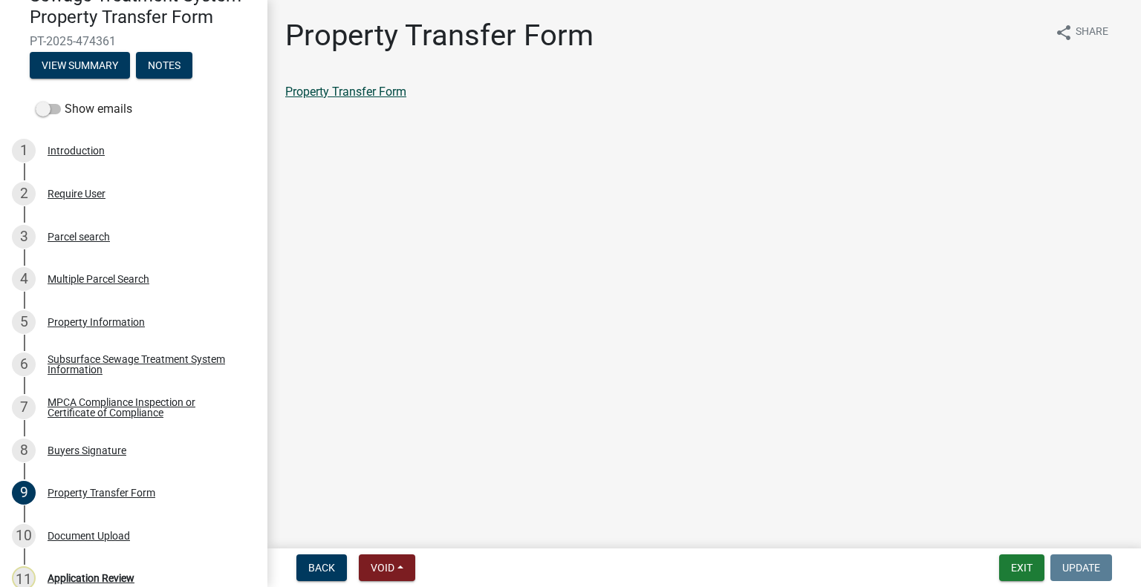
click at [361, 92] on link "Property Transfer Form" at bounding box center [345, 92] width 121 height 14
click at [91, 237] on div "Parcel search" at bounding box center [79, 237] width 62 height 10
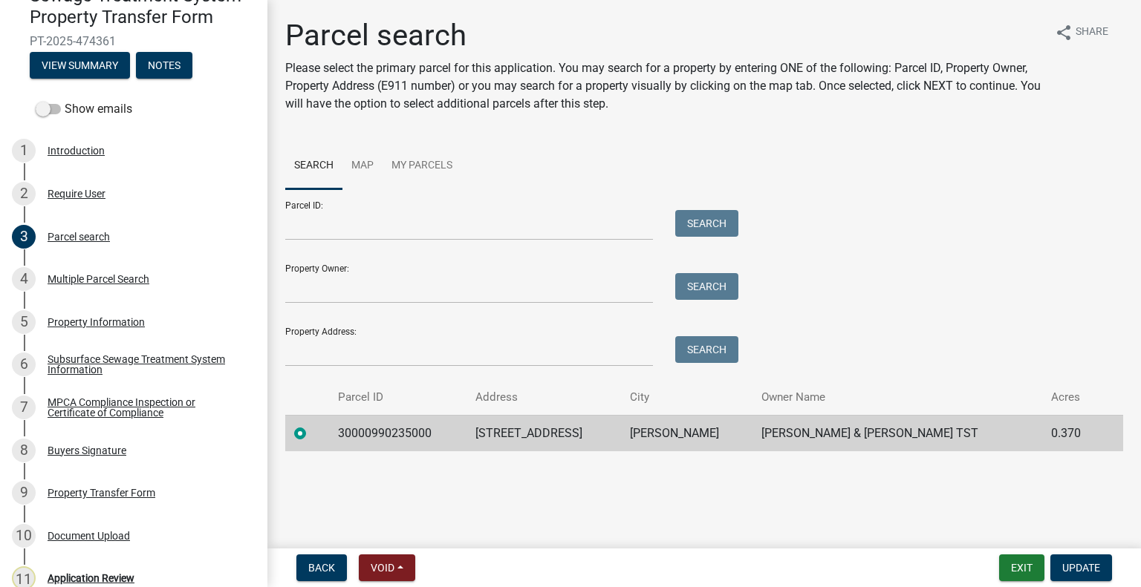
click at [401, 428] on td "30000990235000" at bounding box center [397, 433] width 137 height 36
copy td "30000990235000"
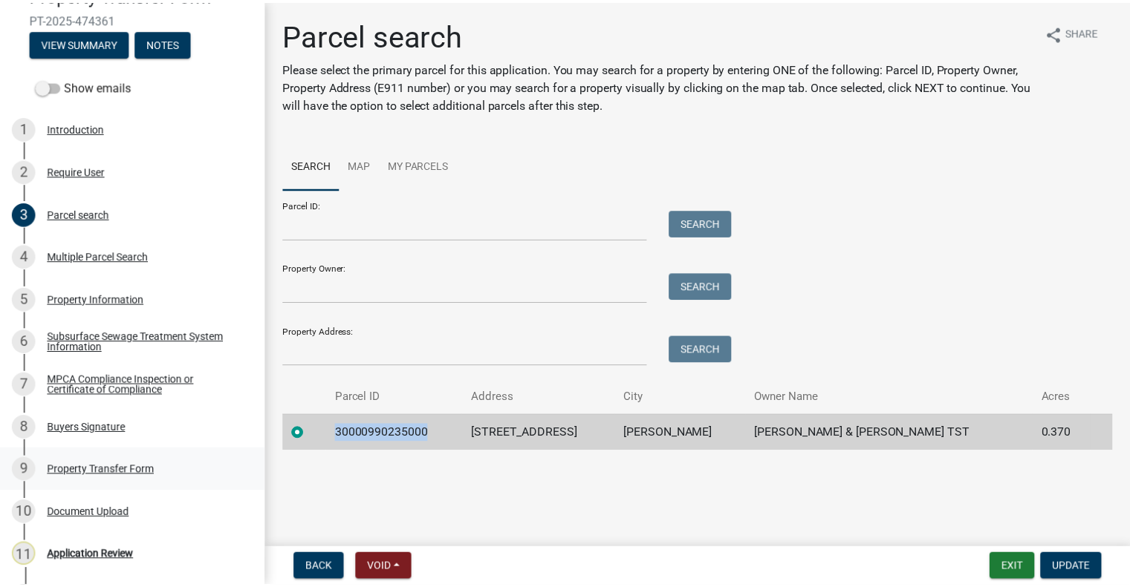
scroll to position [218, 0]
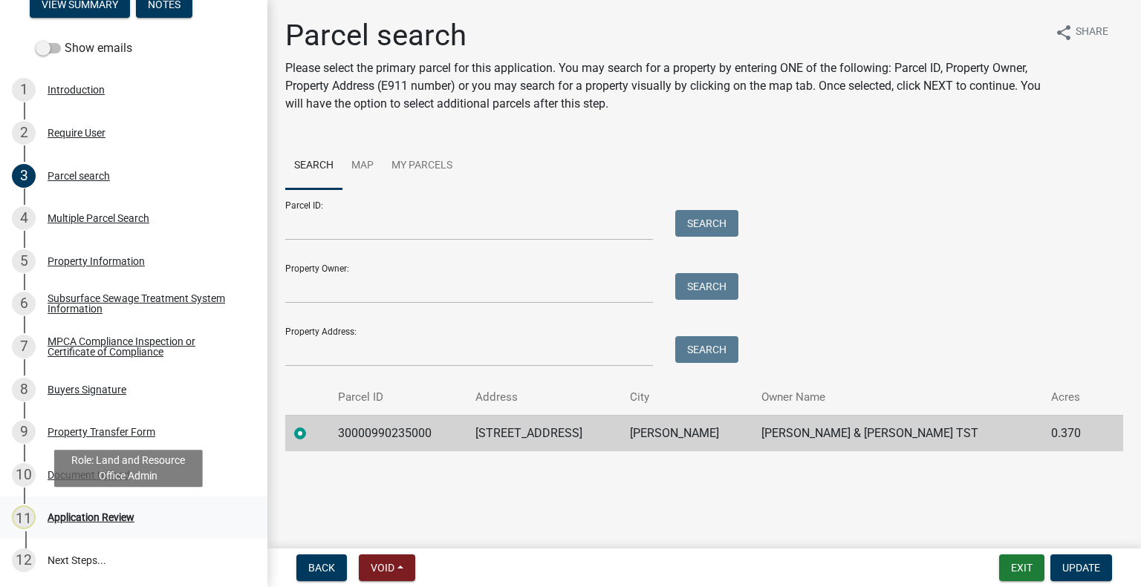
click at [139, 524] on div "11 Application Review" at bounding box center [128, 518] width 232 height 24
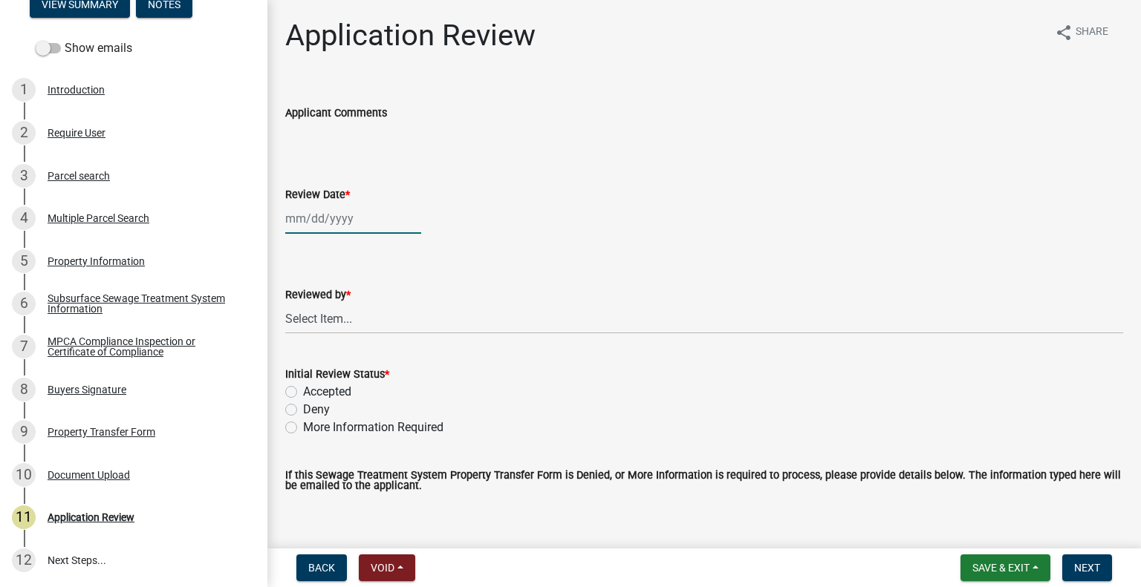
click at [353, 214] on div at bounding box center [353, 218] width 136 height 30
select select "9"
select select "2025"
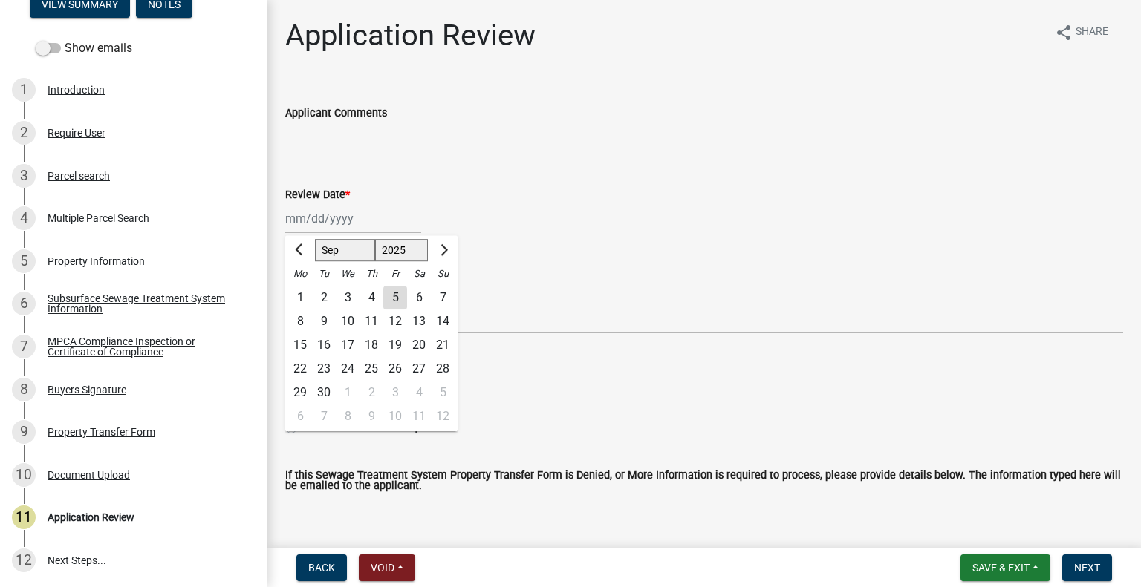
click at [397, 294] on div "5" at bounding box center [395, 298] width 24 height 24
type input "09/05/2025"
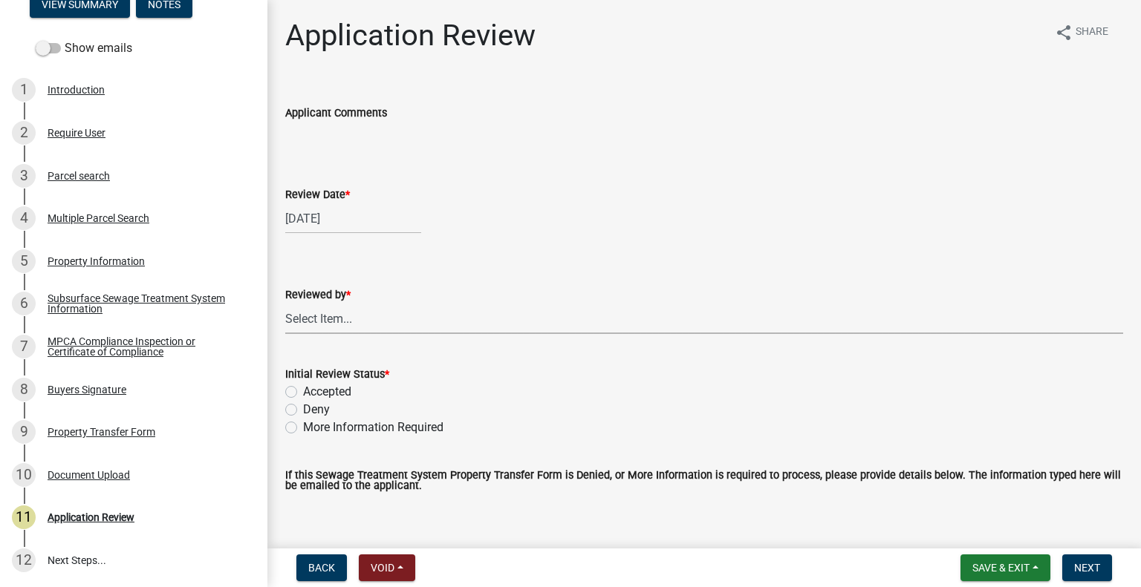
click at [365, 321] on select "Select Item... Alexis Newark Amy Busko Andrea Perales Brittany Tollefson Christ…" at bounding box center [704, 319] width 838 height 30
click at [285, 304] on select "Select Item... Alexis Newark Amy Busko Andrea Perales Brittany Tollefson Christ…" at bounding box center [704, 319] width 838 height 30
select select "2217fab6-25d2-4df2-8e35-18ddd05e0fe8"
click at [344, 397] on label "Accepted" at bounding box center [327, 392] width 48 height 18
click at [313, 393] on input "Accepted" at bounding box center [308, 388] width 10 height 10
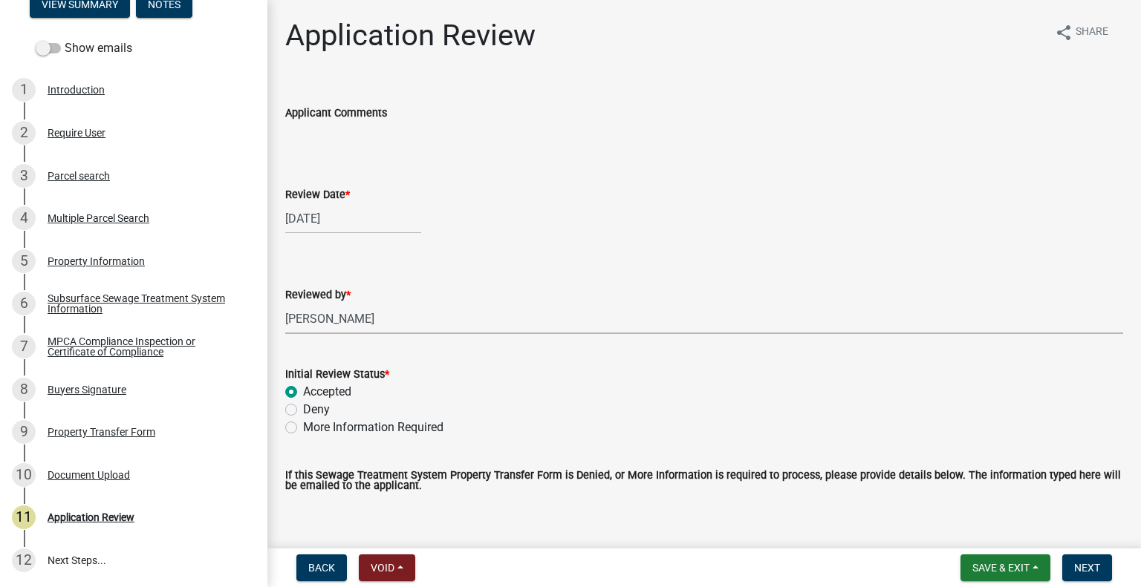
radio input "true"
click at [1075, 566] on span "Next" at bounding box center [1087, 568] width 26 height 12
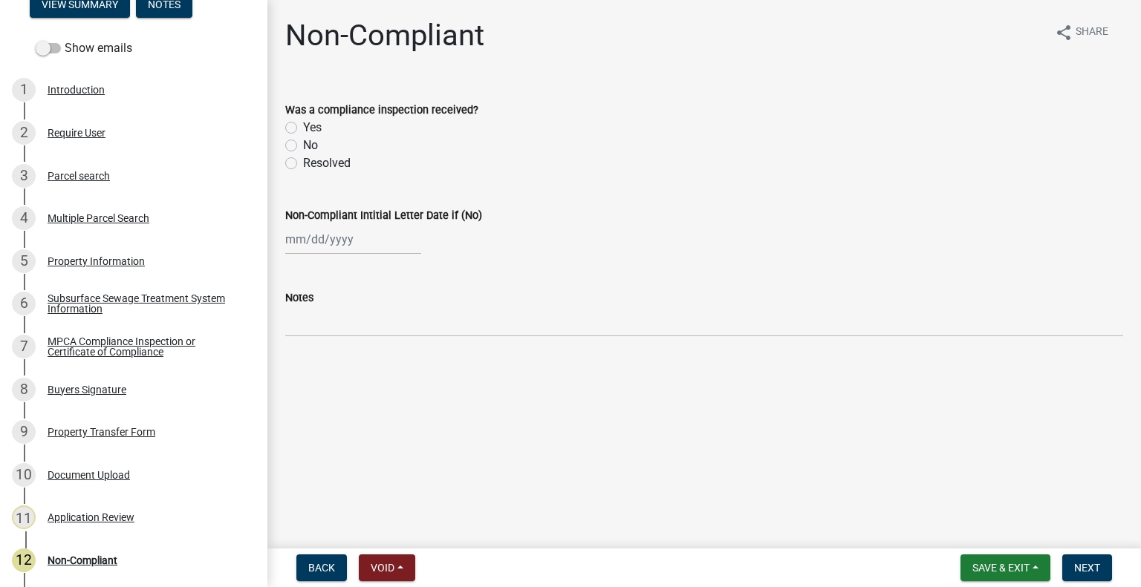
click at [303, 124] on label "Yes" at bounding box center [312, 128] width 19 height 18
click at [303, 124] on input "Yes" at bounding box center [308, 124] width 10 height 10
radio input "true"
click at [1090, 562] on span "Next" at bounding box center [1087, 568] width 26 height 12
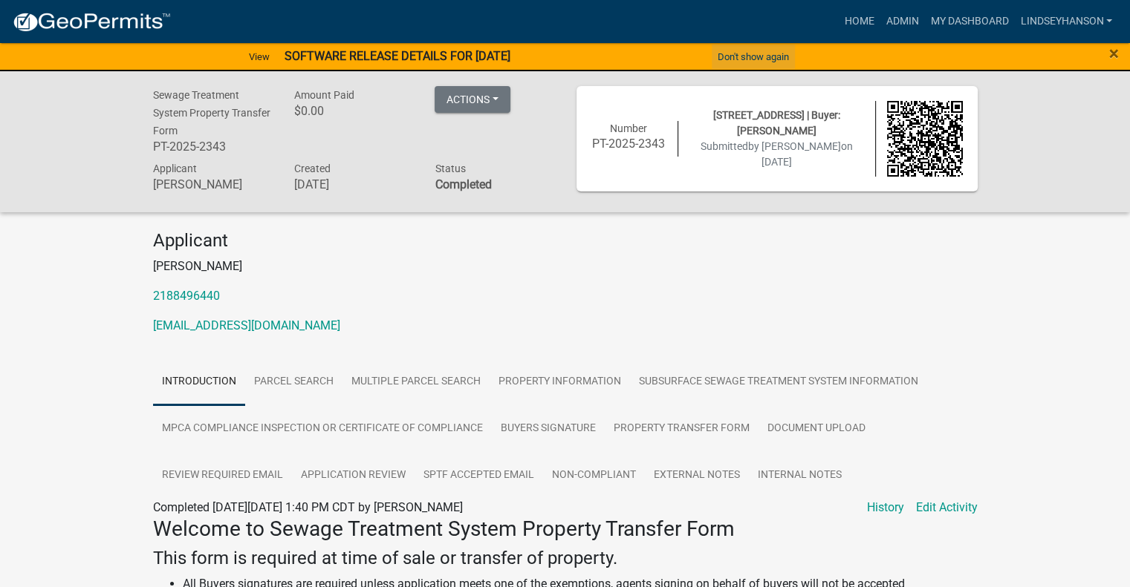
click at [781, 59] on button "Don't show again" at bounding box center [752, 57] width 83 height 25
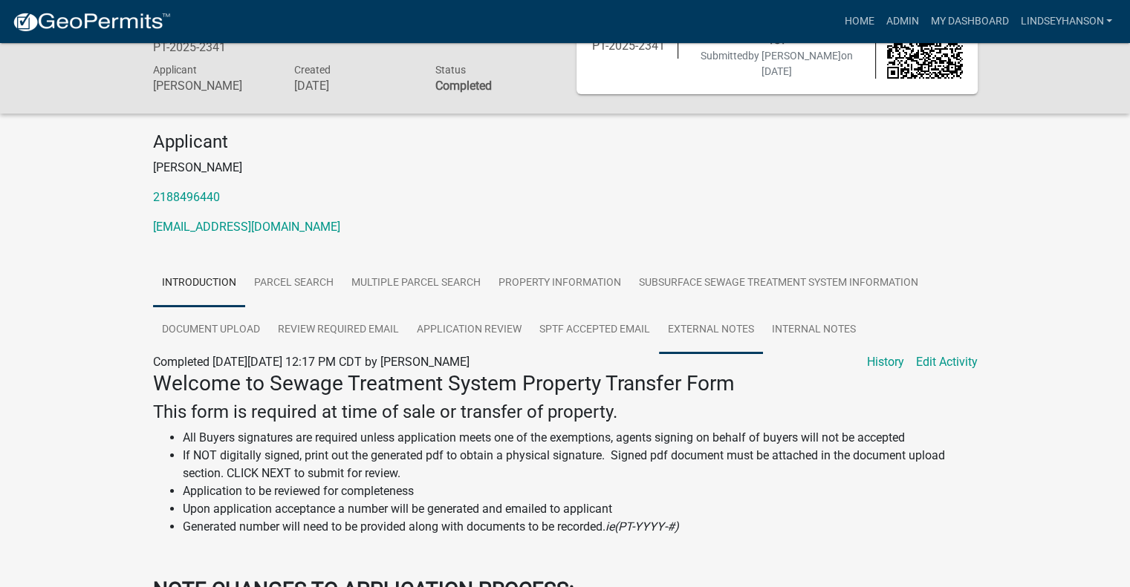
scroll to position [74, 0]
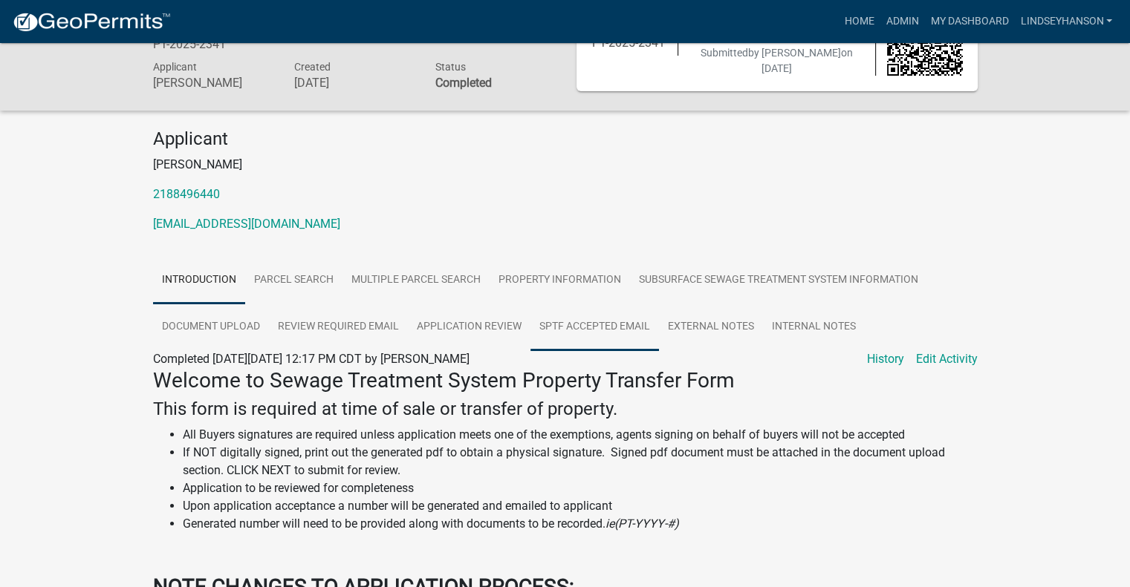
click at [615, 324] on link "SPTF Accepted Email" at bounding box center [594, 328] width 128 height 48
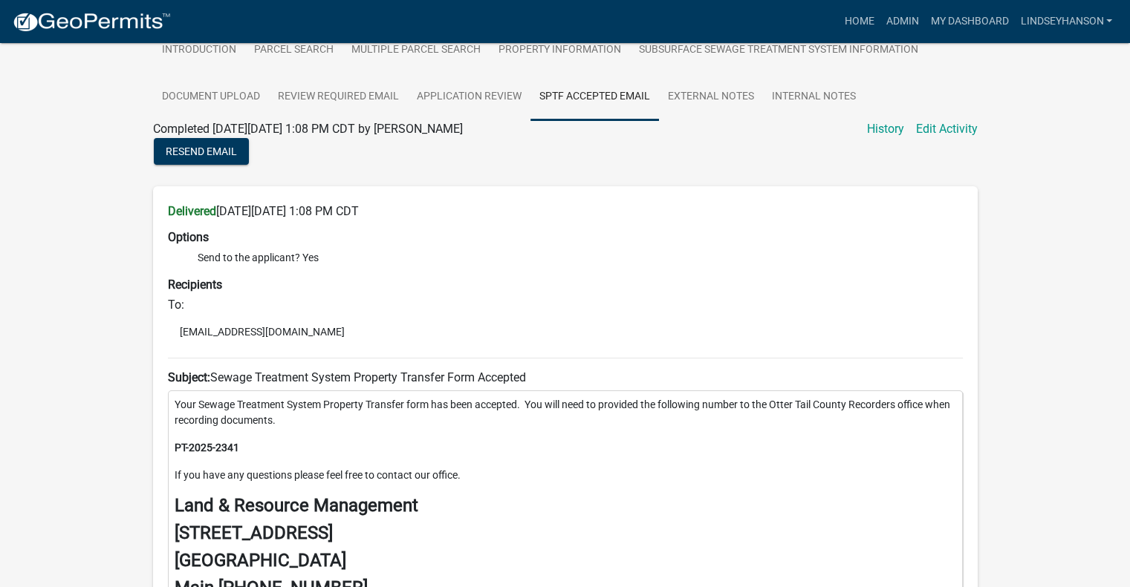
scroll to position [268, 0]
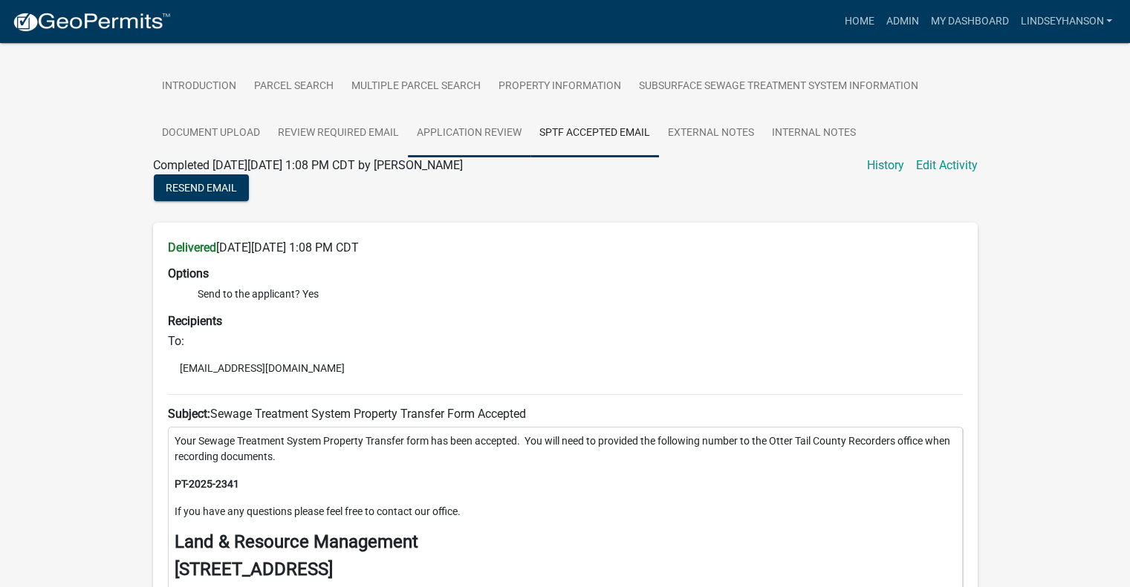
click at [489, 118] on link "Application Review" at bounding box center [469, 134] width 123 height 48
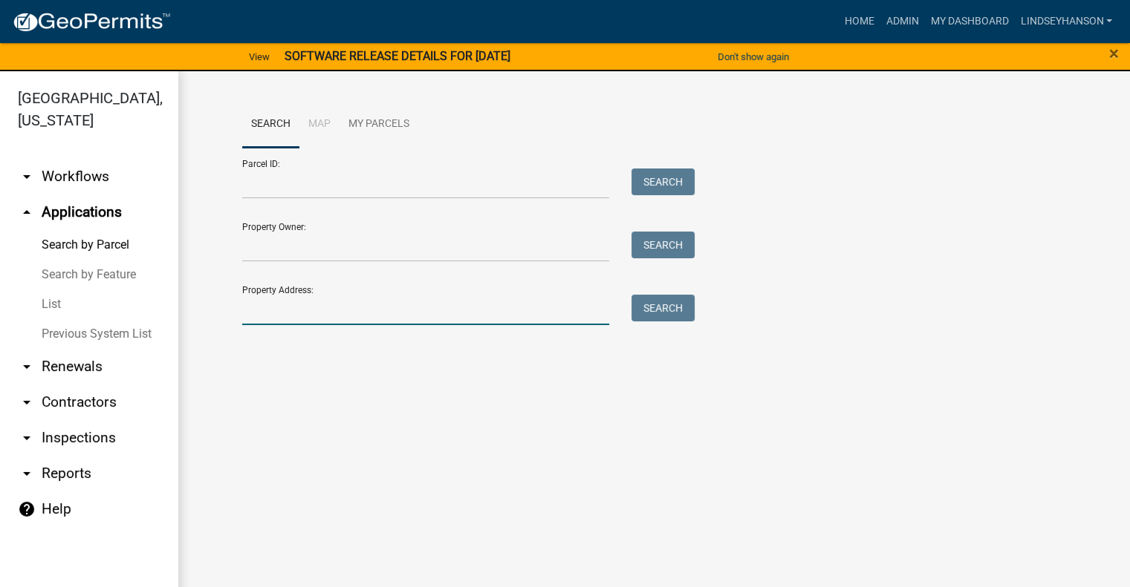
click at [326, 306] on input "Property Address:" at bounding box center [426, 310] width 368 height 30
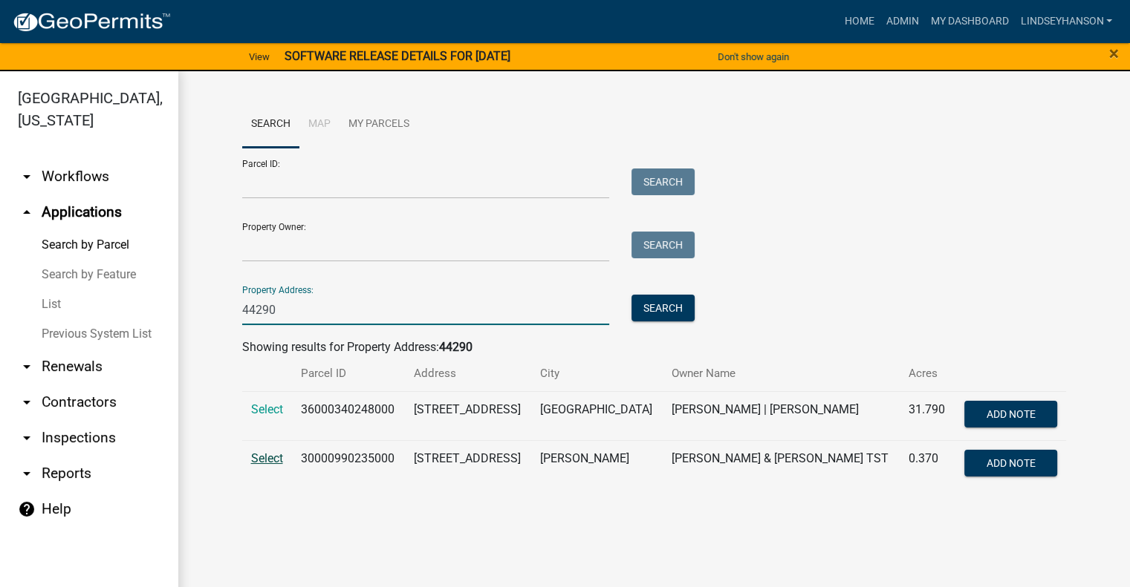
type input "44290"
click at [267, 460] on span "Select" at bounding box center [267, 459] width 32 height 14
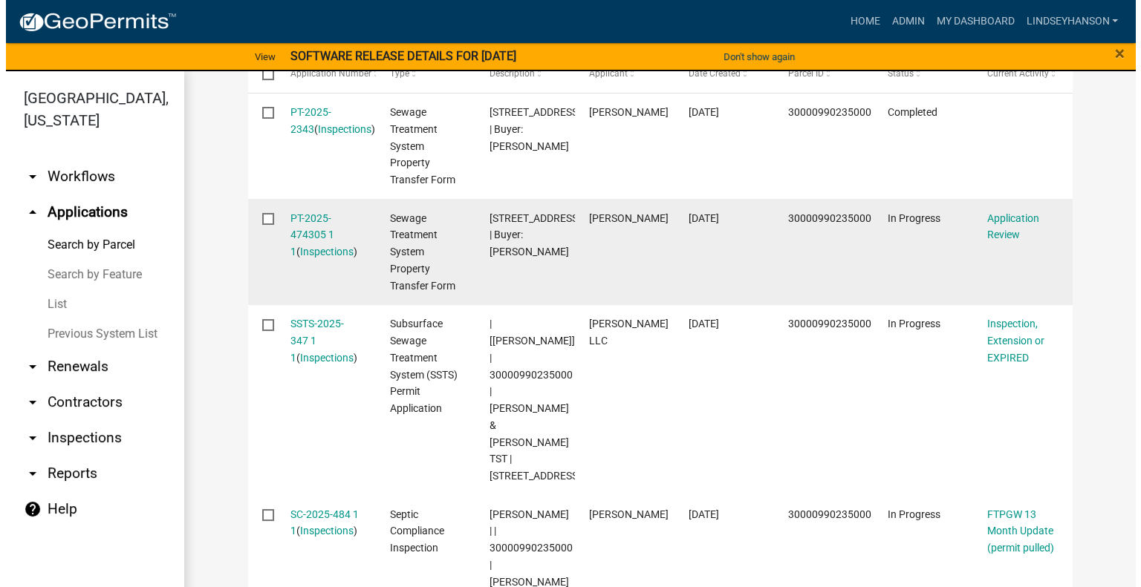
scroll to position [558, 0]
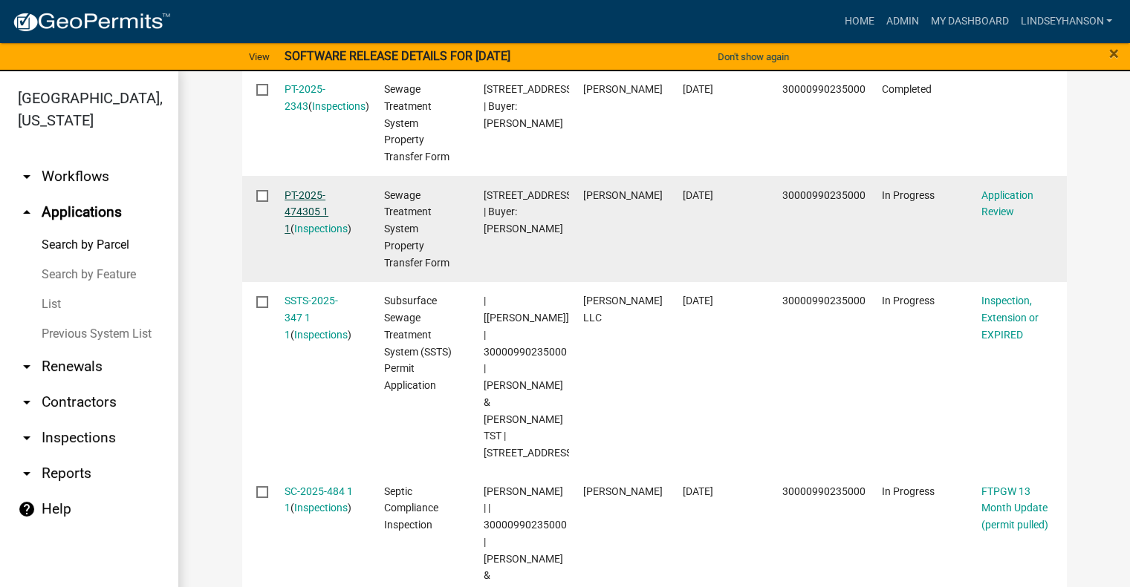
click at [312, 198] on link "PT-2025-474305 1 1" at bounding box center [306, 212] width 44 height 46
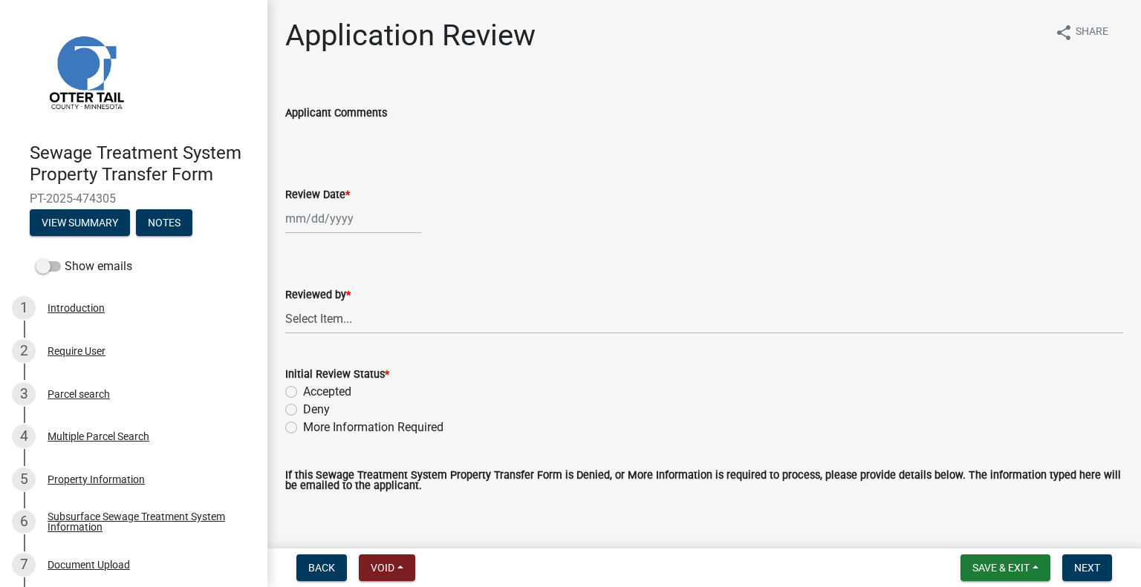
click at [356, 219] on div at bounding box center [353, 218] width 136 height 30
select select "9"
select select "2025"
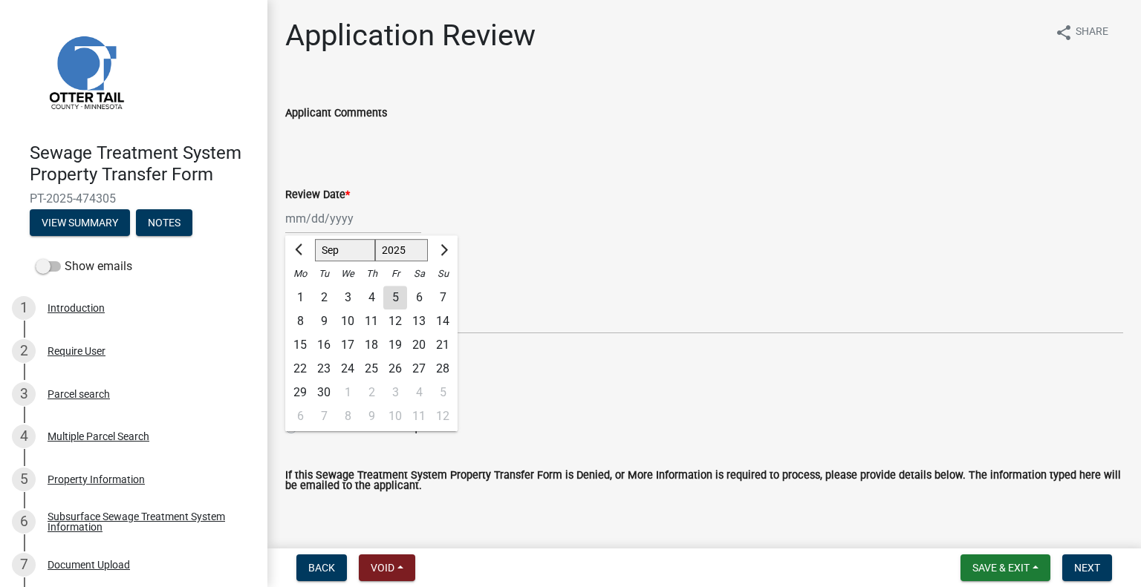
click at [395, 295] on div "5" at bounding box center [395, 298] width 24 height 24
type input "[DATE]"
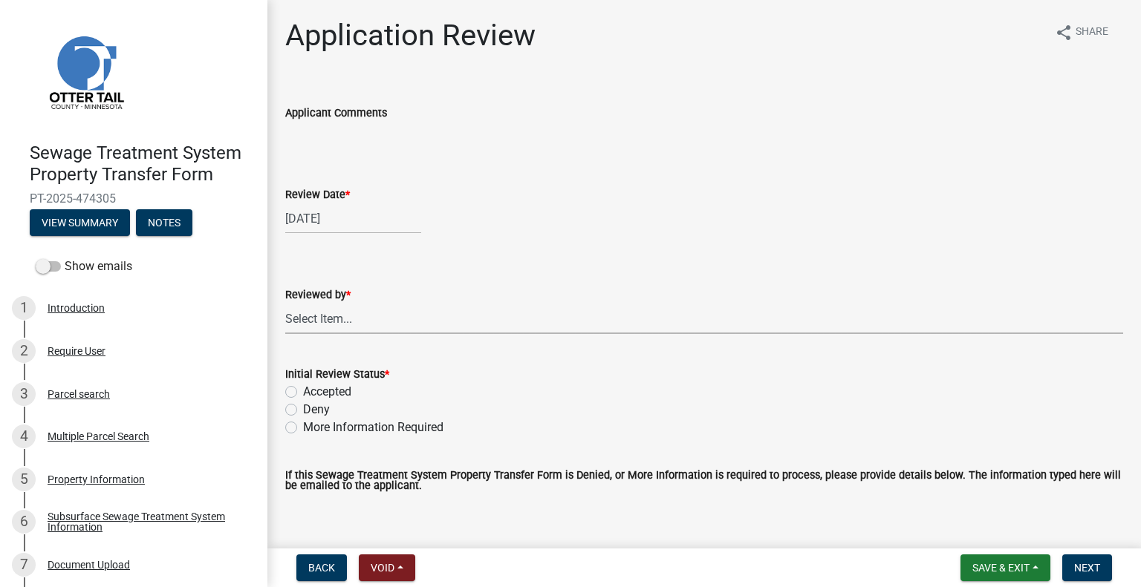
click at [353, 325] on select "Select Item... [PERSON_NAME] [PERSON_NAME] [PERSON_NAME] [PERSON_NAME] [PERSON_…" at bounding box center [704, 319] width 838 height 30
click at [285, 304] on select "Select Item... [PERSON_NAME] [PERSON_NAME] [PERSON_NAME] [PERSON_NAME] [PERSON_…" at bounding box center [704, 319] width 838 height 30
select select "2217fab6-25d2-4df2-8e35-18ddd05e0fe8"
click at [349, 213] on div "[DATE]" at bounding box center [353, 218] width 136 height 30
select select "9"
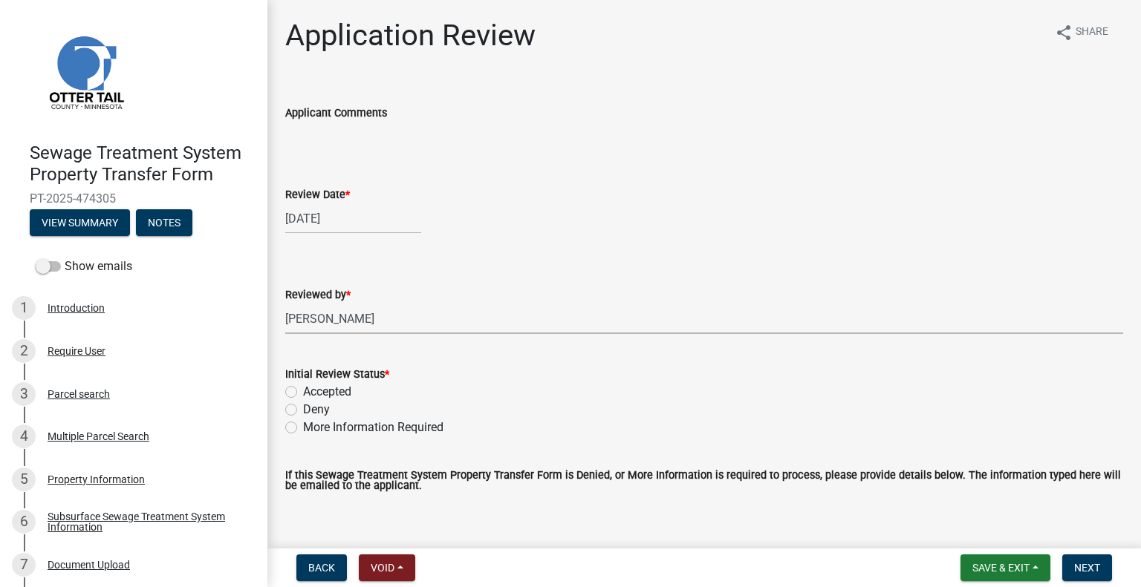
select select "2025"
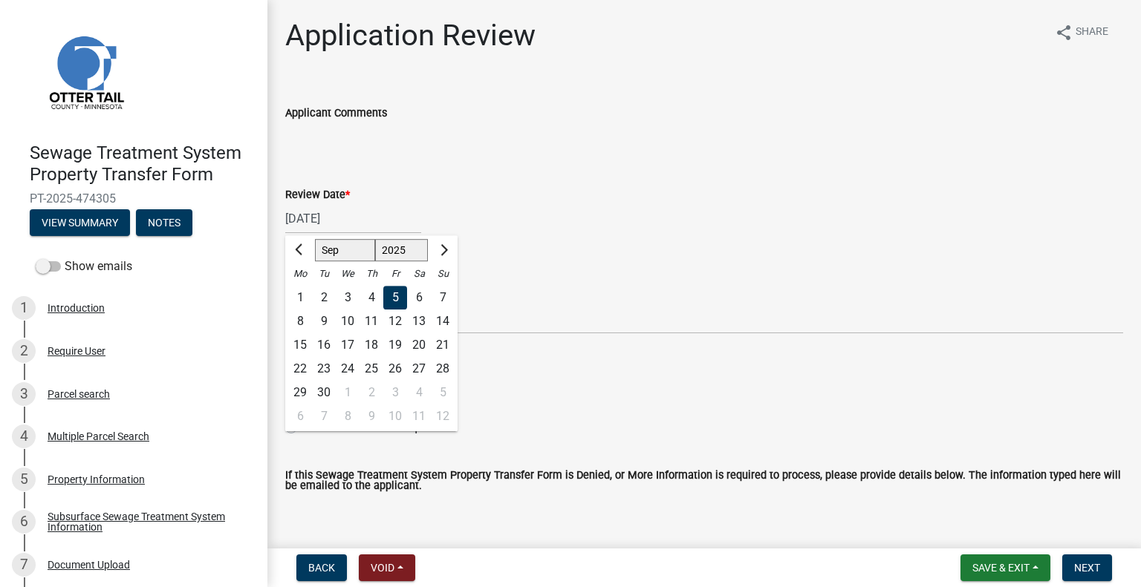
click at [564, 273] on form "Reviewed by * Select Item... Alexis Newark Amy Busko Andrea Perales Brittany To…" at bounding box center [704, 301] width 838 height 66
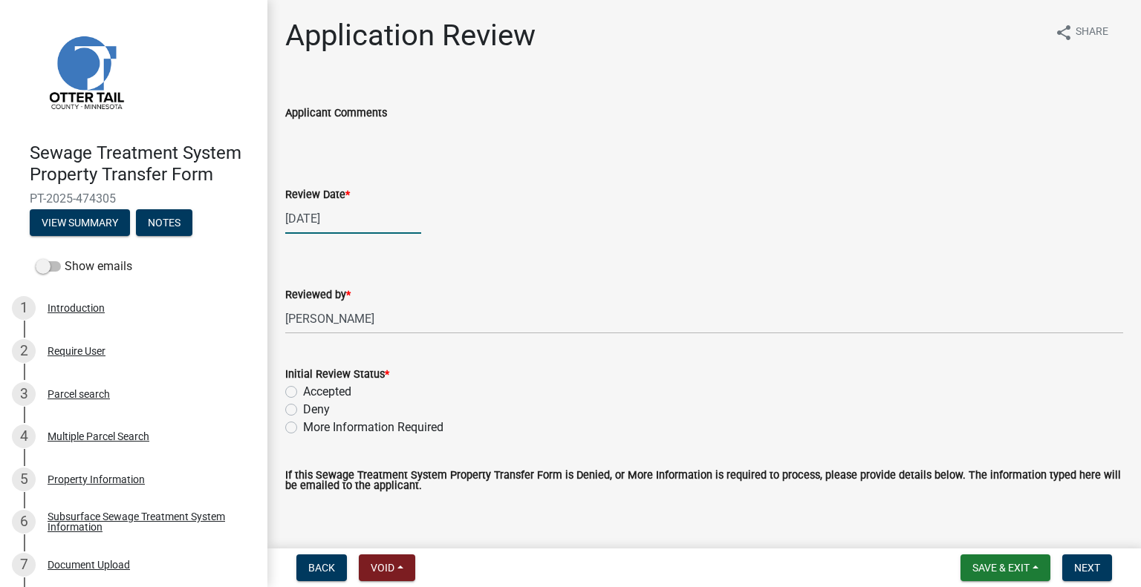
click at [408, 216] on div "09/05/2025" at bounding box center [353, 218] width 136 height 30
select select "9"
select select "2025"
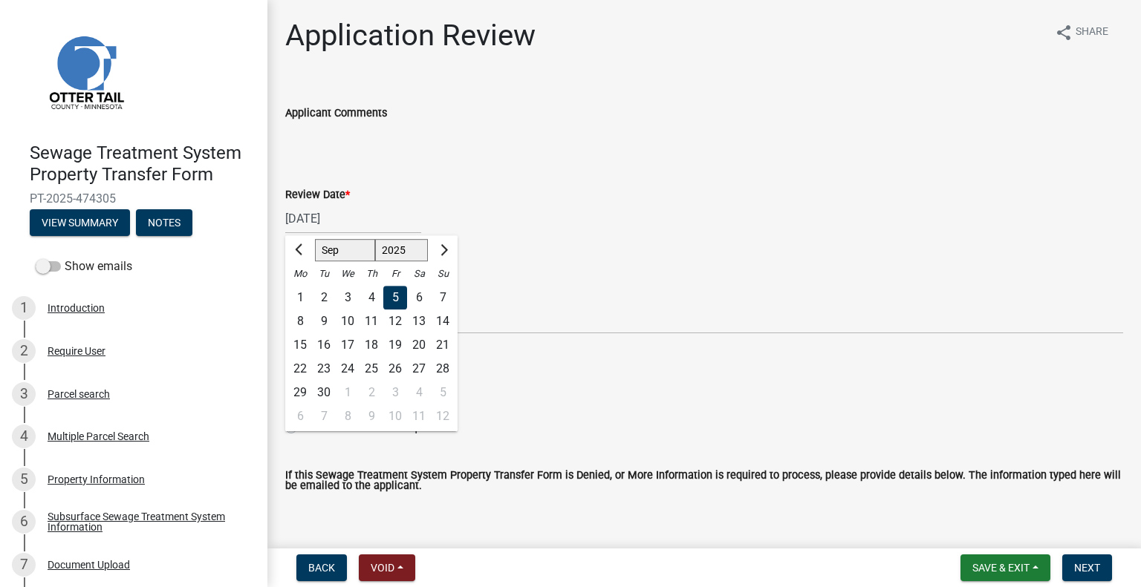
click at [407, 215] on div "09/05/2025 Jan Feb Mar Apr May Jun Jul Aug Sep Oct Nov Dec 1525 1526 1527 1528 …" at bounding box center [353, 218] width 136 height 30
click at [521, 237] on wm-data-entity-input "Review Date * 09/05/2025 Jan Feb Mar Apr May Jun Jul Aug Sep Oct Nov Dec 1525 1…" at bounding box center [704, 206] width 838 height 82
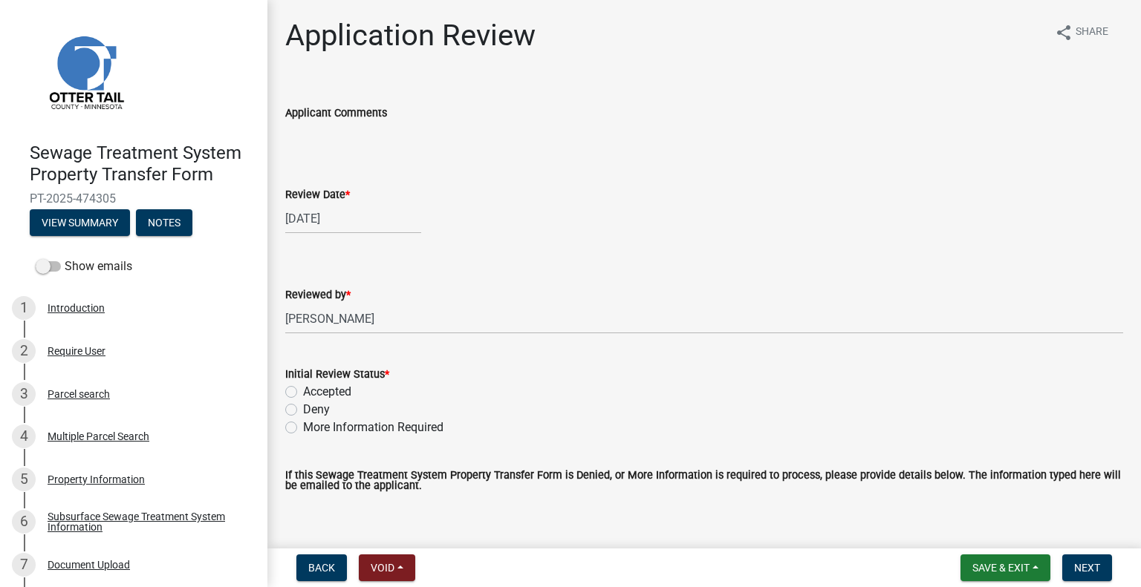
click at [390, 220] on div "09/05/2025" at bounding box center [353, 218] width 136 height 30
select select "9"
select select "2025"
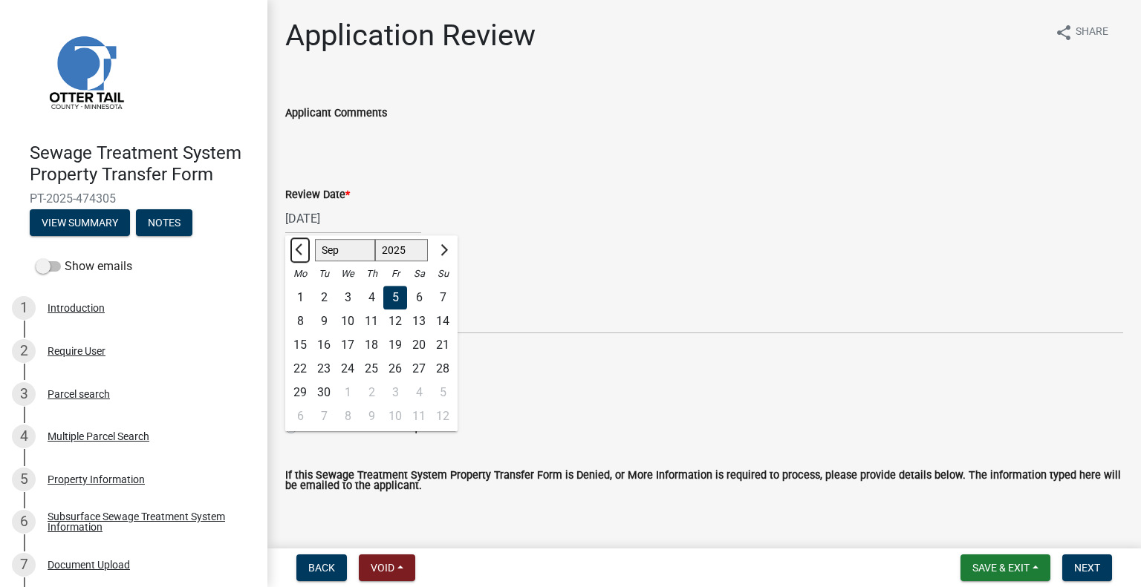
click at [299, 248] on span "Previous month" at bounding box center [300, 249] width 11 height 11
select select "8"
click at [986, 564] on span "Save & Exit" at bounding box center [1000, 568] width 57 height 12
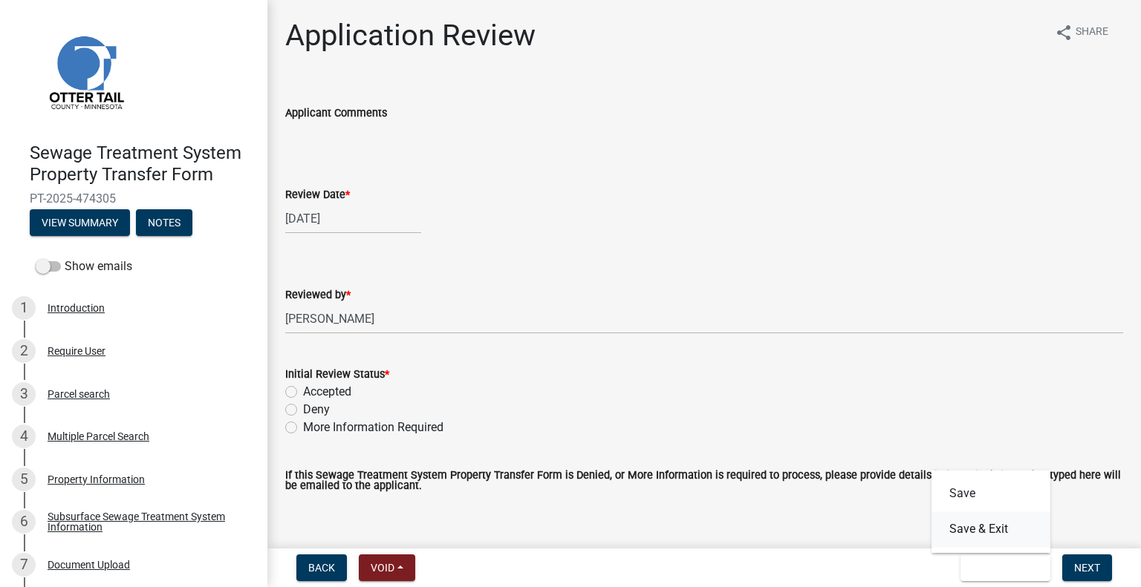
click at [983, 532] on button "Save & Exit" at bounding box center [990, 530] width 119 height 36
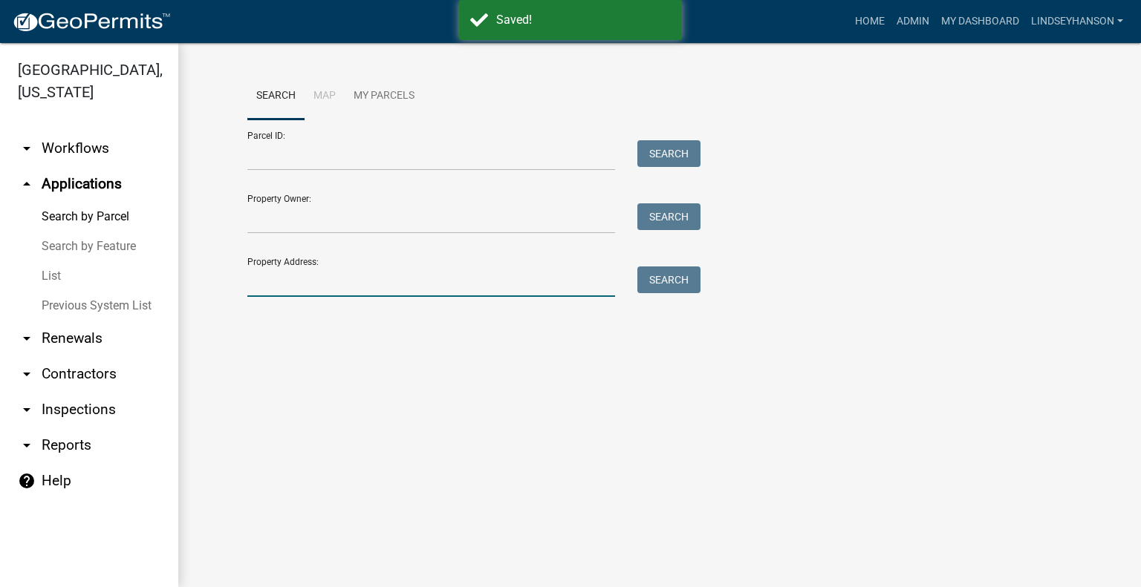
click at [308, 278] on input "Property Address:" at bounding box center [431, 282] width 368 height 30
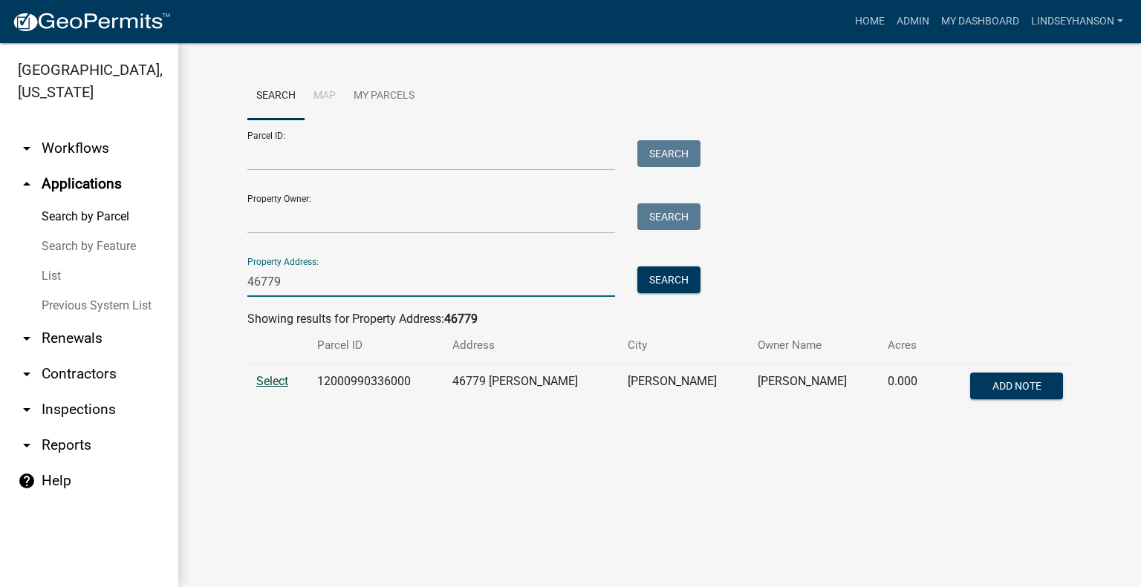
type input "46779"
click at [265, 384] on span "Select" at bounding box center [272, 381] width 32 height 14
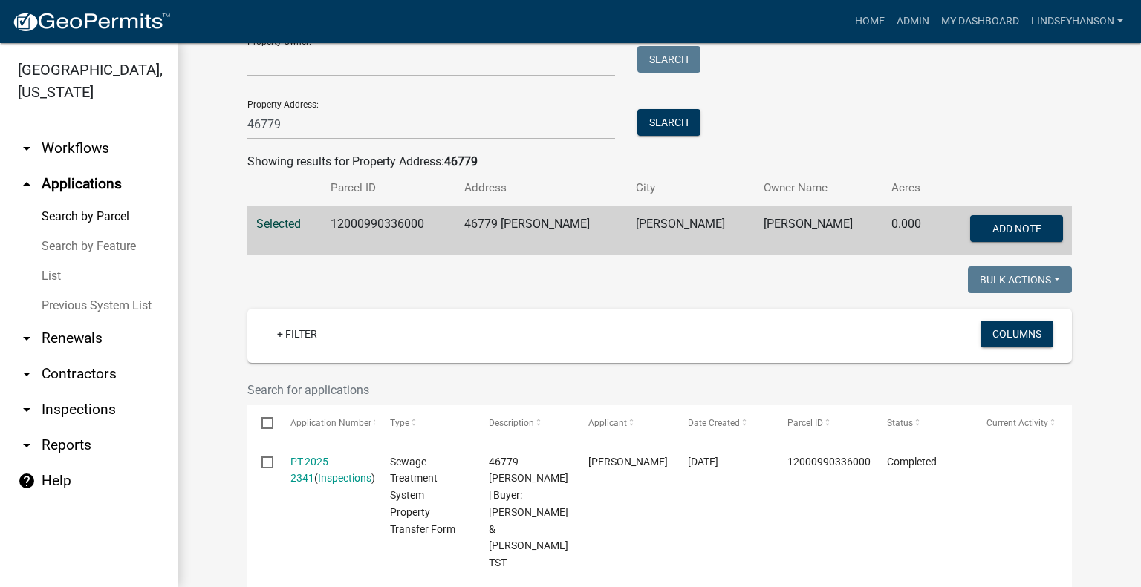
scroll to position [149, 0]
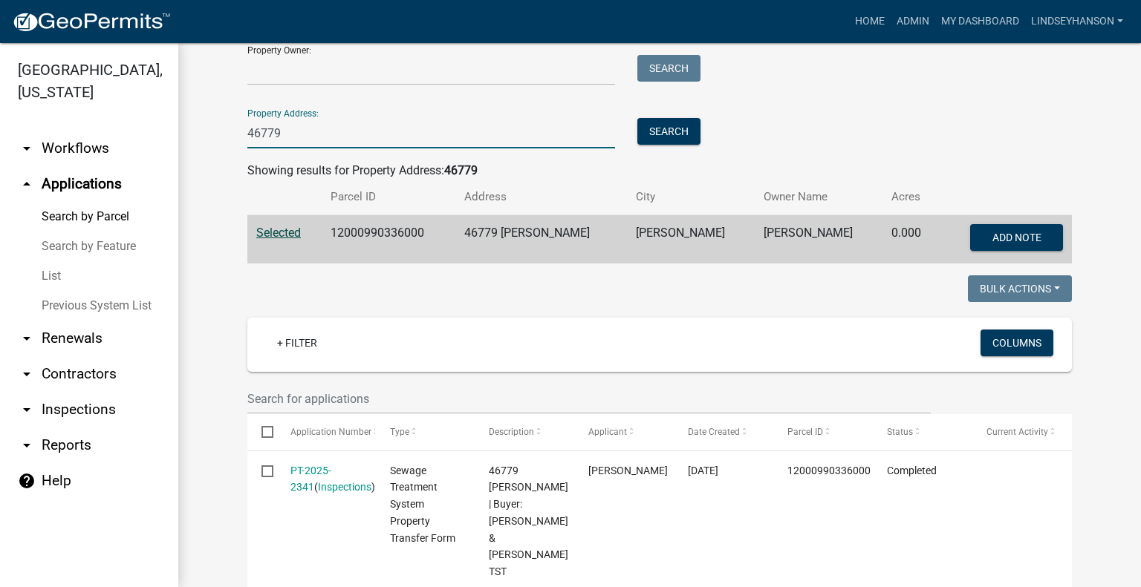
click at [333, 133] on input "46779" at bounding box center [431, 133] width 368 height 30
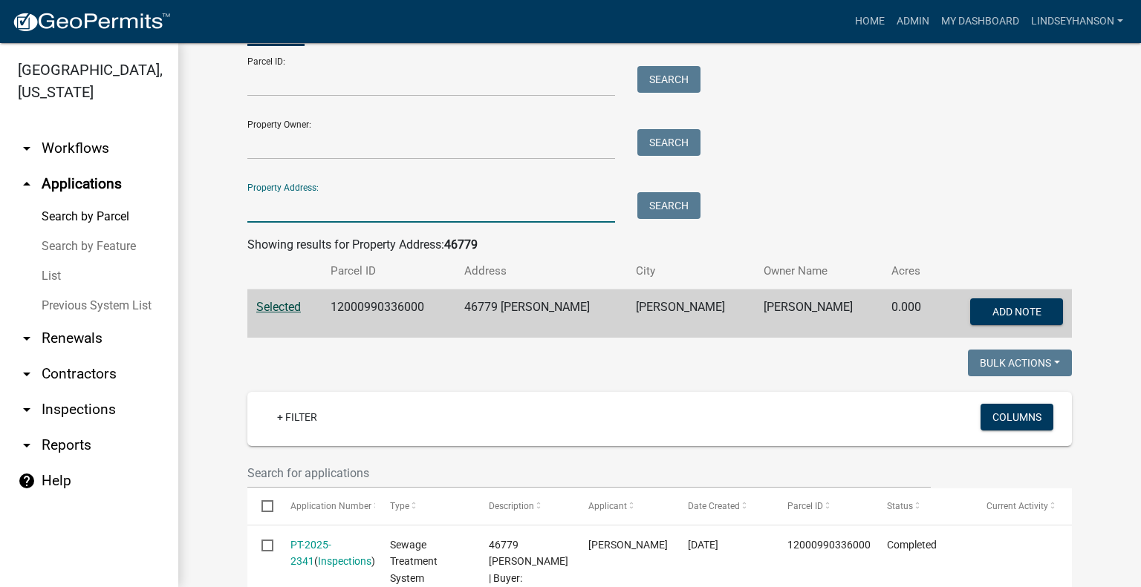
scroll to position [0, 0]
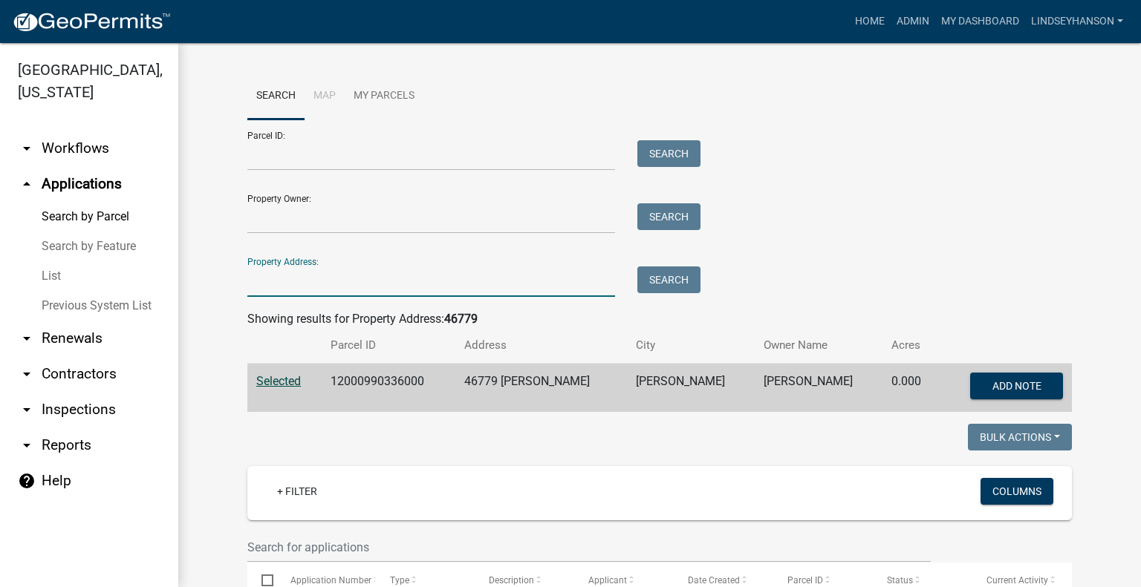
click at [410, 265] on div "Property Address: Search" at bounding box center [470, 271] width 446 height 51
click at [408, 273] on input "Property Address:" at bounding box center [431, 282] width 368 height 30
type input "44290"
click at [645, 284] on button "Search" at bounding box center [668, 280] width 63 height 27
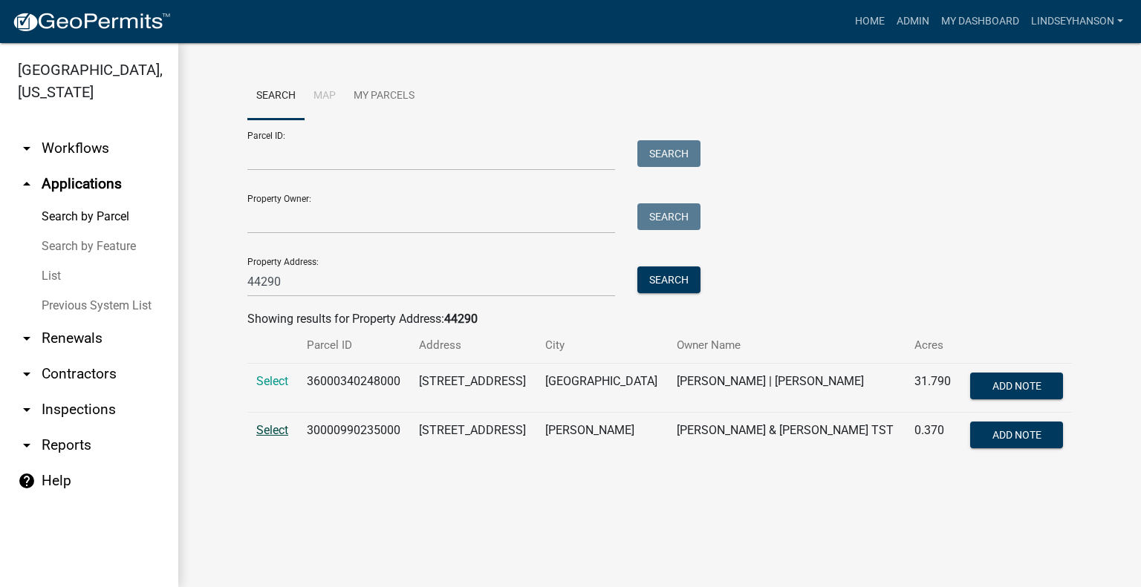
click at [276, 427] on span "Select" at bounding box center [272, 430] width 32 height 14
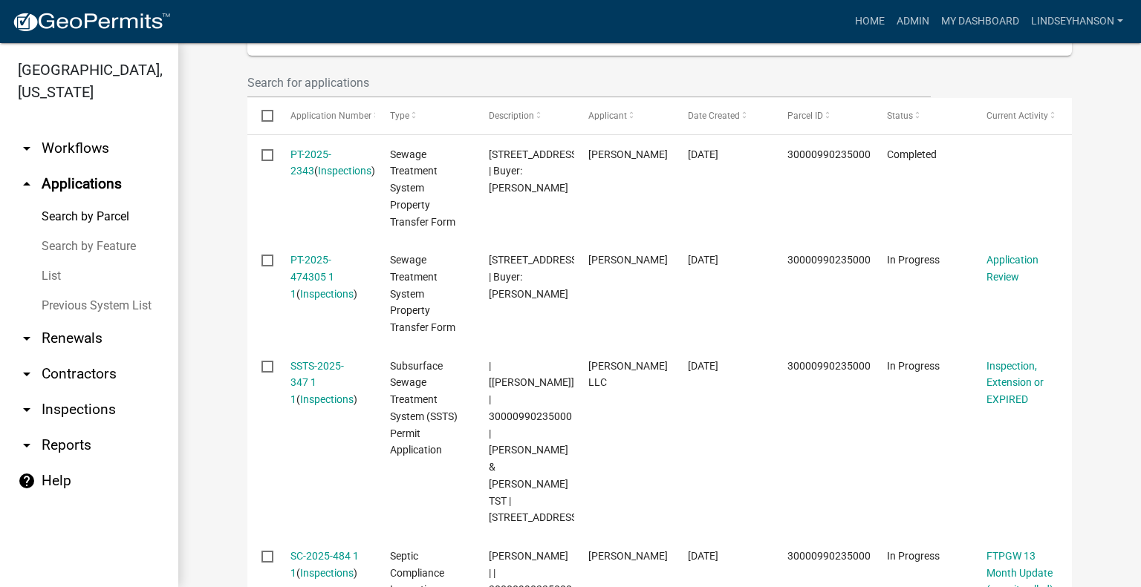
scroll to position [480, 0]
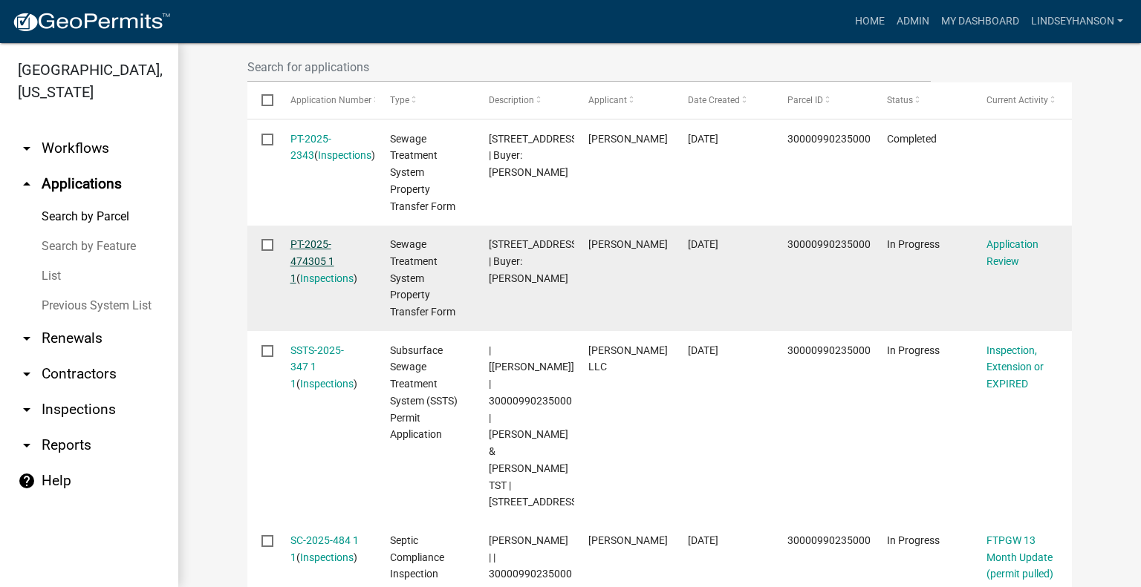
click at [313, 249] on link "PT-2025-474305 1 1" at bounding box center [312, 261] width 44 height 46
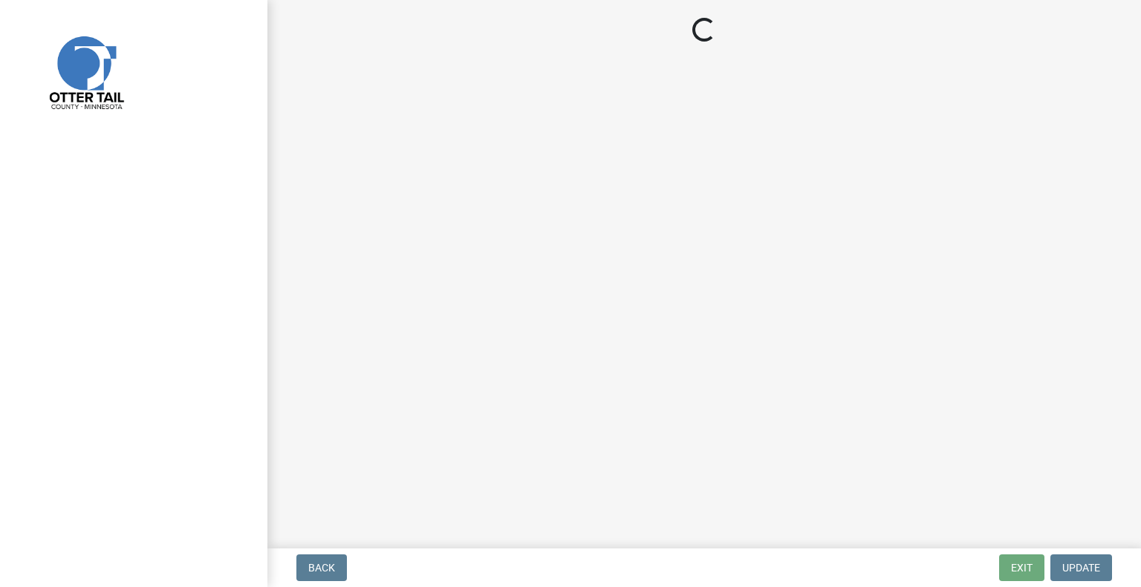
select select "2217fab6-25d2-4df2-8e35-18ddd05e0fe8"
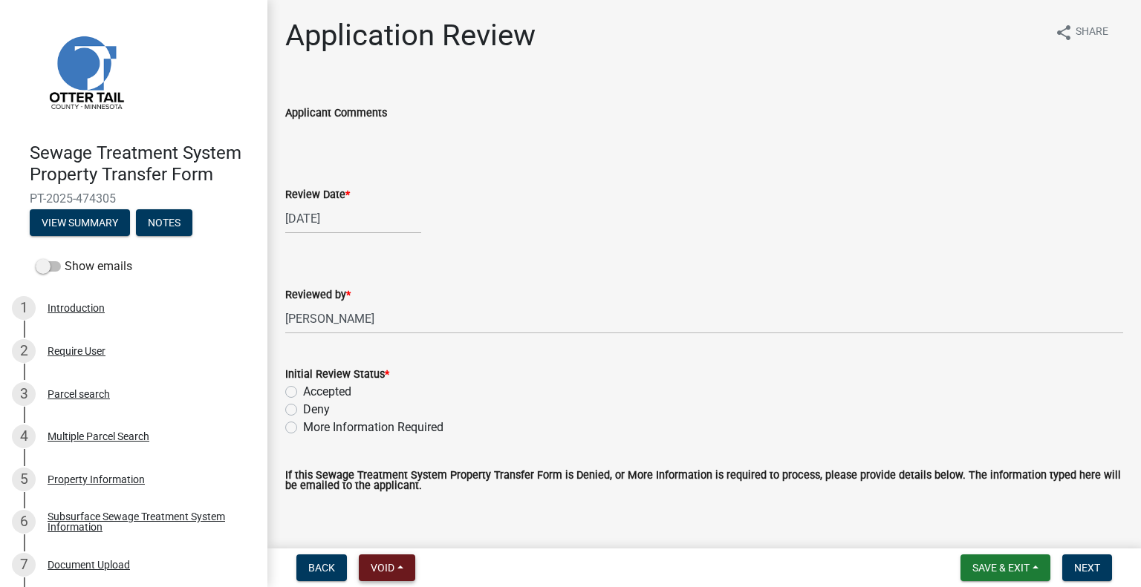
click at [380, 558] on button "Void" at bounding box center [387, 568] width 56 height 27
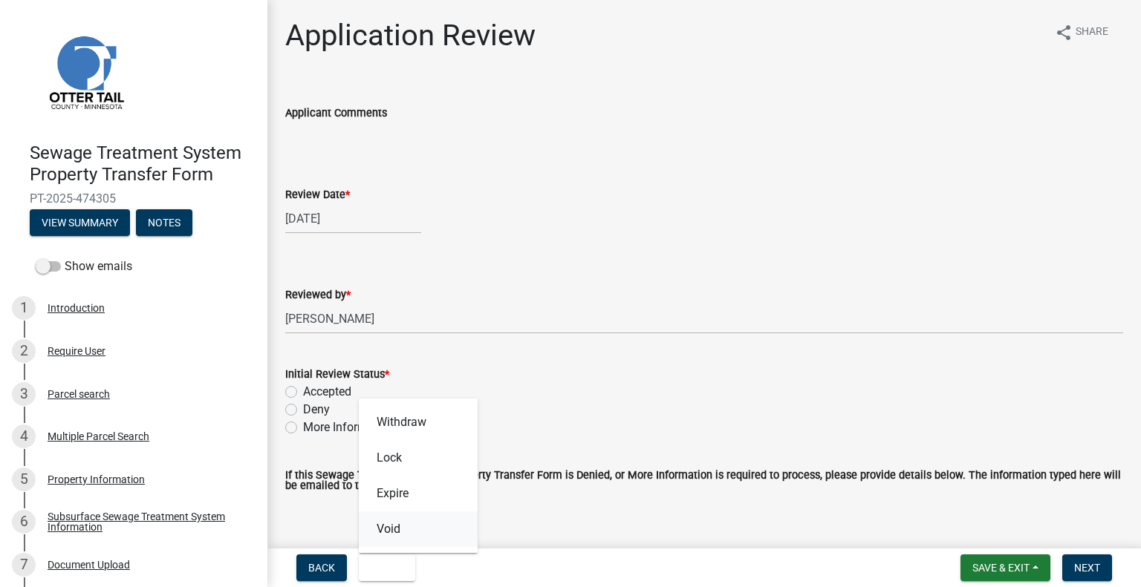
click at [400, 527] on button "Void" at bounding box center [418, 530] width 119 height 36
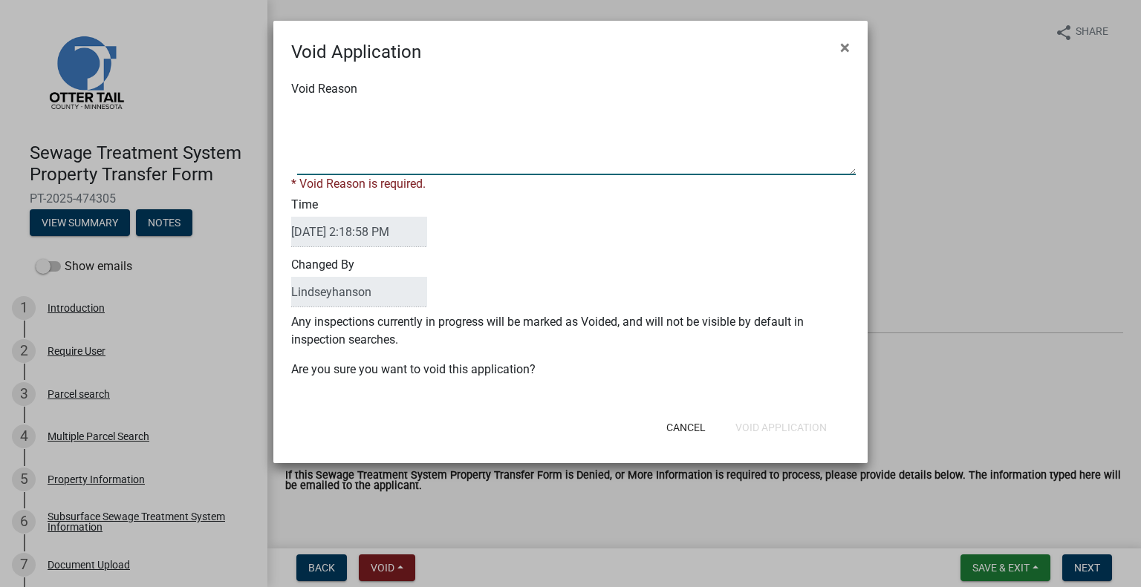
click at [382, 114] on textarea "Void Reason" at bounding box center [576, 138] width 558 height 74
type textarea "Duplicate"
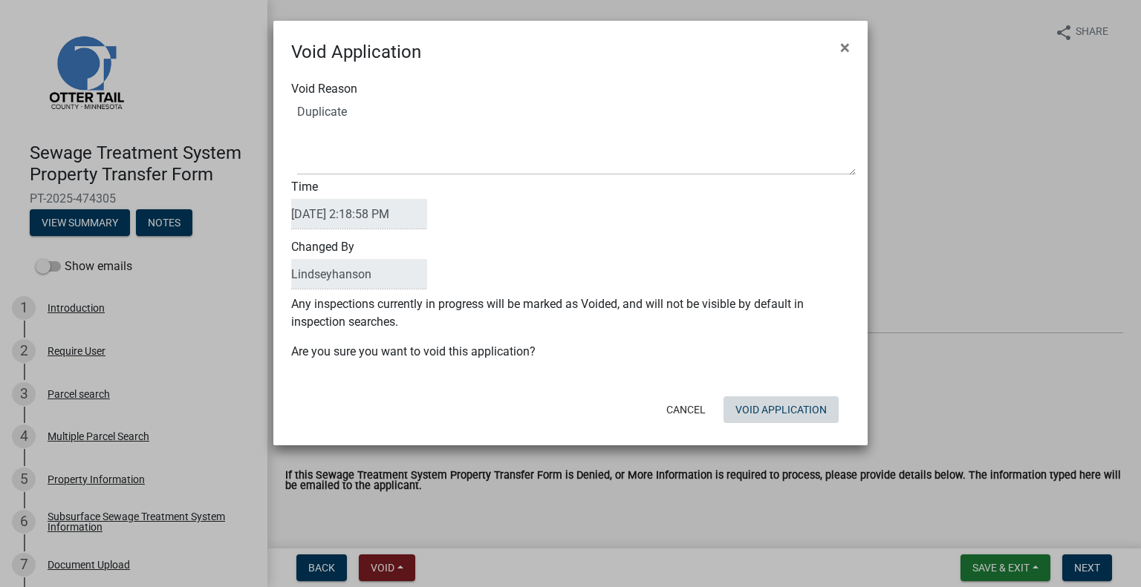
click at [775, 430] on form "Void Application × Void Reason Time 09/05/2025 2:18:58 PM Changed By Lindseyhan…" at bounding box center [570, 226] width 594 height 411
click at [783, 412] on button "Void Application" at bounding box center [780, 410] width 115 height 27
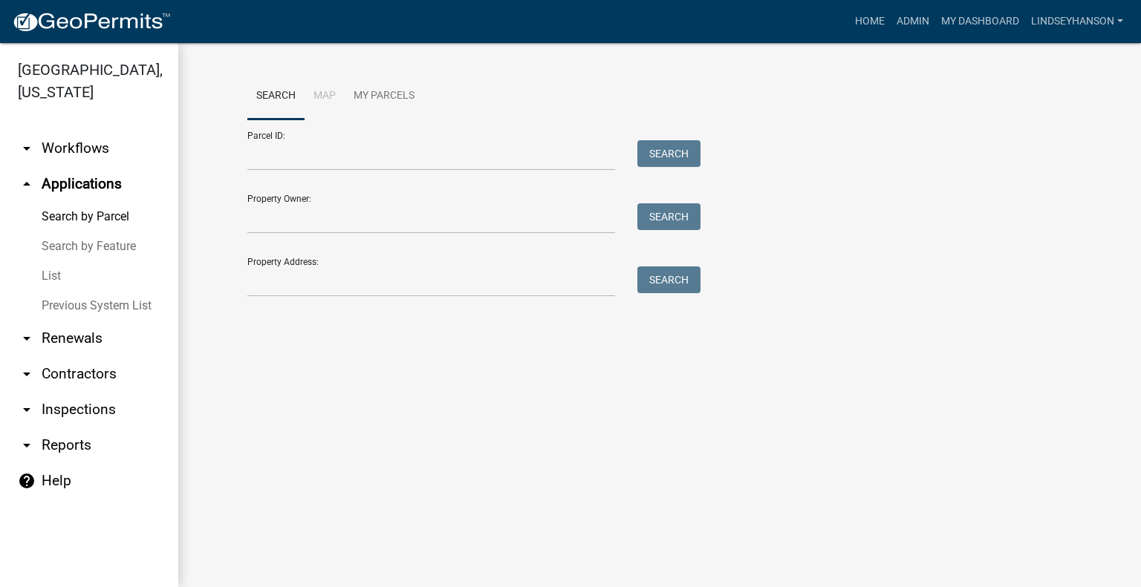
click at [96, 153] on link "arrow_drop_down Workflows" at bounding box center [89, 149] width 178 height 36
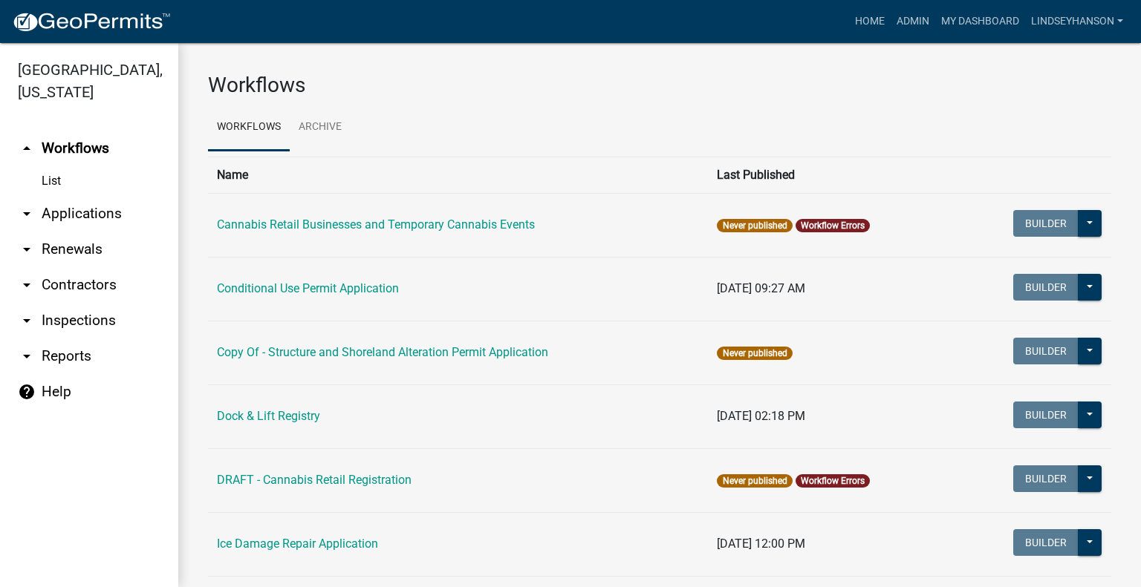
click at [109, 215] on link "arrow_drop_down Applications" at bounding box center [89, 214] width 178 height 36
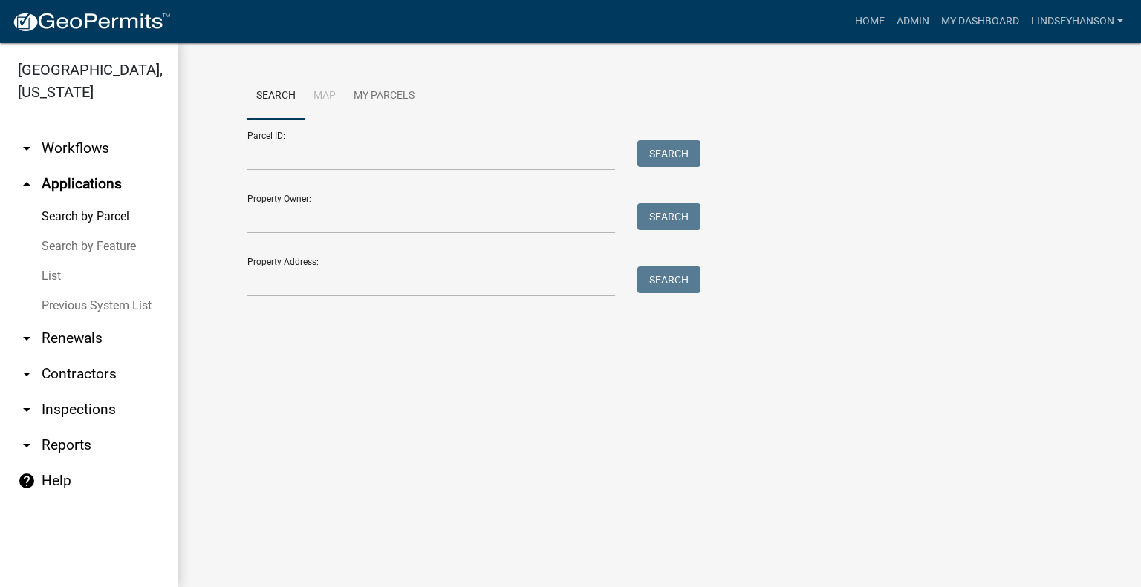
drag, startPoint x: 100, startPoint y: 143, endPoint x: 97, endPoint y: 151, distance: 8.0
click at [100, 143] on link "arrow_drop_down Workflows" at bounding box center [89, 149] width 178 height 36
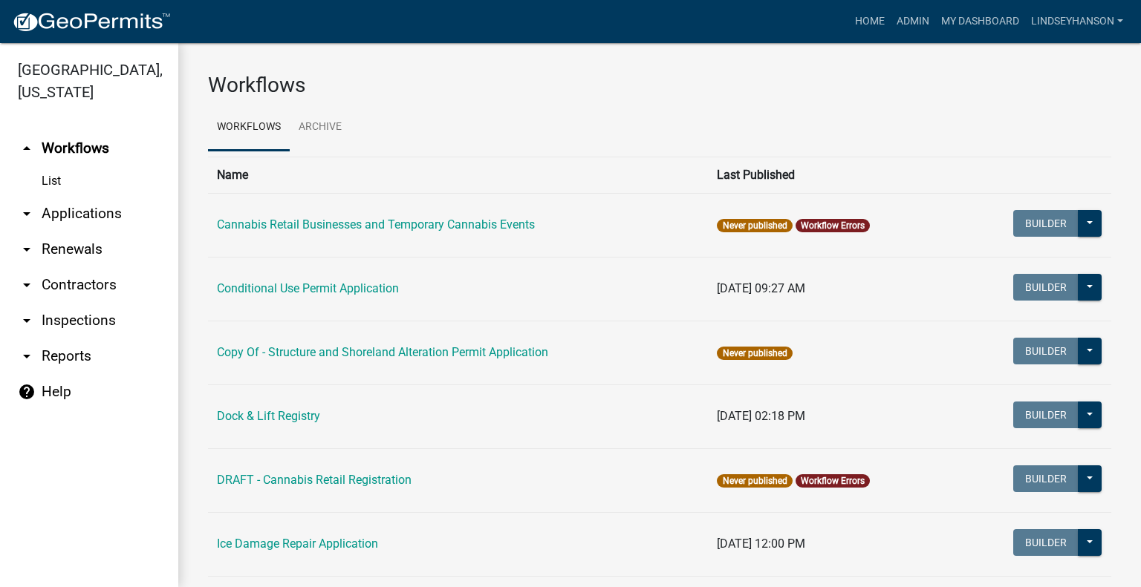
click at [84, 212] on link "arrow_drop_down Applications" at bounding box center [89, 214] width 178 height 36
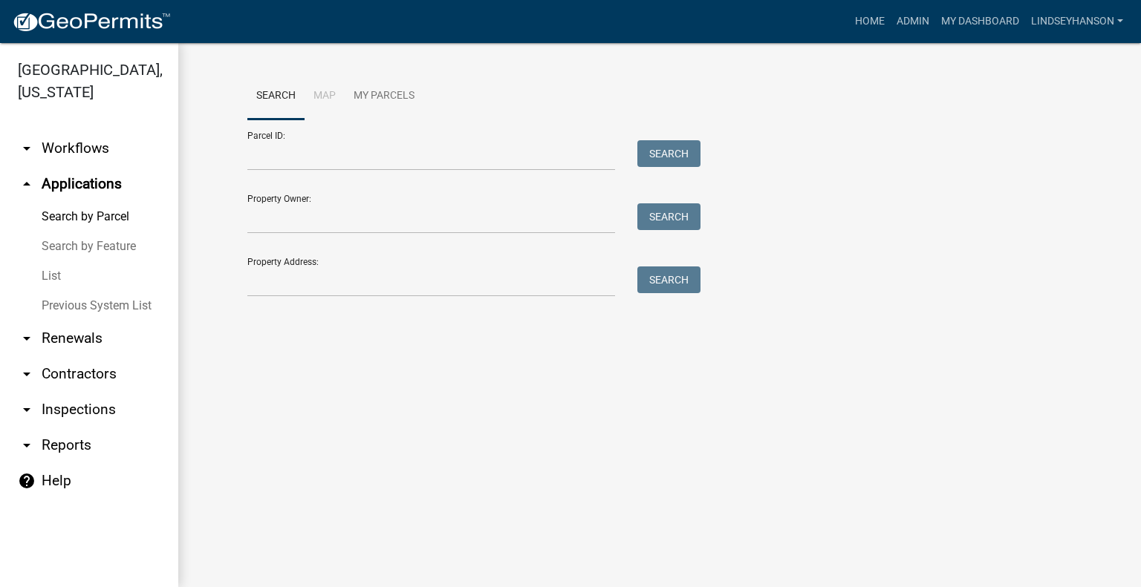
click at [111, 143] on link "arrow_drop_down Workflows" at bounding box center [89, 149] width 178 height 36
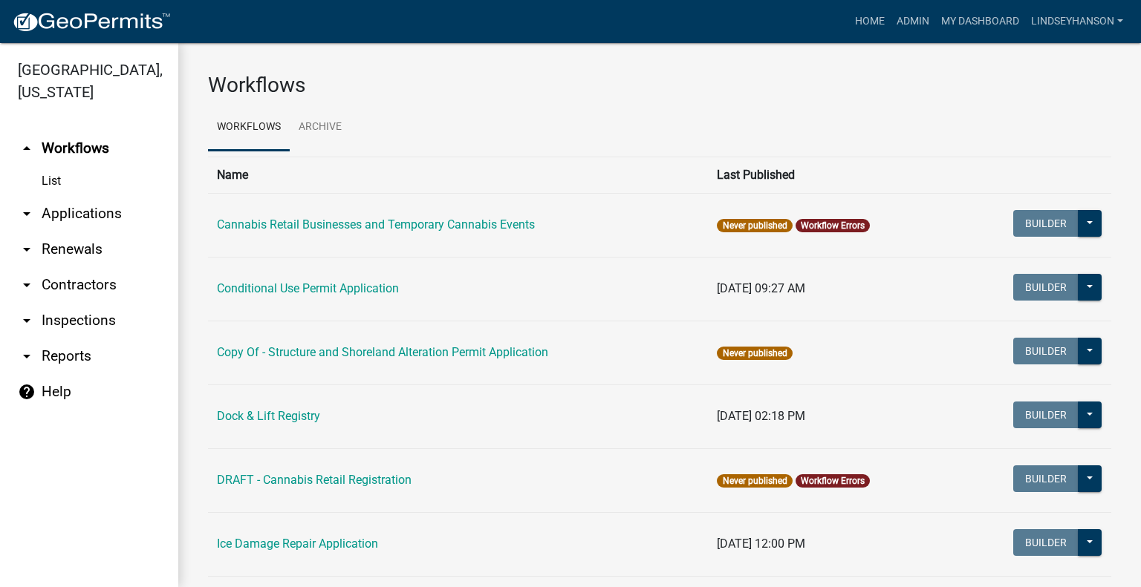
click at [98, 219] on link "arrow_drop_down Applications" at bounding box center [89, 214] width 178 height 36
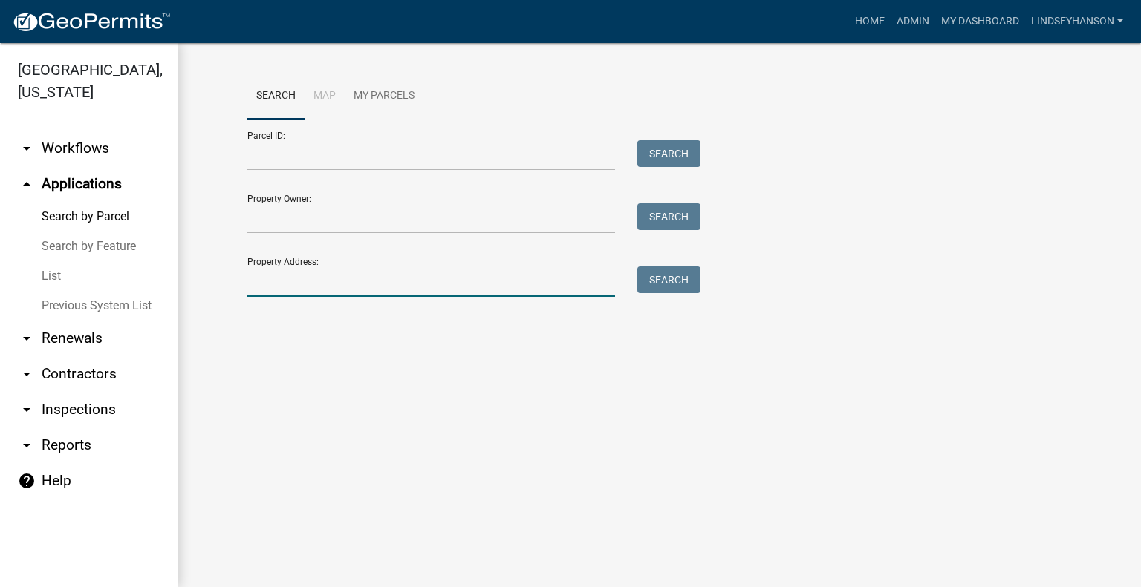
click at [331, 287] on input "Property Address:" at bounding box center [431, 282] width 368 height 30
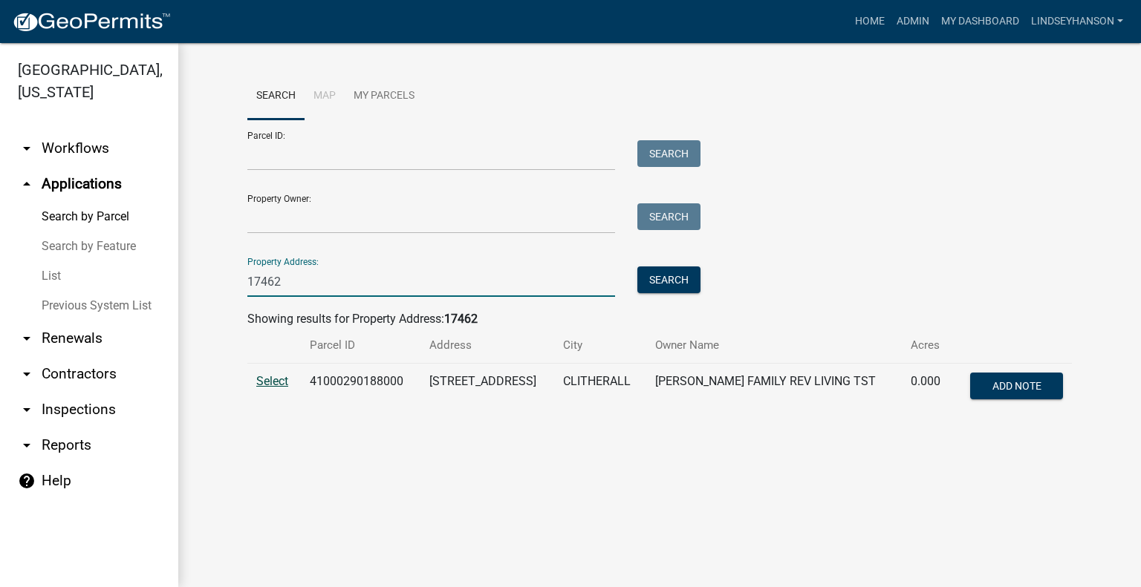
type input "17462"
click at [266, 379] on span "Select" at bounding box center [272, 381] width 32 height 14
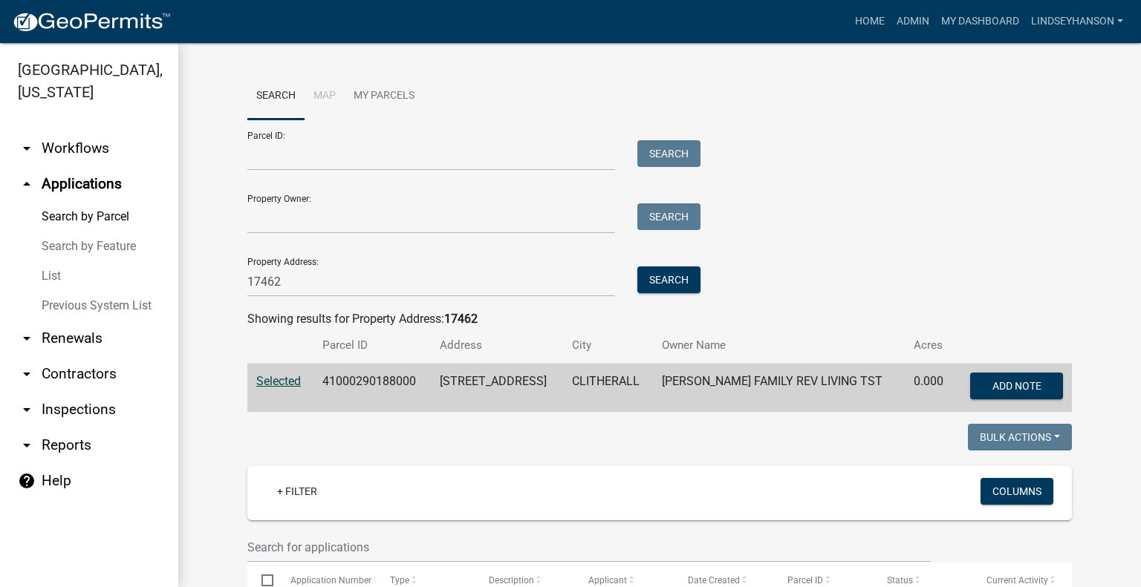
drag, startPoint x: 91, startPoint y: 153, endPoint x: 89, endPoint y: 198, distance: 44.6
click at [91, 153] on link "arrow_drop_down Workflows" at bounding box center [89, 149] width 178 height 36
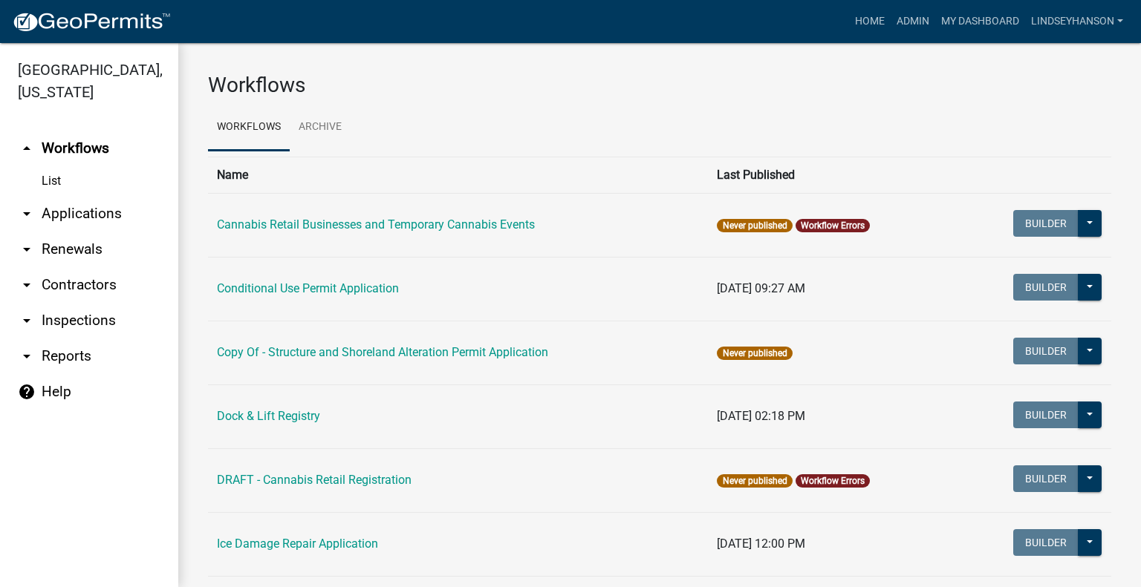
click at [92, 207] on link "arrow_drop_down Applications" at bounding box center [89, 214] width 178 height 36
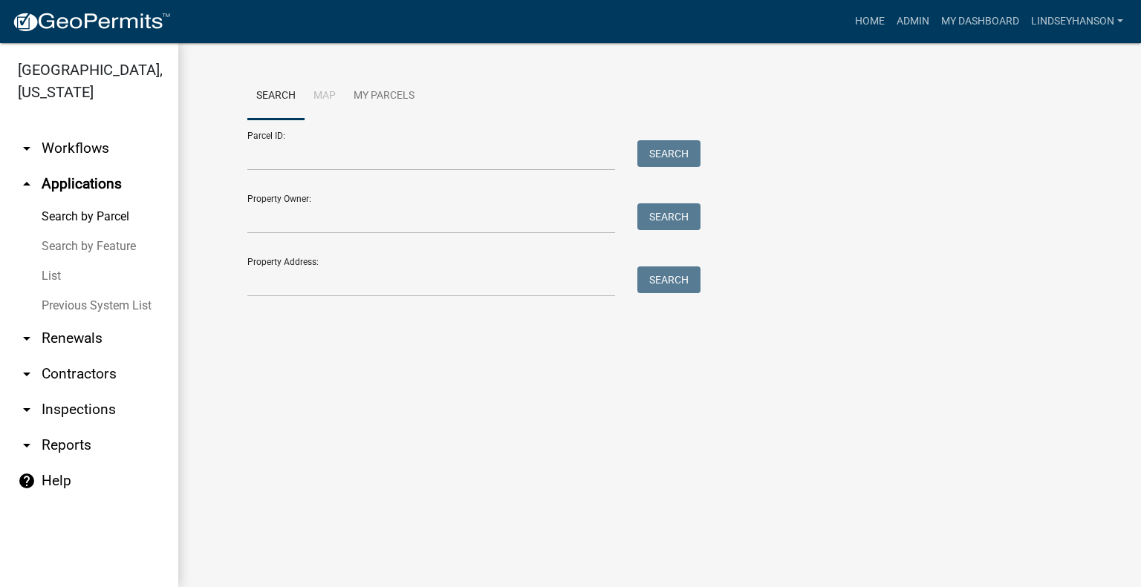
click at [50, 154] on link "arrow_drop_down Workflows" at bounding box center [89, 149] width 178 height 36
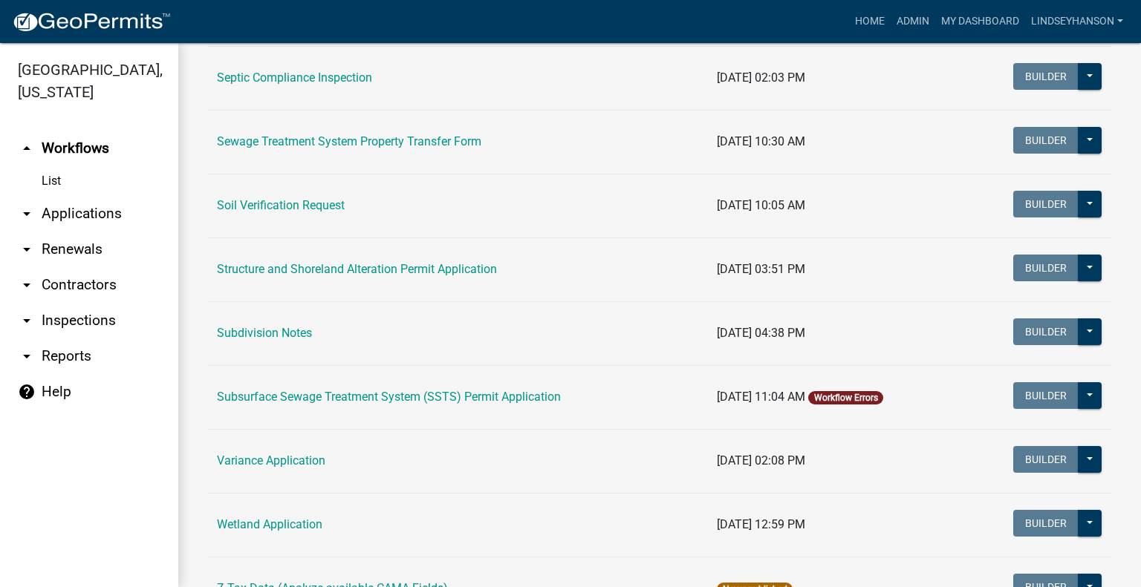
scroll to position [851, 0]
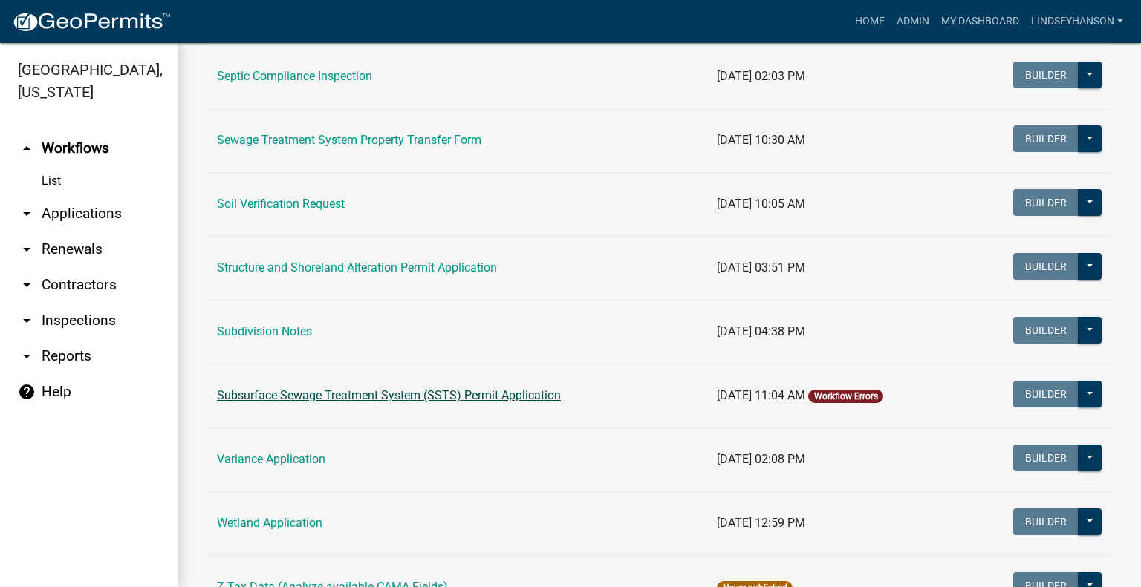
click at [472, 391] on link "Subsurface Sewage Treatment System (SSTS) Permit Application" at bounding box center [389, 395] width 344 height 14
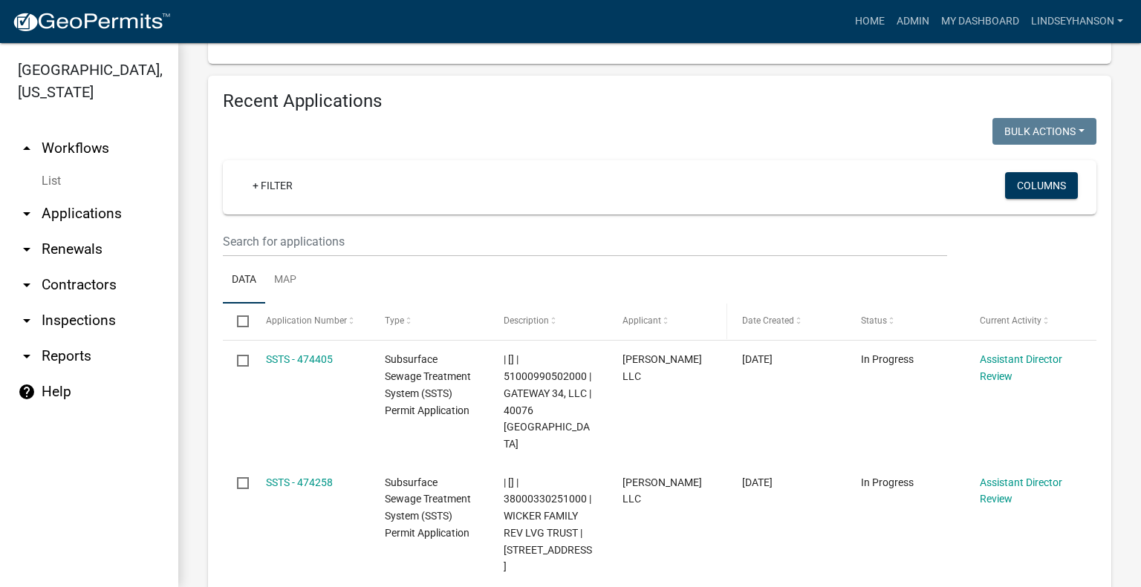
scroll to position [1855, 0]
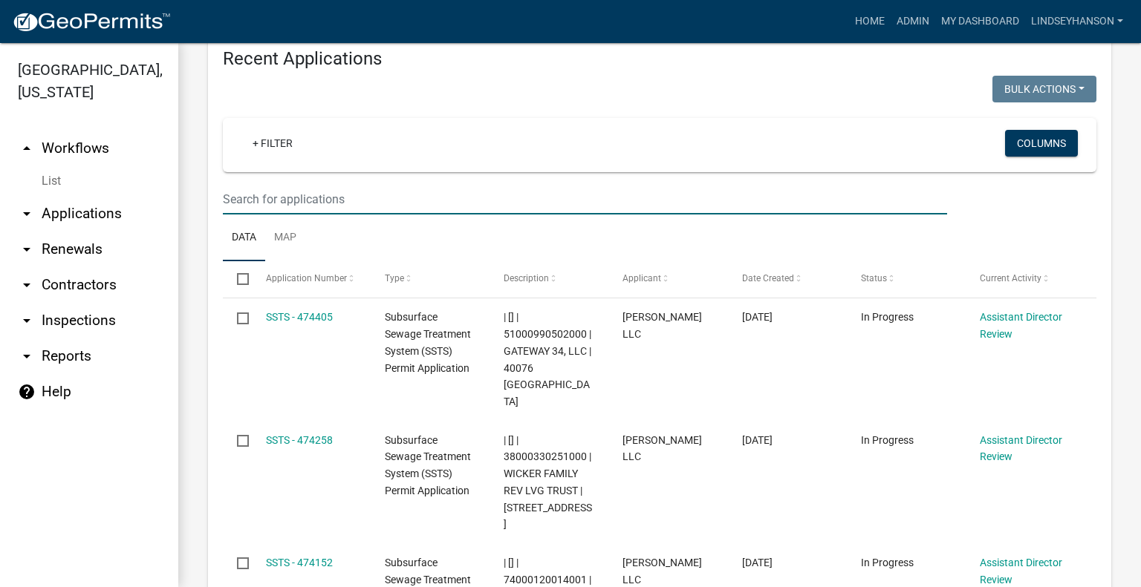
click at [567, 184] on input "text" at bounding box center [585, 199] width 724 height 30
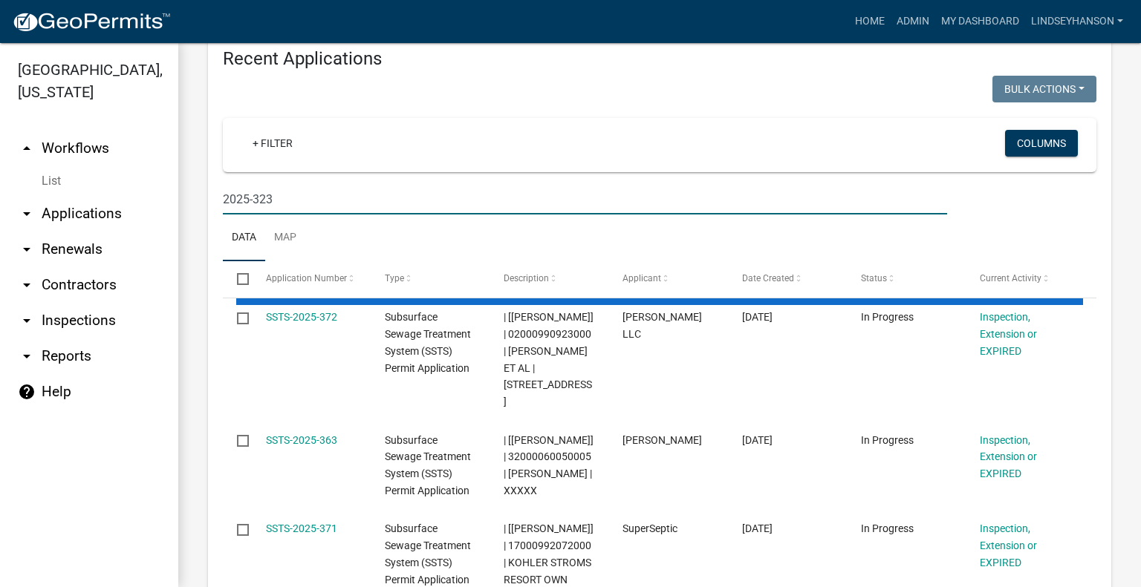
scroll to position [1744, 0]
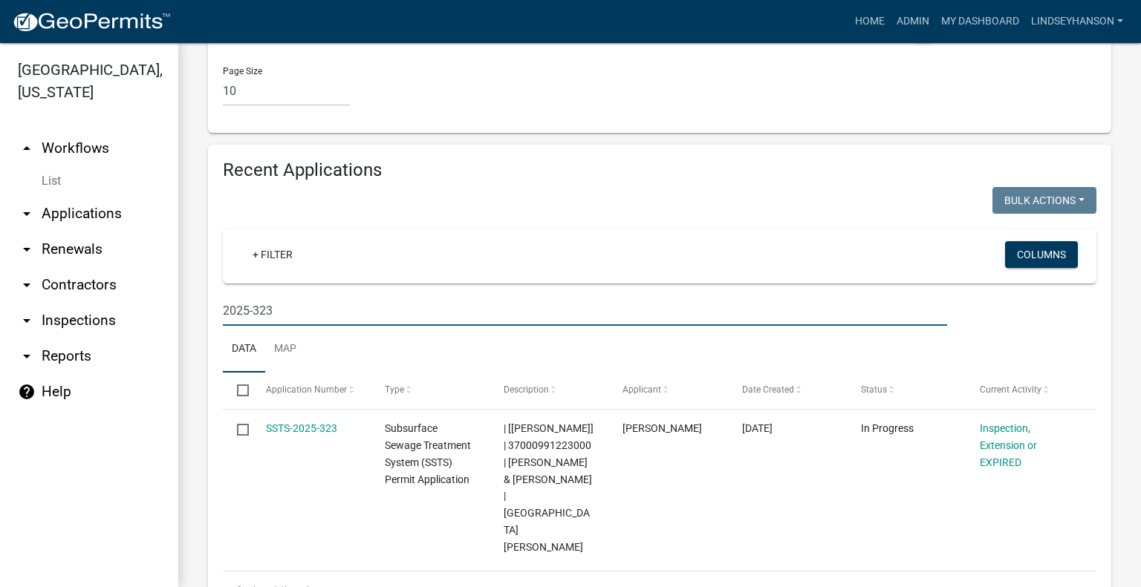
type input "2025-323"
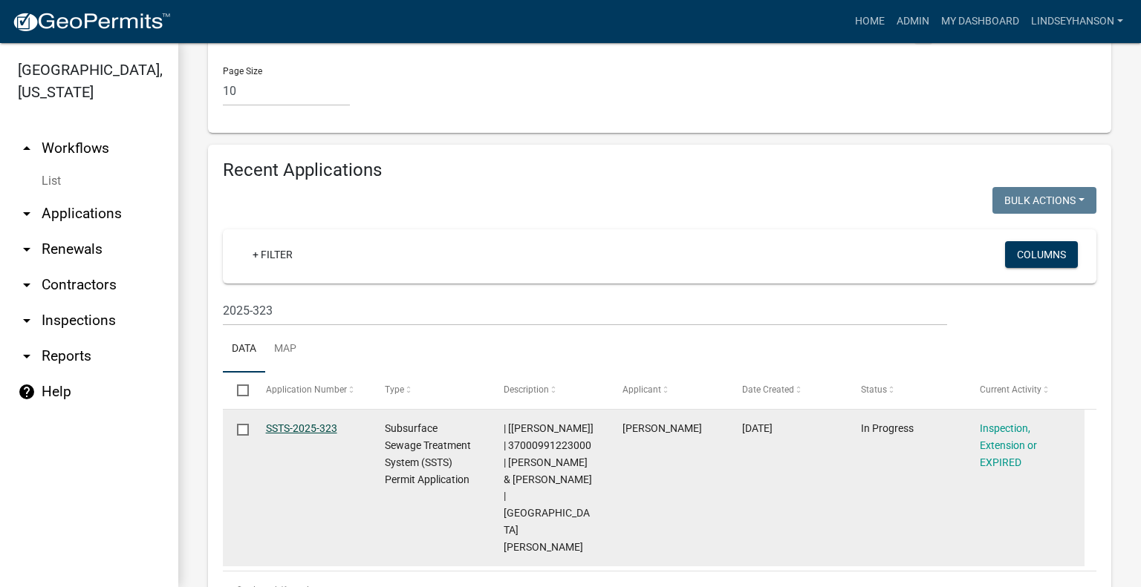
click at [322, 423] on link "SSTS-2025-323" at bounding box center [301, 429] width 71 height 12
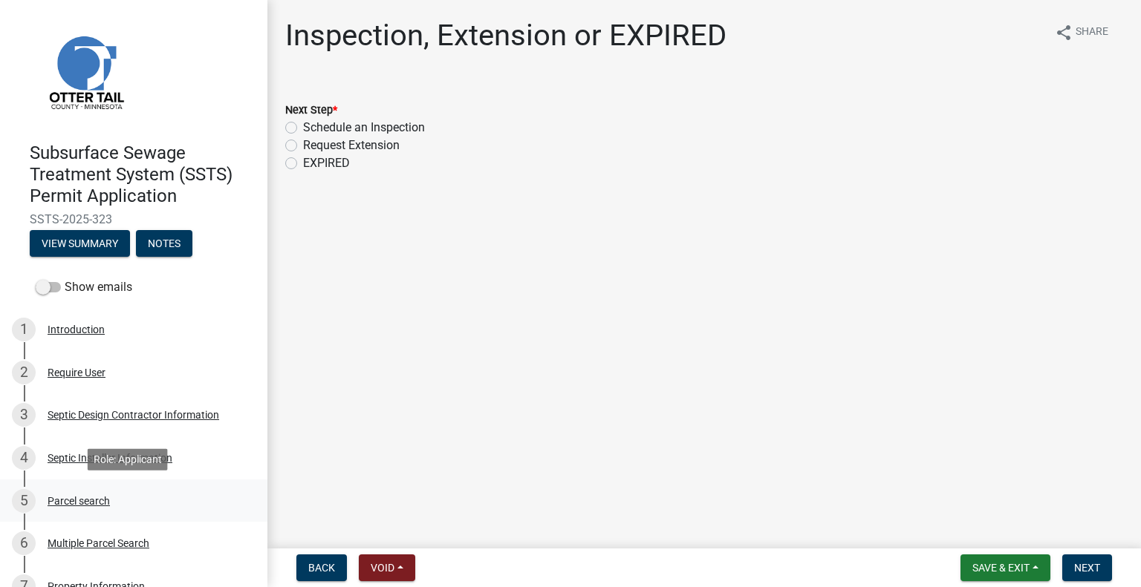
click at [77, 501] on div "Parcel search" at bounding box center [79, 501] width 62 height 10
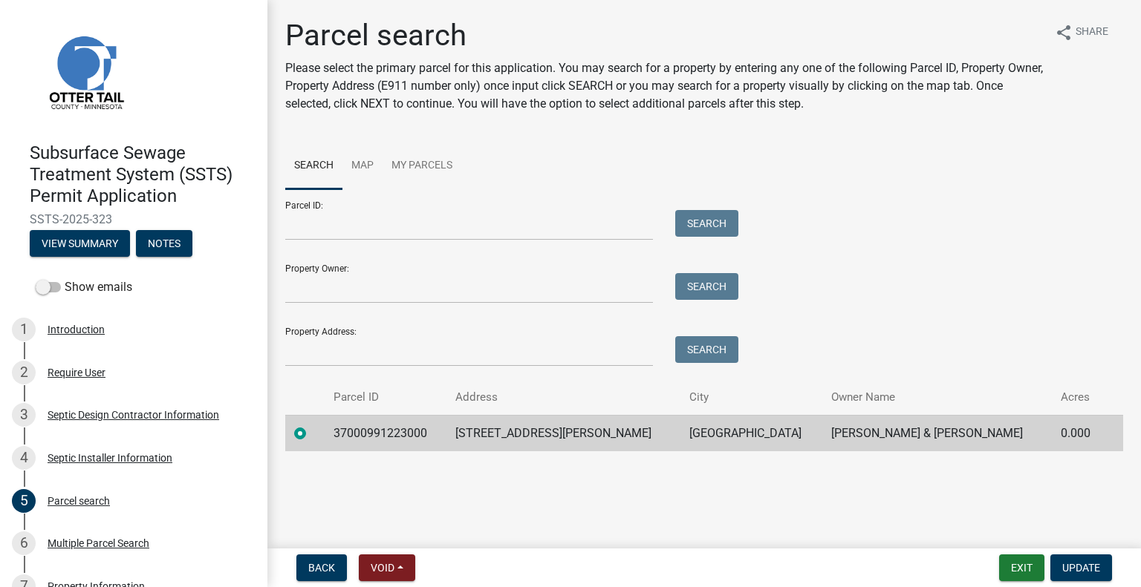
click at [381, 433] on td "37000991223000" at bounding box center [386, 433] width 122 height 36
copy td "37000991223000"
click at [567, 431] on td "42183 MATSON POINT RD" at bounding box center [563, 433] width 234 height 36
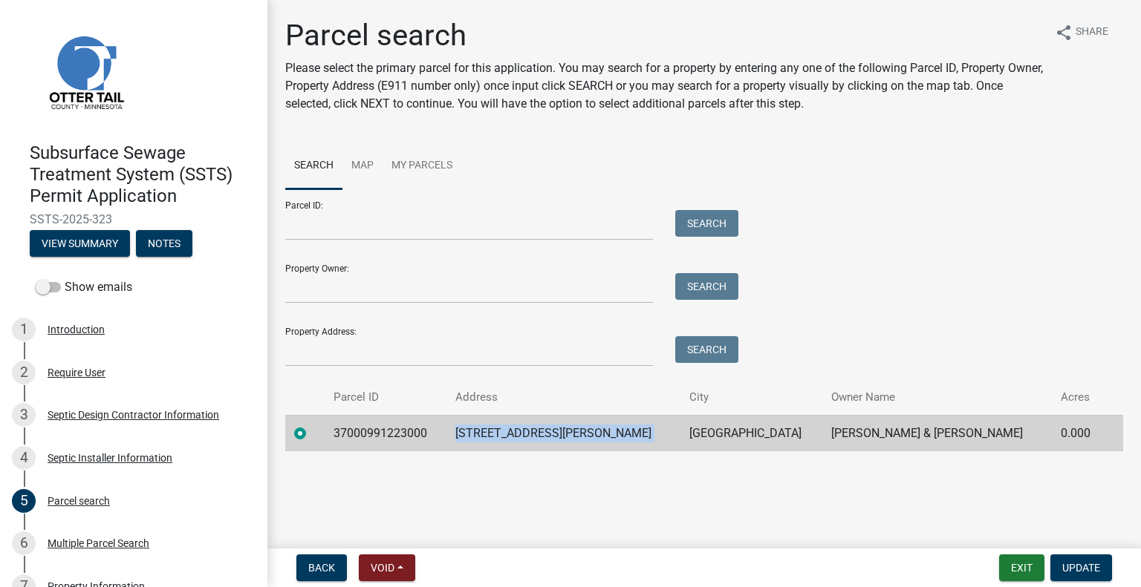
click at [567, 431] on td "42183 MATSON POINT RD" at bounding box center [563, 433] width 234 height 36
copy td "42183 MATSON POINT RD"
click at [720, 431] on td "PELICAN RAPIDS" at bounding box center [751, 433] width 142 height 36
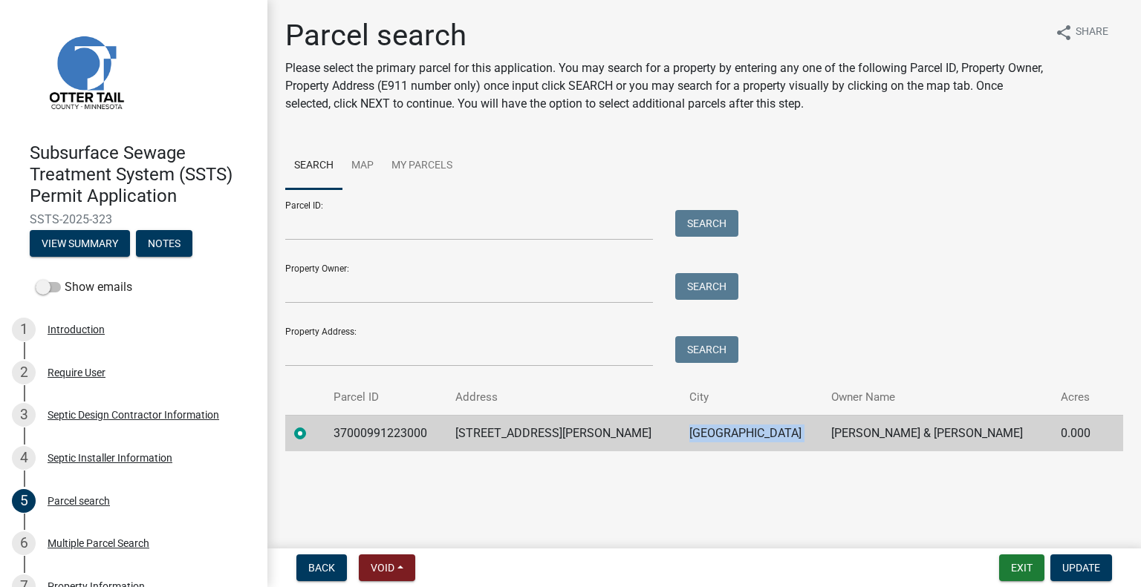
copy td "PELICAN RAPIDS"
click at [869, 436] on td "SHELBY A MURPHY & ARRICK OLSON" at bounding box center [936, 433] width 229 height 36
copy td "SHELBY A MURPHY & ARRICK OLSON"
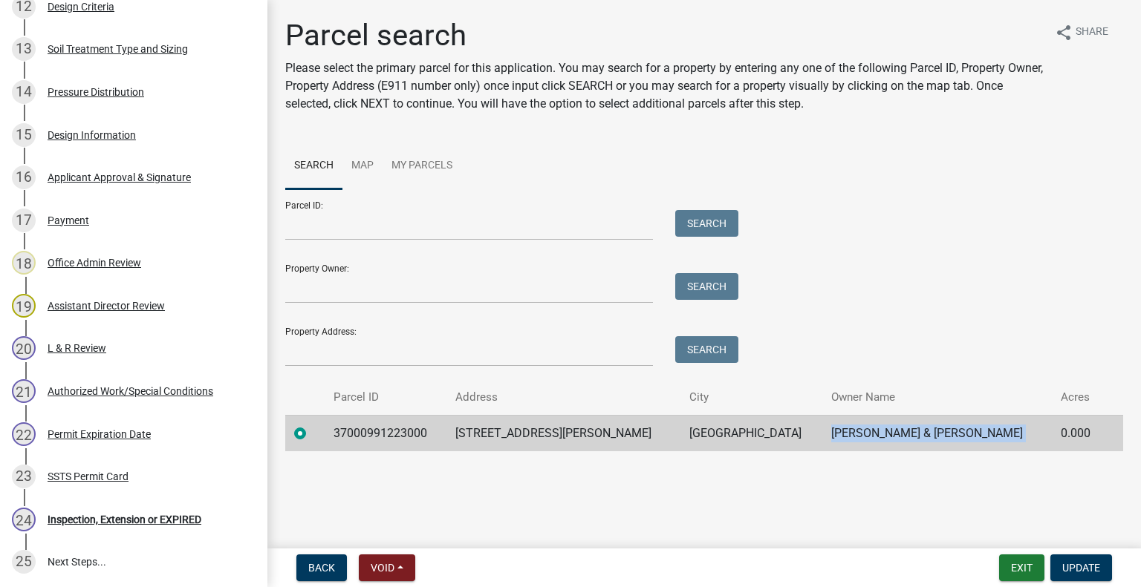
scroll to position [928, 0]
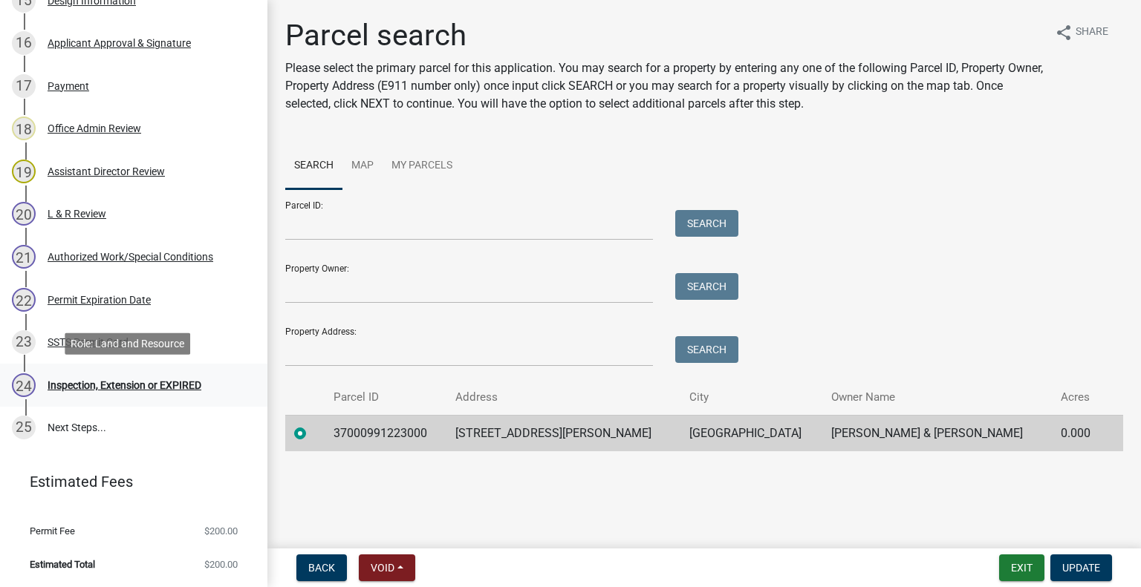
click at [143, 377] on div "24 Inspection, Extension or EXPIRED" at bounding box center [128, 386] width 232 height 24
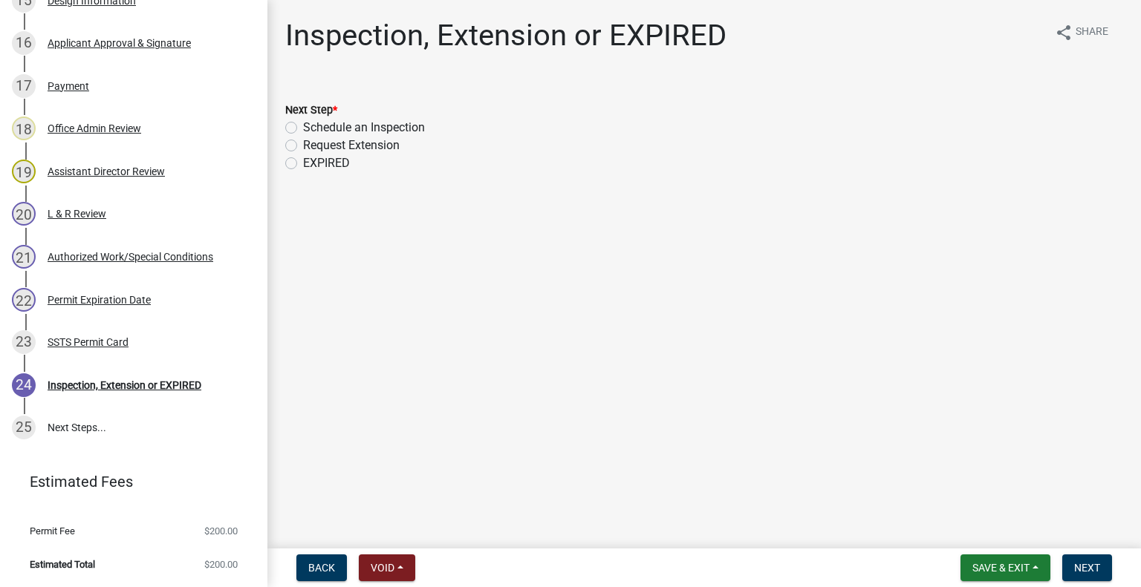
click at [384, 126] on label "Schedule an Inspection" at bounding box center [364, 128] width 122 height 18
click at [313, 126] on input "Schedule an Inspection" at bounding box center [308, 124] width 10 height 10
radio input "true"
click at [1094, 570] on span "Next" at bounding box center [1087, 568] width 26 height 12
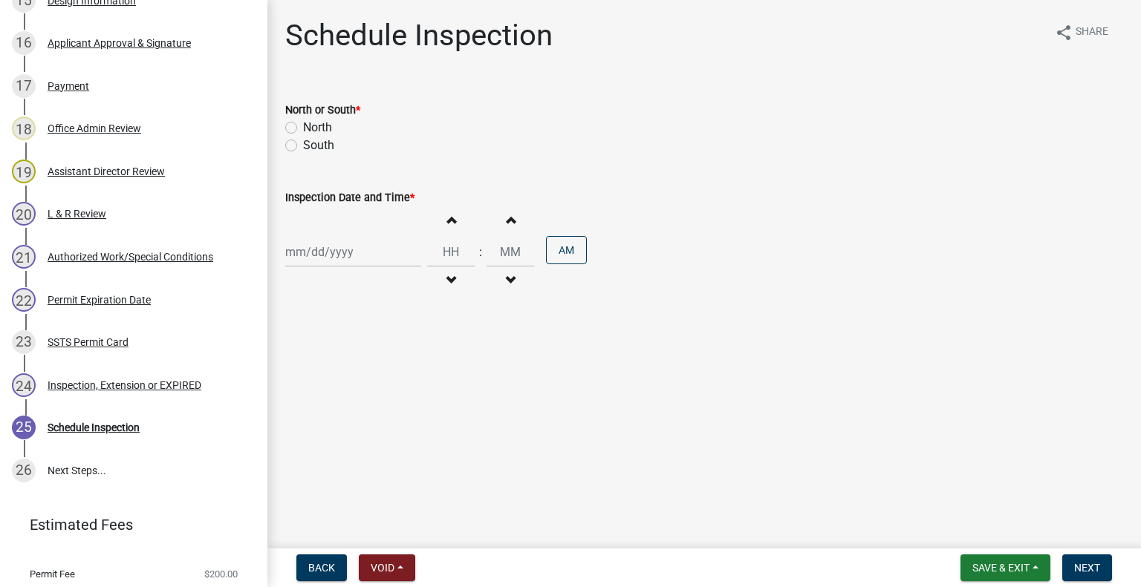
scroll to position [971, 0]
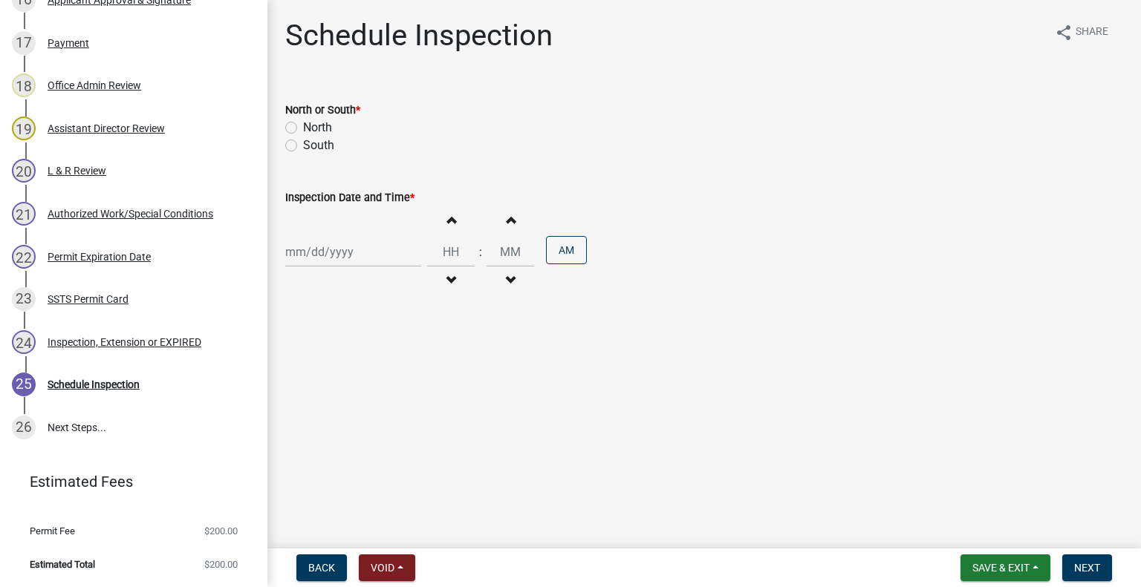
click at [323, 128] on label "North" at bounding box center [317, 128] width 29 height 18
click at [313, 128] on input "North" at bounding box center [308, 124] width 10 height 10
radio input "true"
click at [351, 255] on div at bounding box center [353, 252] width 136 height 30
select select "9"
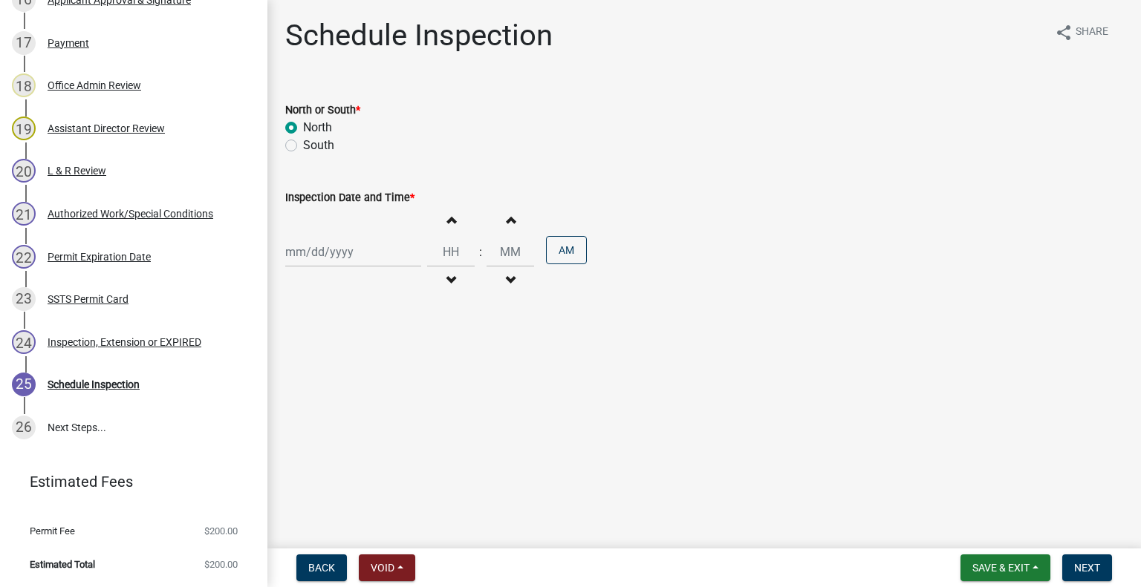
select select "2025"
click at [327, 353] on div "9" at bounding box center [324, 355] width 24 height 24
type input "09/09/2025"
click at [457, 281] on button "Decrement hours" at bounding box center [450, 280] width 31 height 27
type input "11"
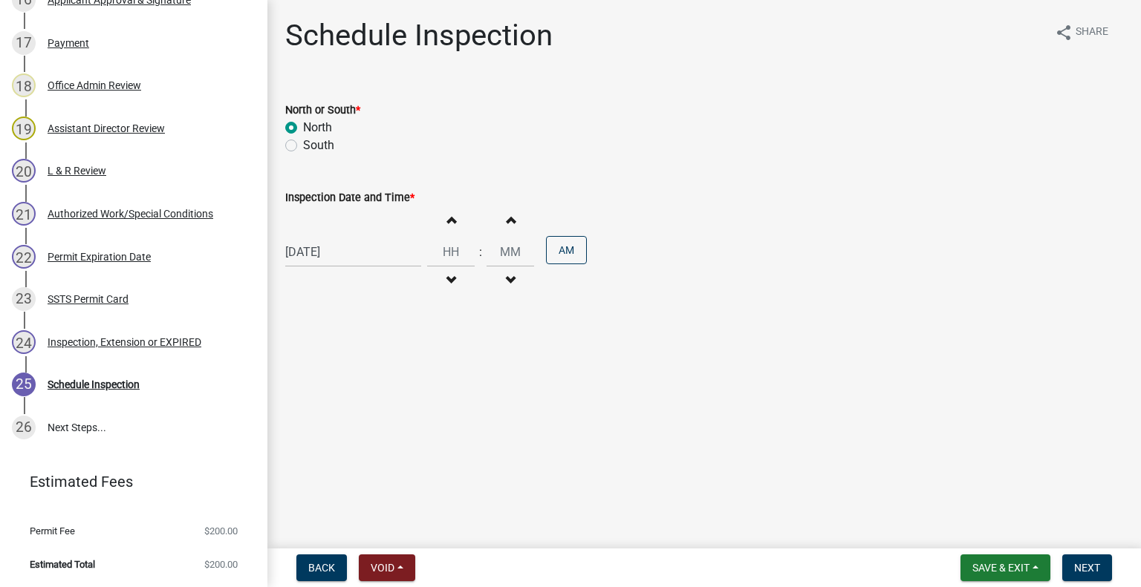
type input "00"
click at [452, 274] on button "Decrement hours" at bounding box center [450, 280] width 31 height 27
type input "10"
drag, startPoint x: 558, startPoint y: 242, endPoint x: 567, endPoint y: 246, distance: 9.7
click at [559, 242] on button "PM" at bounding box center [566, 250] width 41 height 28
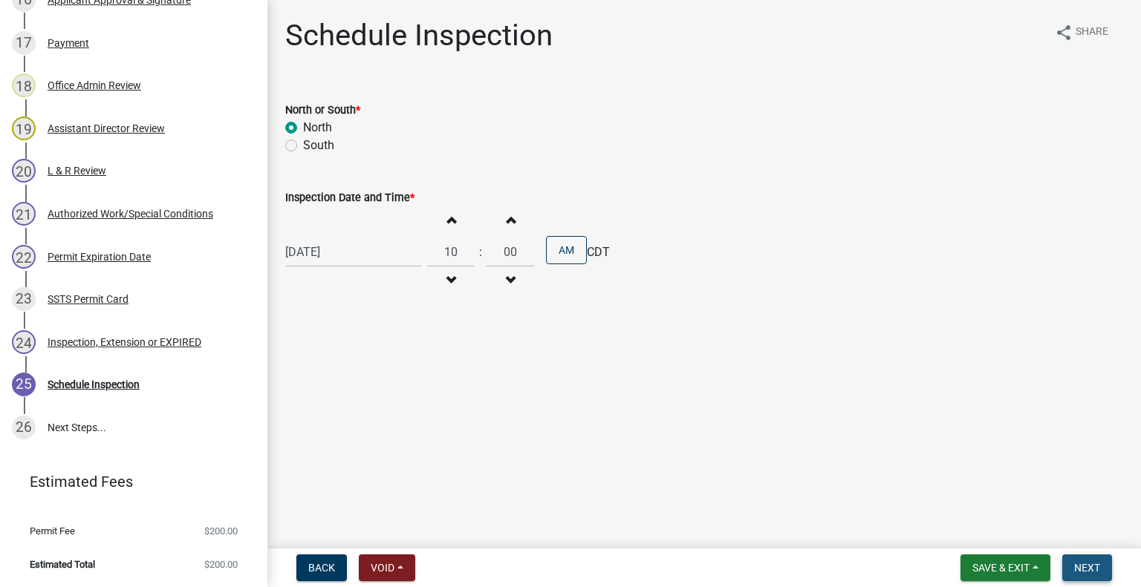
click at [1078, 559] on button "Next" at bounding box center [1087, 568] width 50 height 27
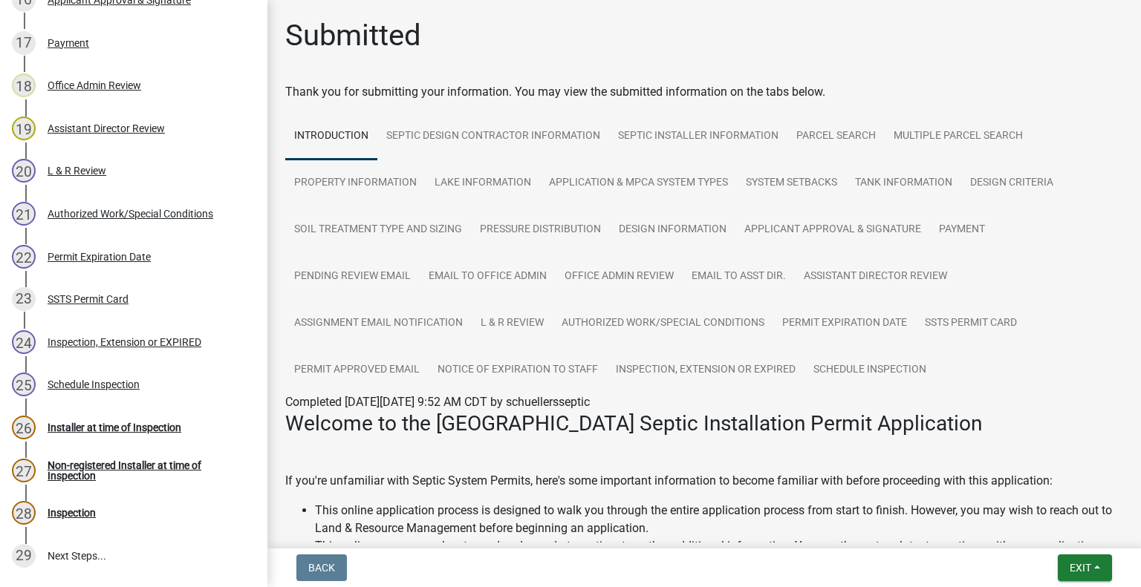
scroll to position [1099, 0]
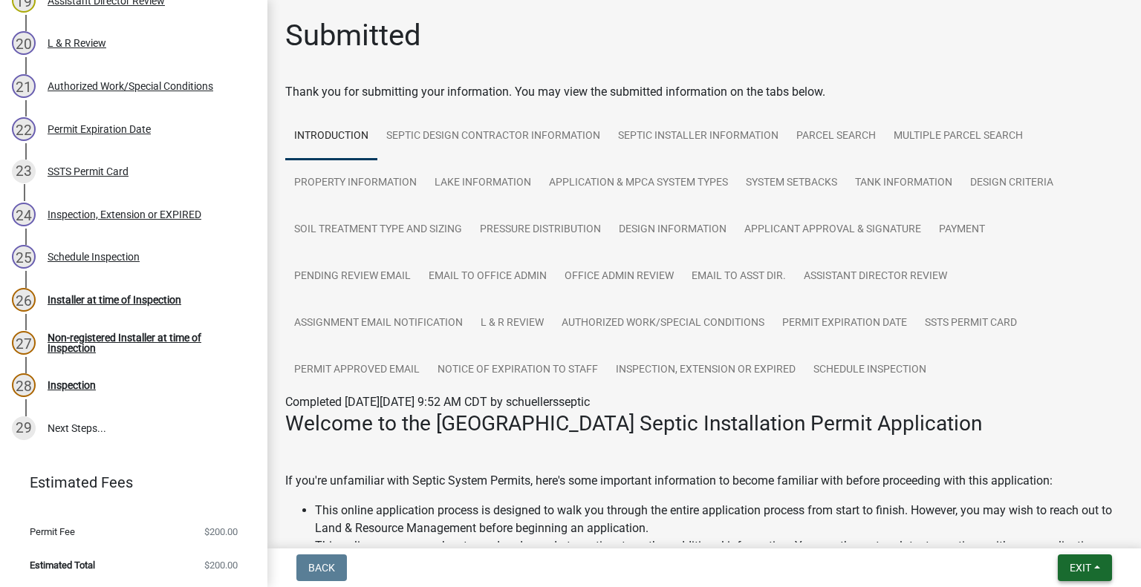
click at [1064, 570] on button "Exit" at bounding box center [1084, 568] width 54 height 27
click at [1051, 531] on button "Save & Exit" at bounding box center [1053, 530] width 119 height 36
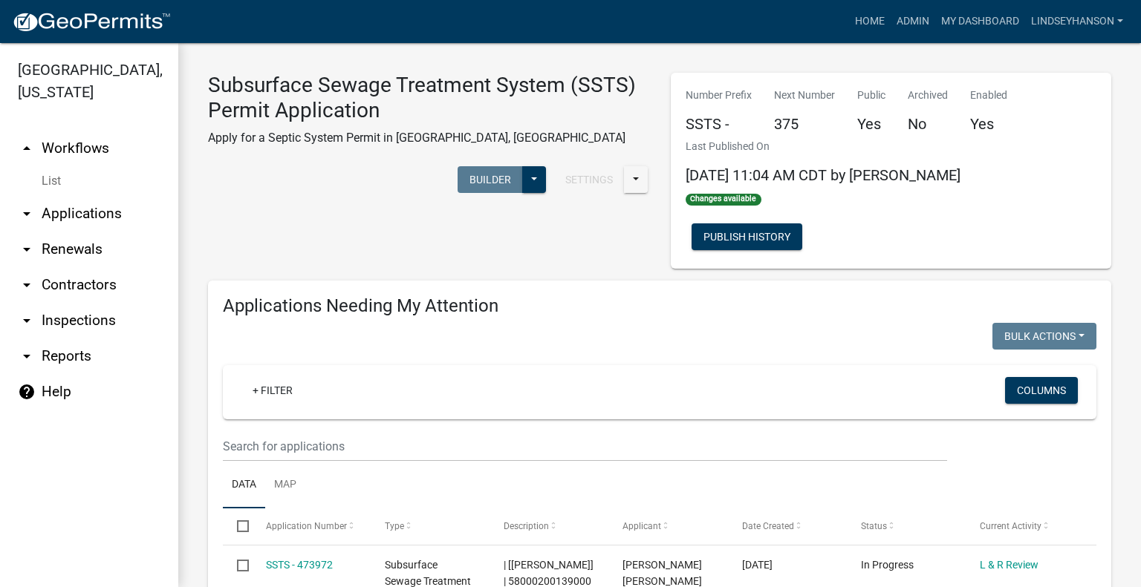
click at [105, 218] on link "arrow_drop_down Applications" at bounding box center [89, 214] width 178 height 36
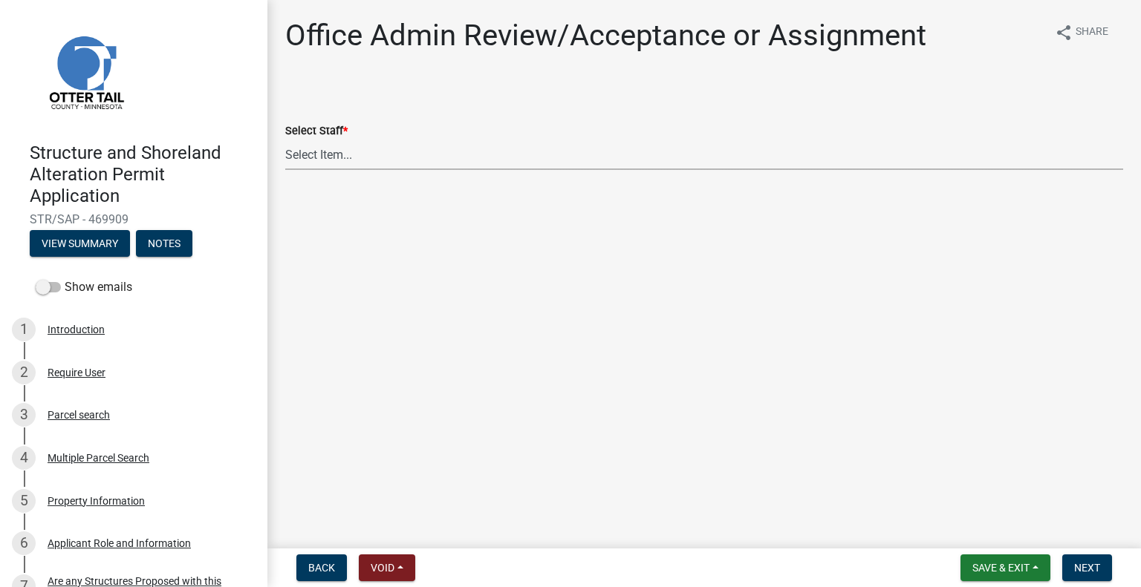
click at [363, 151] on select "Select Item... [PERSON_NAME] ([EMAIL_ADDRESS][DOMAIN_NAME]) [PERSON_NAME] ([EMA…" at bounding box center [704, 155] width 838 height 30
click at [285, 140] on select "Select Item... [PERSON_NAME] ([EMAIL_ADDRESS][DOMAIN_NAME]) [PERSON_NAME] ([EMA…" at bounding box center [704, 155] width 838 height 30
select select "587f38f5-c90e-4c12-9e10-d3e23909bbca"
click at [1081, 563] on span "Next" at bounding box center [1087, 568] width 26 height 12
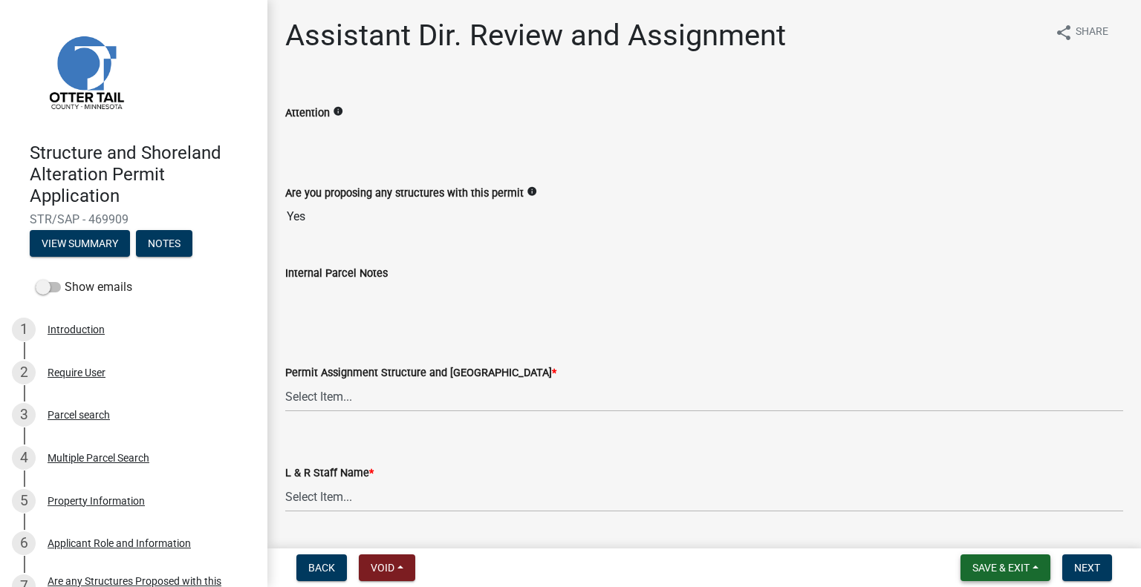
click at [988, 567] on span "Save & Exit" at bounding box center [1000, 568] width 57 height 12
click at [984, 525] on button "Save & Exit" at bounding box center [990, 530] width 119 height 36
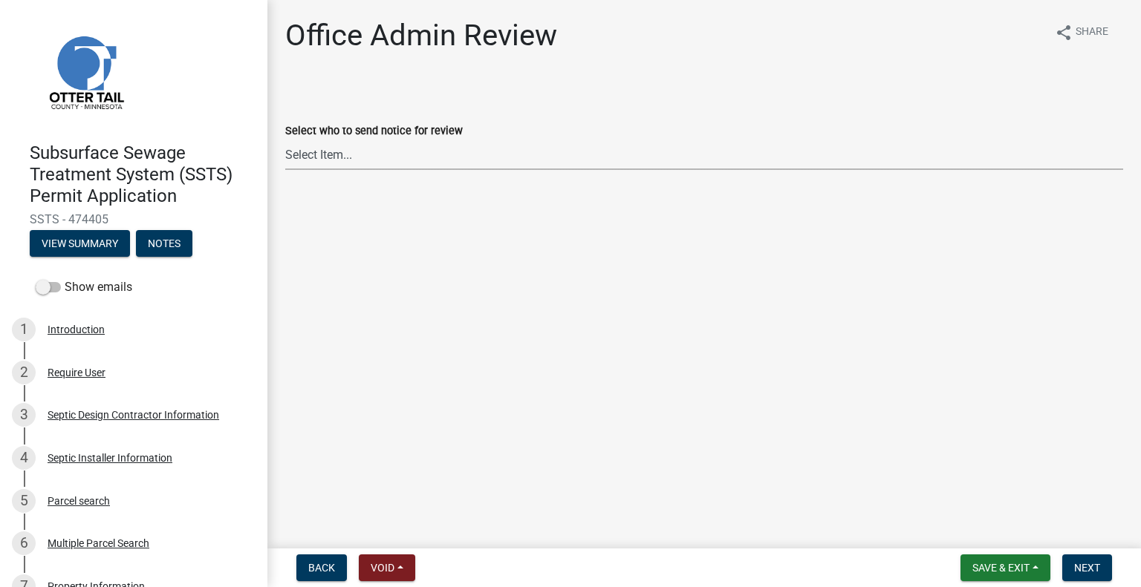
click at [379, 169] on select "Select Item... [PERSON_NAME] ([EMAIL_ADDRESS][DOMAIN_NAME]) [PERSON_NAME] ([EMA…" at bounding box center [704, 155] width 838 height 30
click at [285, 140] on select "Select Item... [PERSON_NAME] ([EMAIL_ADDRESS][DOMAIN_NAME]) [PERSON_NAME] ([EMA…" at bounding box center [704, 155] width 838 height 30
select select "587f38f5-c90e-4c12-9e10-d3e23909bbca"
click at [1090, 565] on span "Next" at bounding box center [1087, 568] width 26 height 12
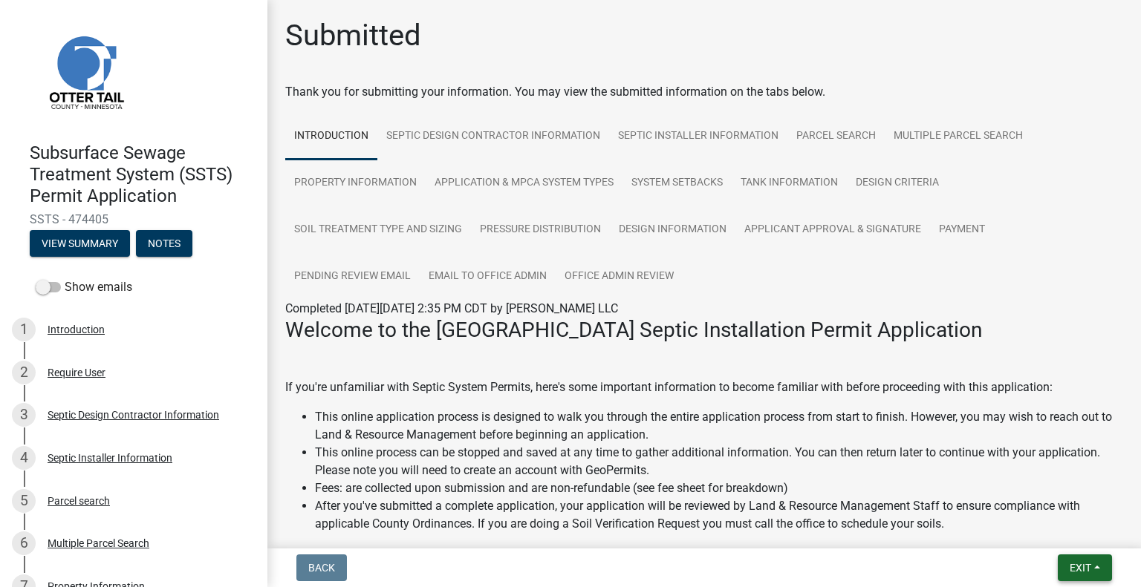
click at [1084, 578] on button "Exit" at bounding box center [1084, 568] width 54 height 27
click at [1034, 535] on button "Save & Exit" at bounding box center [1053, 530] width 119 height 36
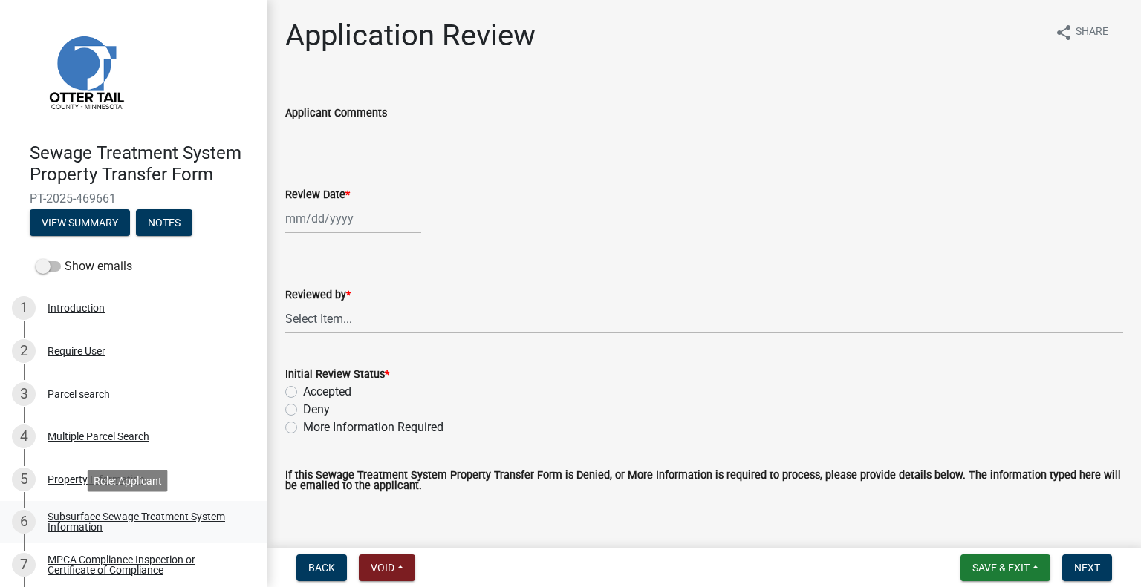
click at [196, 512] on div "Subsurface Sewage Treatment System Information" at bounding box center [146, 522] width 196 height 21
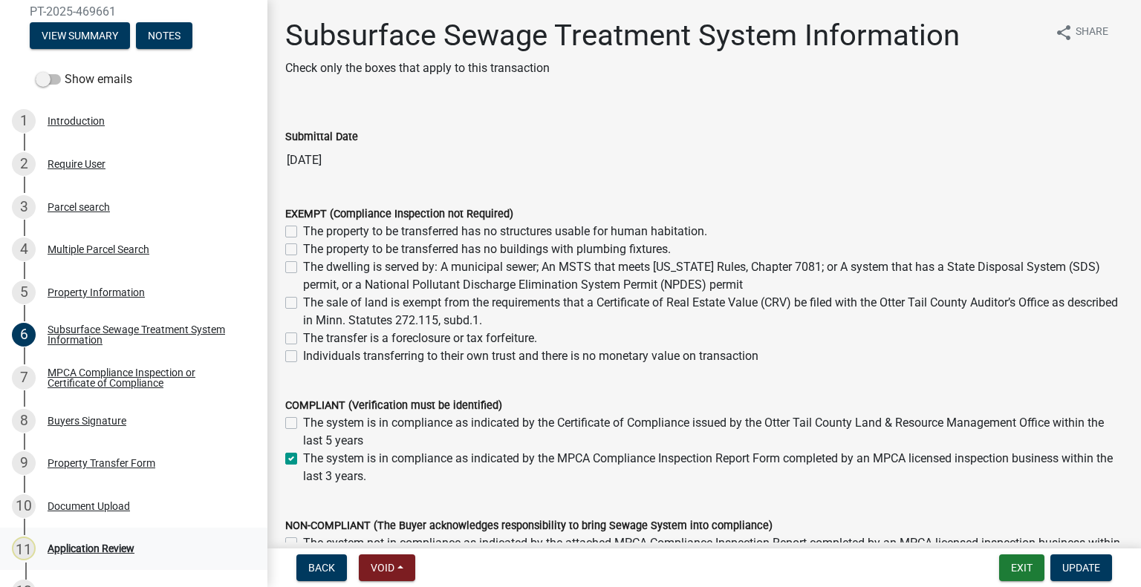
scroll to position [201, 0]
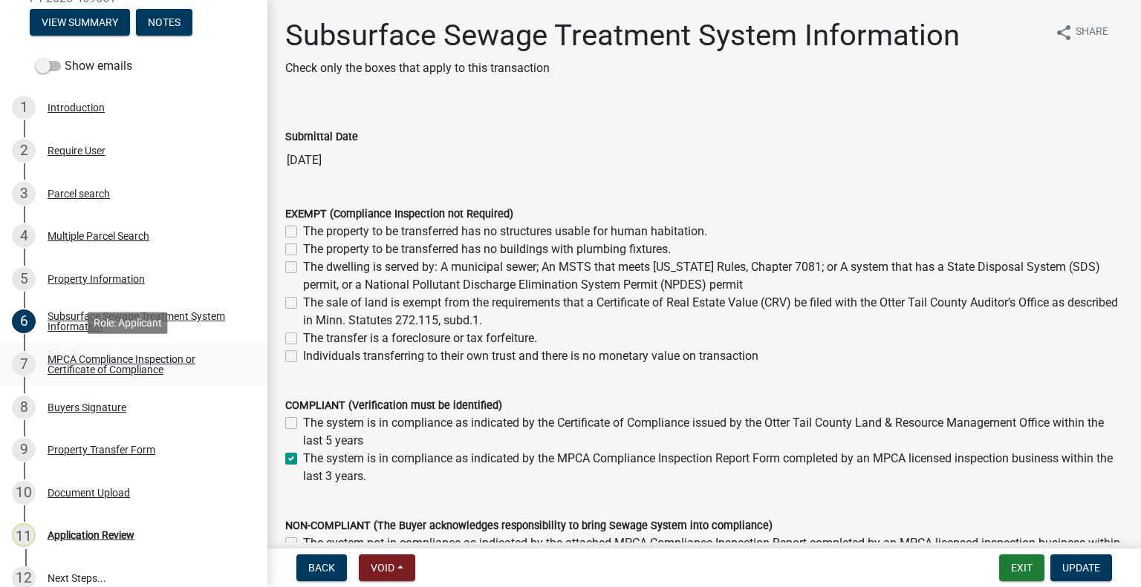
click at [109, 373] on div "MPCA Compliance Inspection or Certificate of Compliance" at bounding box center [146, 364] width 196 height 21
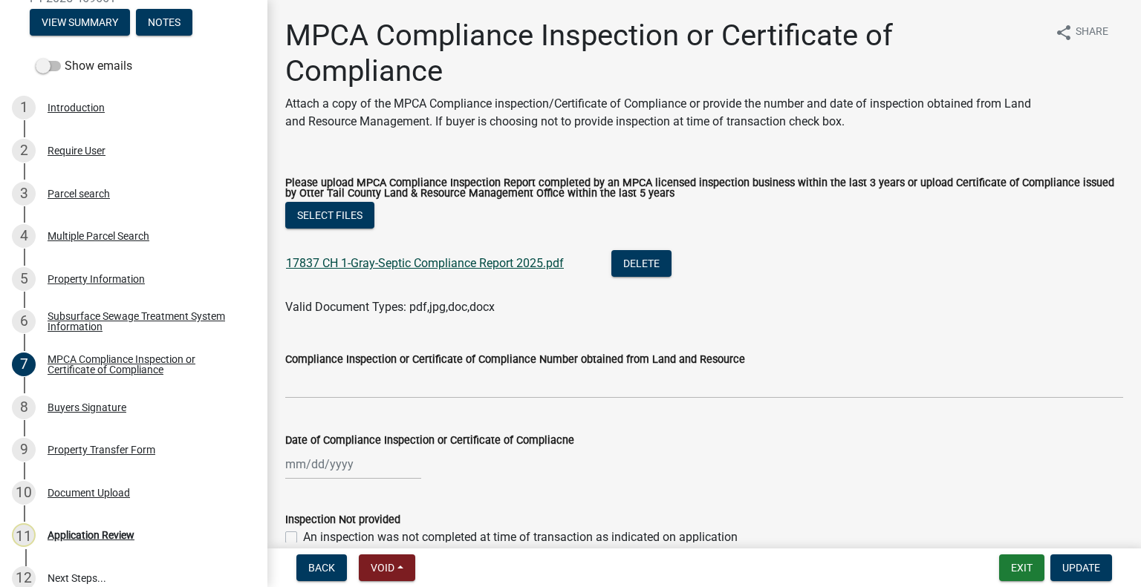
click at [452, 268] on link "17837 CH 1-Gray-Septic Compliance Report 2025.pdf" at bounding box center [425, 263] width 278 height 14
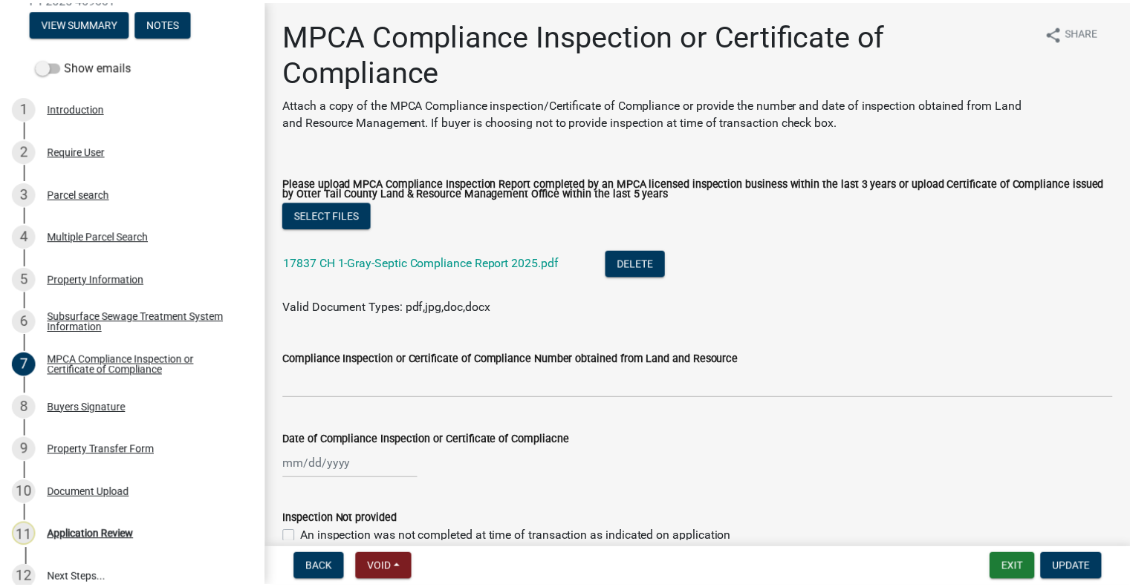
scroll to position [218, 0]
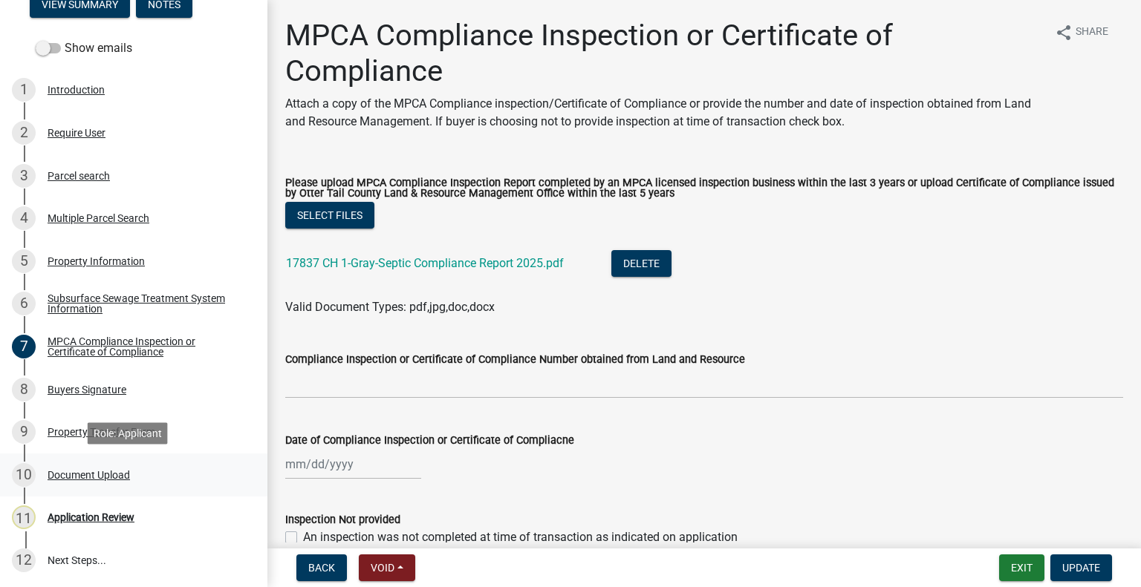
click at [102, 479] on div "Document Upload" at bounding box center [89, 475] width 82 height 10
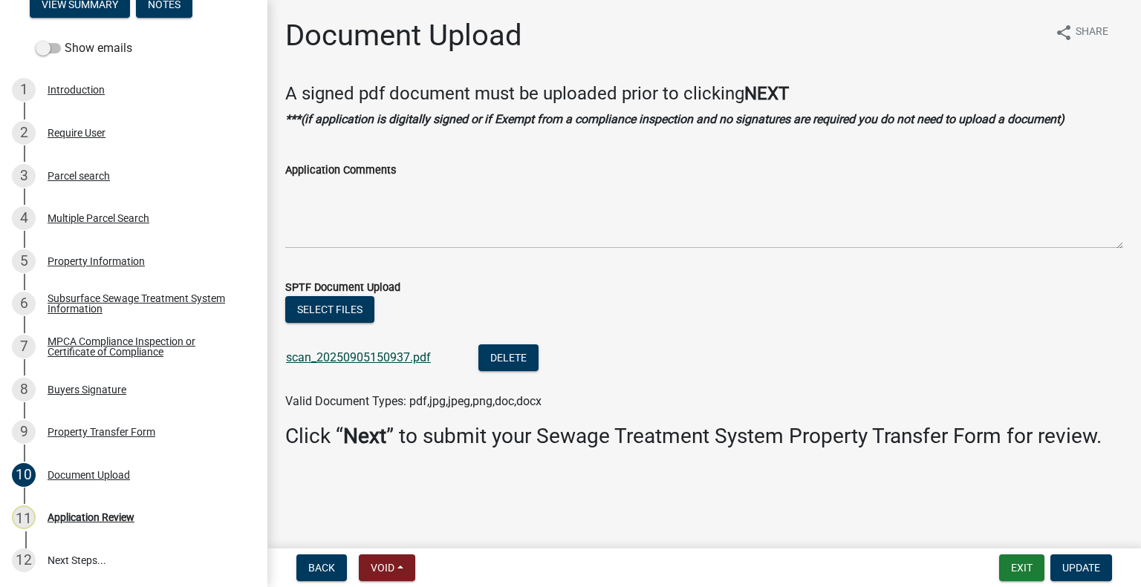
click at [379, 359] on link "scan_20250905150937.pdf" at bounding box center [358, 358] width 145 height 14
click at [89, 171] on div "Parcel search" at bounding box center [79, 176] width 62 height 10
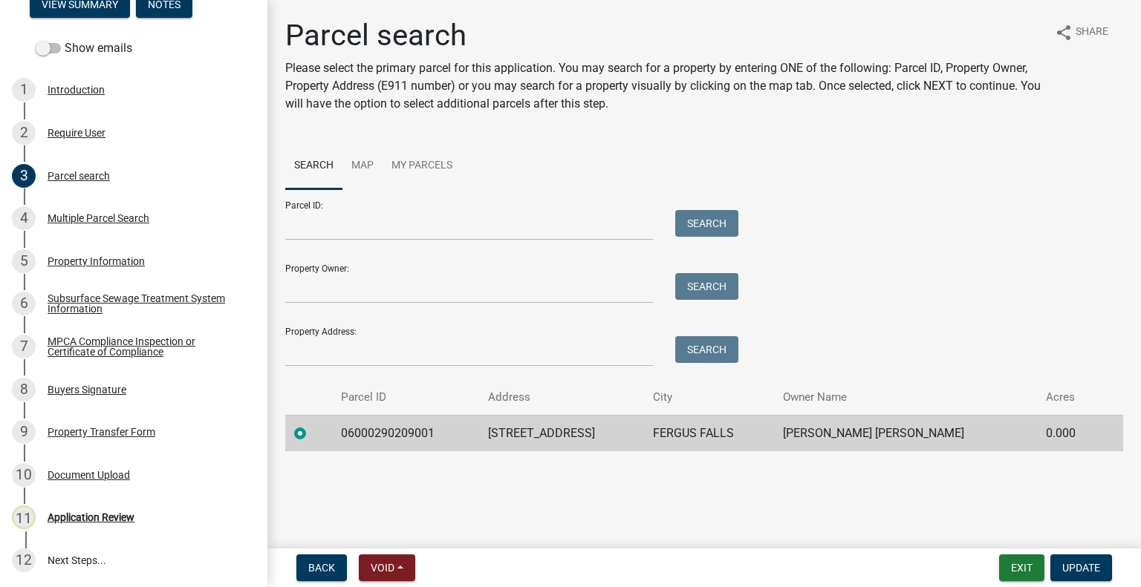
click at [397, 434] on td "06000290209001" at bounding box center [405, 433] width 147 height 36
copy td "06000290209001"
click at [160, 520] on div "11 Application Review" at bounding box center [128, 518] width 232 height 24
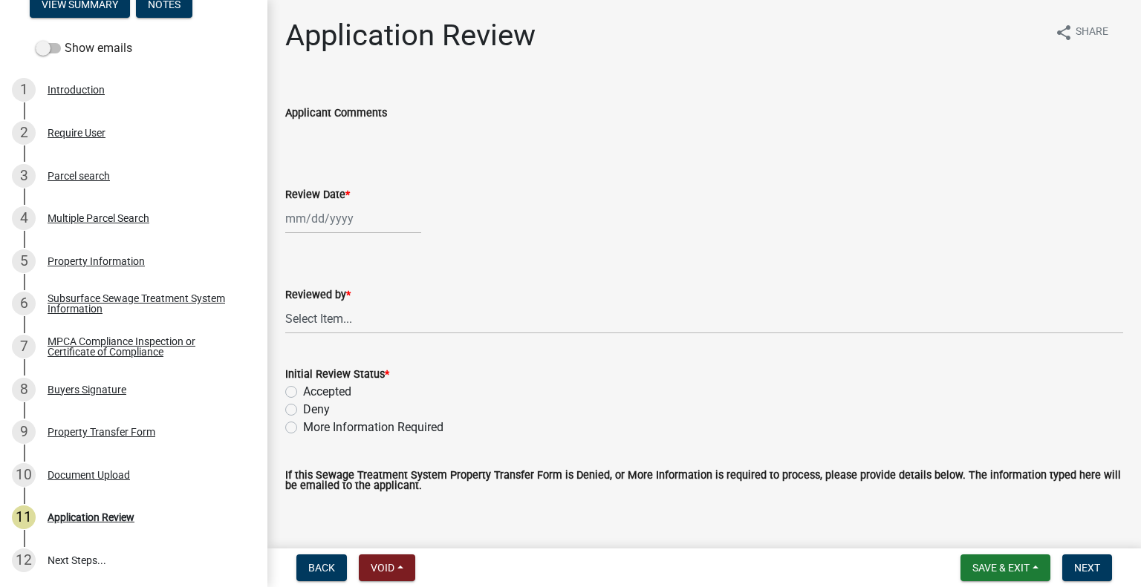
click at [321, 209] on div at bounding box center [353, 218] width 136 height 30
select select "9"
select select "2025"
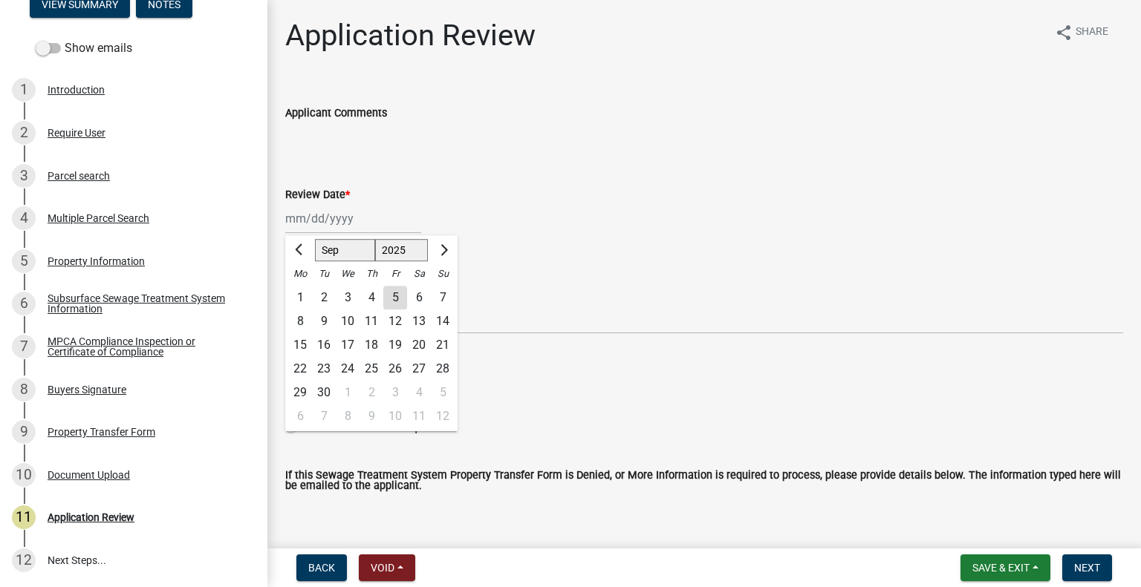
click at [394, 298] on div "5" at bounding box center [395, 298] width 24 height 24
type input "[DATE]"
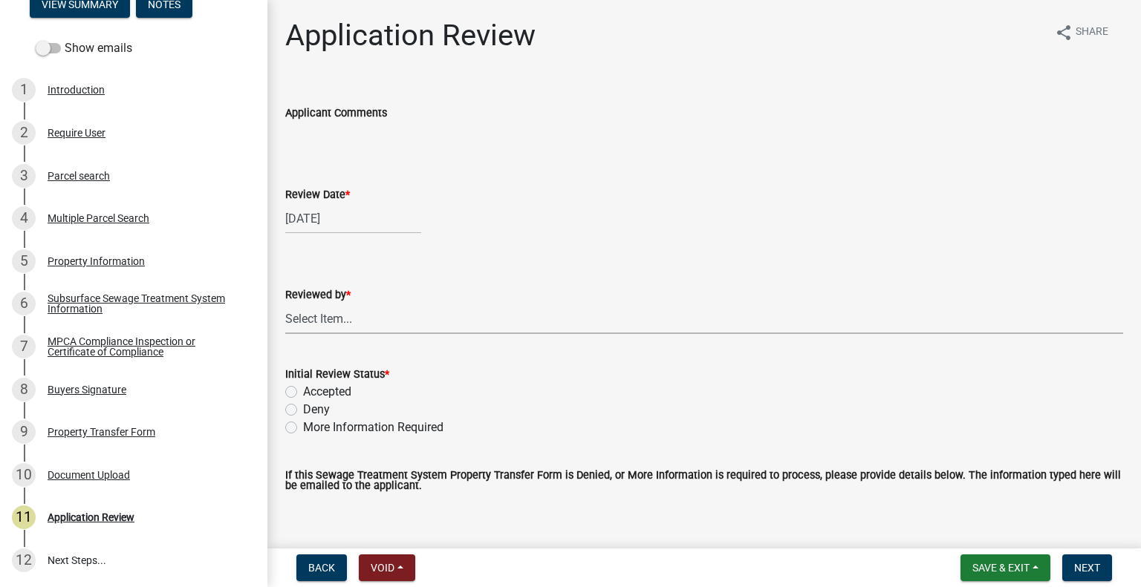
click at [388, 332] on select "Select Item... [PERSON_NAME] [PERSON_NAME] [PERSON_NAME] [PERSON_NAME] [PERSON_…" at bounding box center [704, 319] width 838 height 30
click at [285, 304] on select "Select Item... [PERSON_NAME] [PERSON_NAME] [PERSON_NAME] [PERSON_NAME] [PERSON_…" at bounding box center [704, 319] width 838 height 30
select select "2217fab6-25d2-4df2-8e35-18ddd05e0fe8"
click at [334, 391] on label "Accepted" at bounding box center [327, 392] width 48 height 18
click at [313, 391] on input "Accepted" at bounding box center [308, 388] width 10 height 10
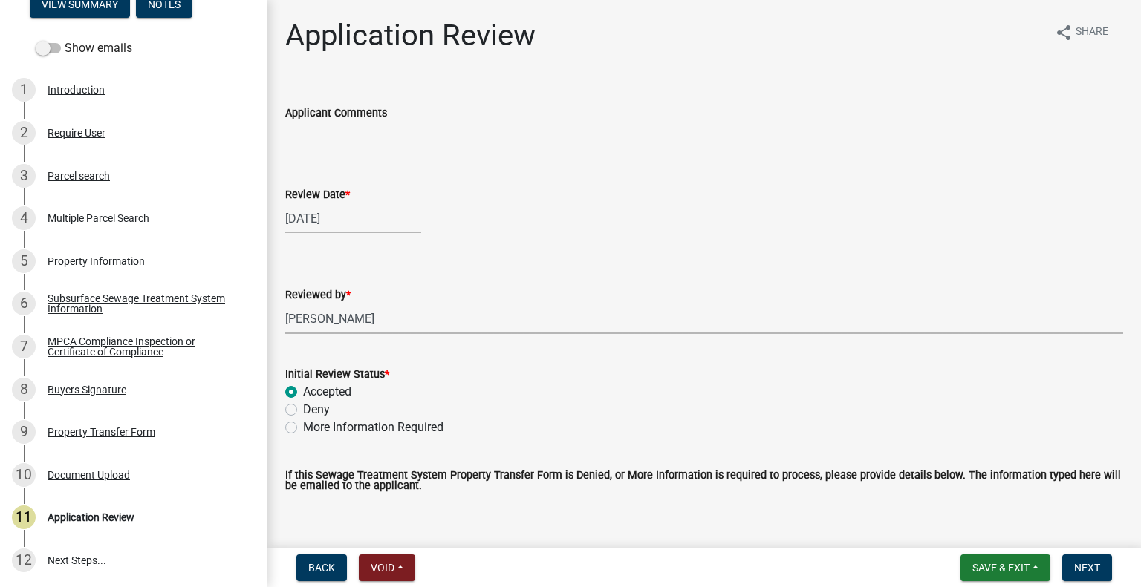
radio input "true"
click at [1105, 570] on button "Next" at bounding box center [1087, 568] width 50 height 27
